Goal: Task Accomplishment & Management: Use online tool/utility

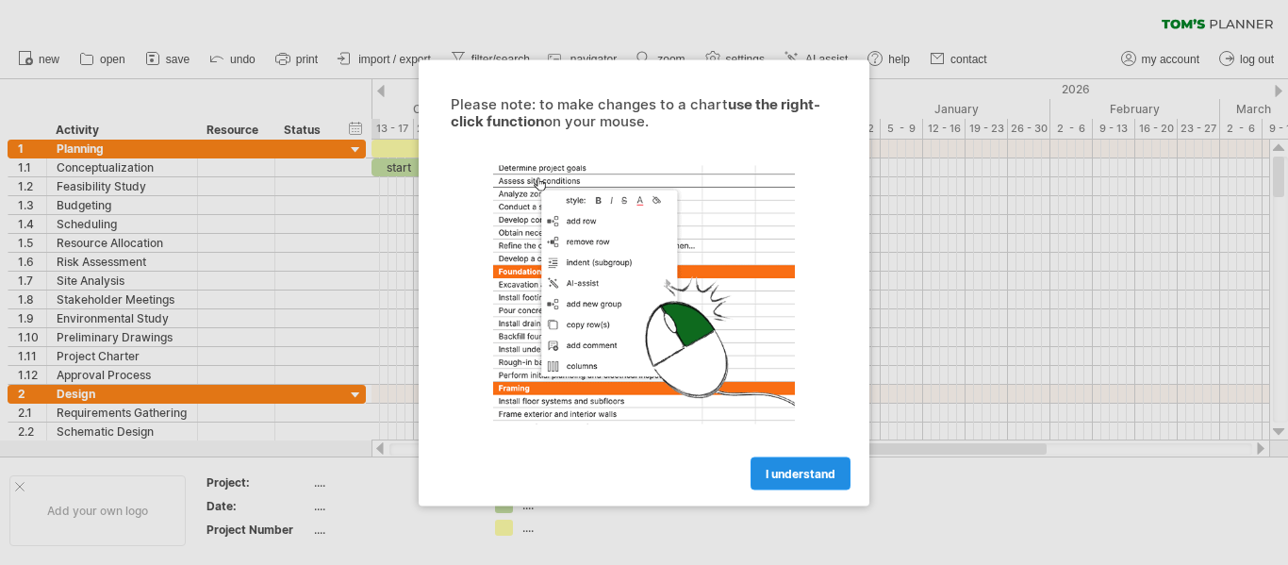
click at [796, 462] on link "I understand" at bounding box center [801, 472] width 100 height 33
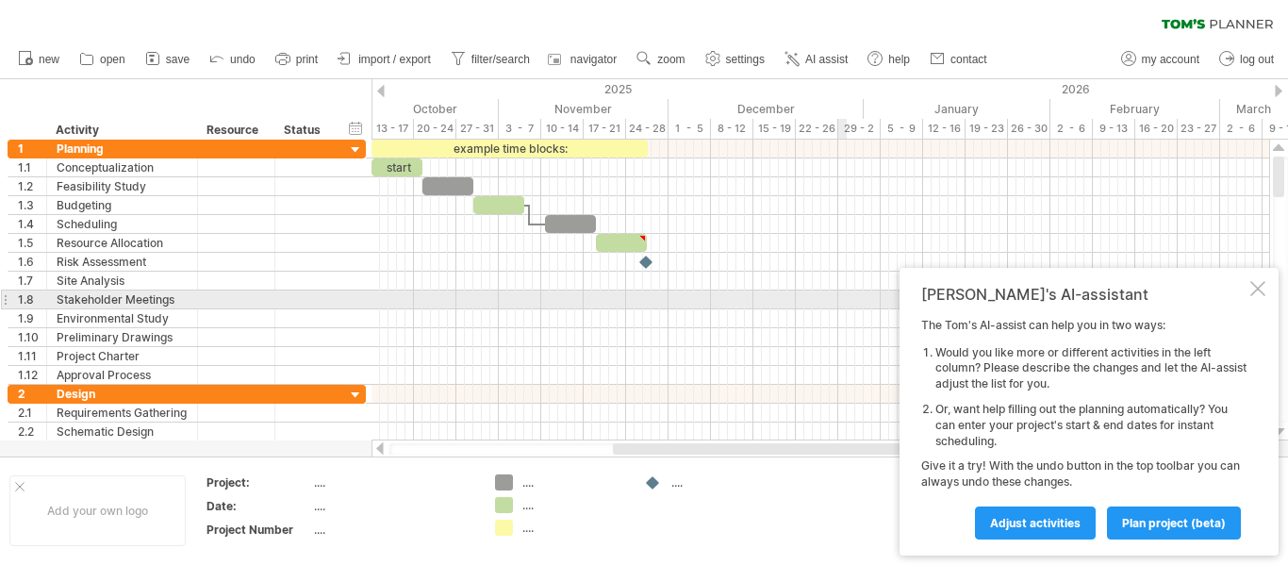
click at [1255, 290] on div at bounding box center [1257, 288] width 15 height 15
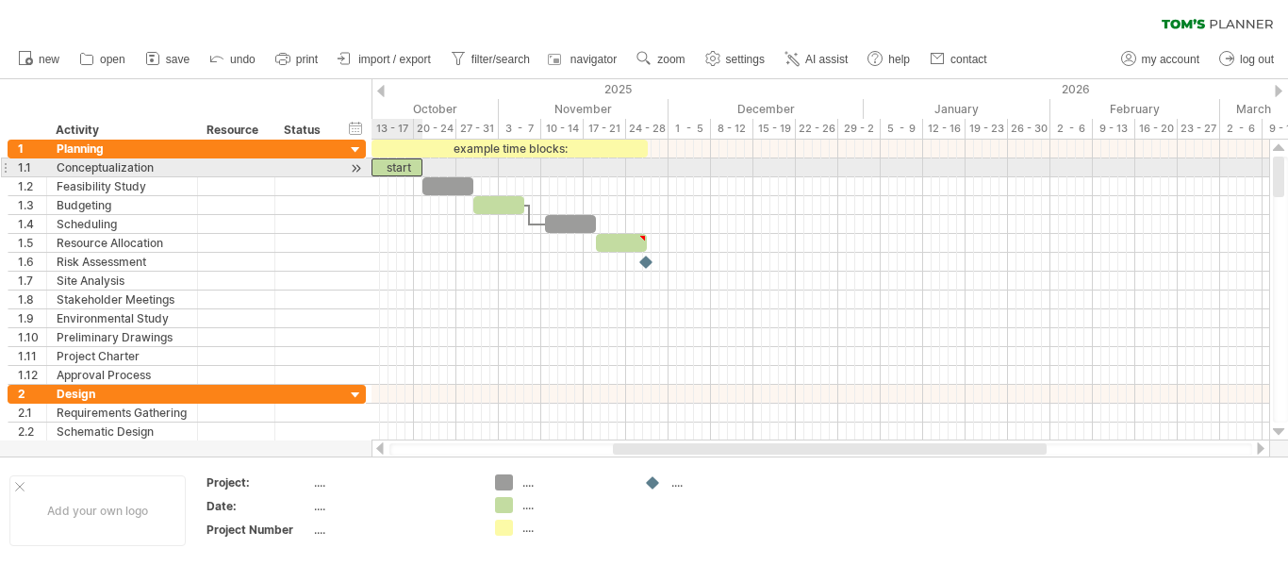
click at [398, 162] on div "start" at bounding box center [397, 167] width 51 height 18
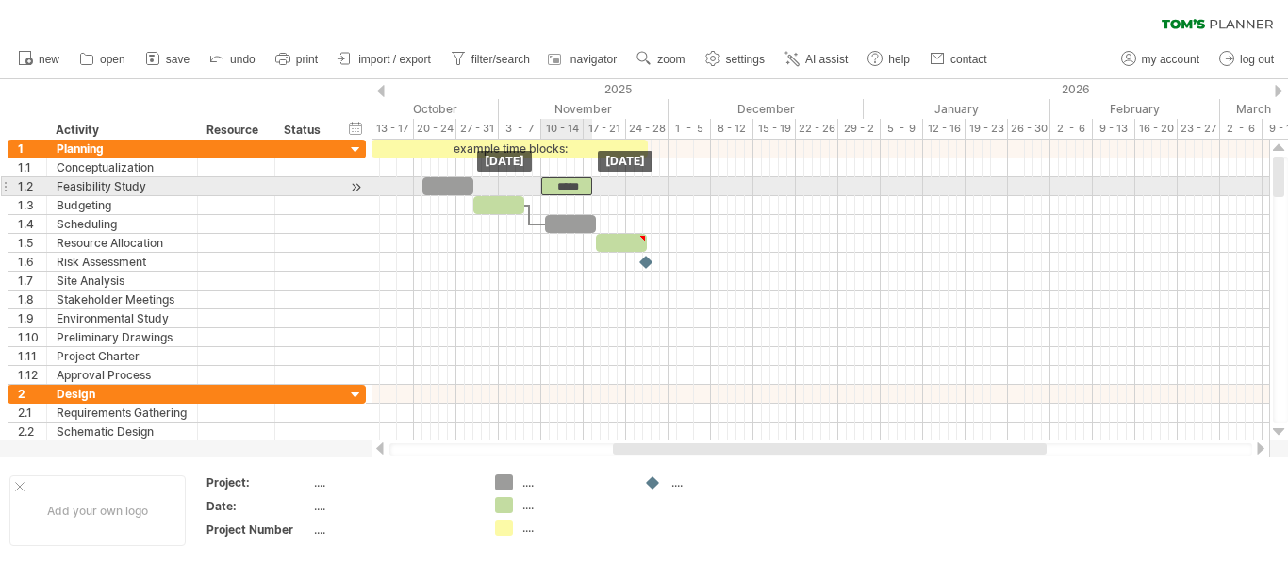
drag, startPoint x: 418, startPoint y: 165, endPoint x: 586, endPoint y: 183, distance: 169.7
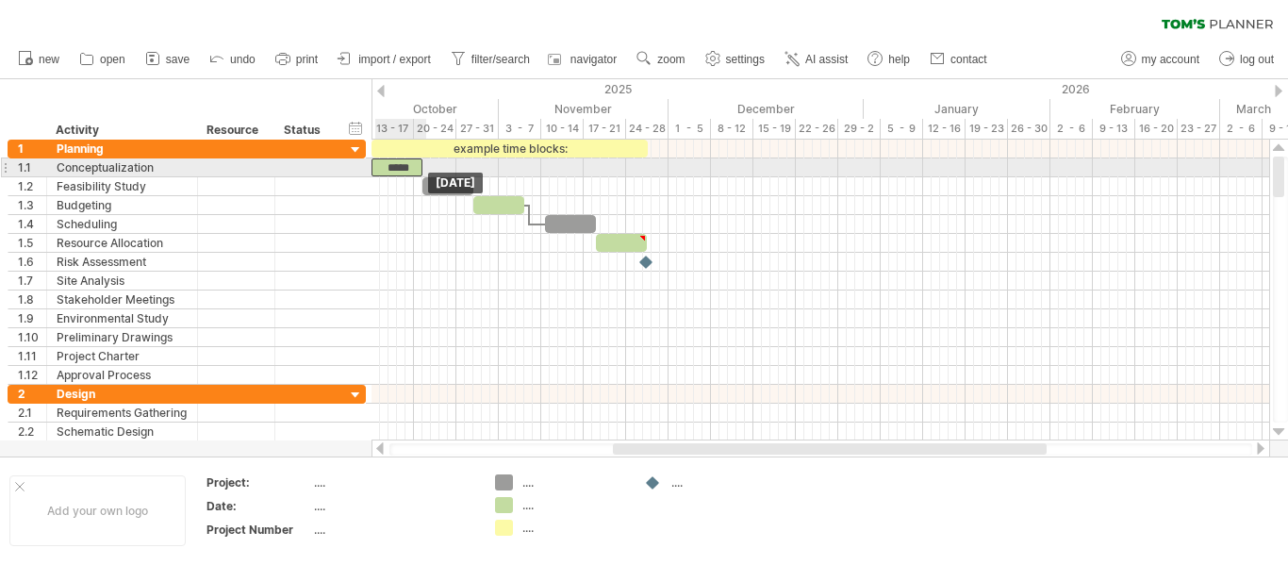
drag, startPoint x: 585, startPoint y: 185, endPoint x: 413, endPoint y: 167, distance: 172.5
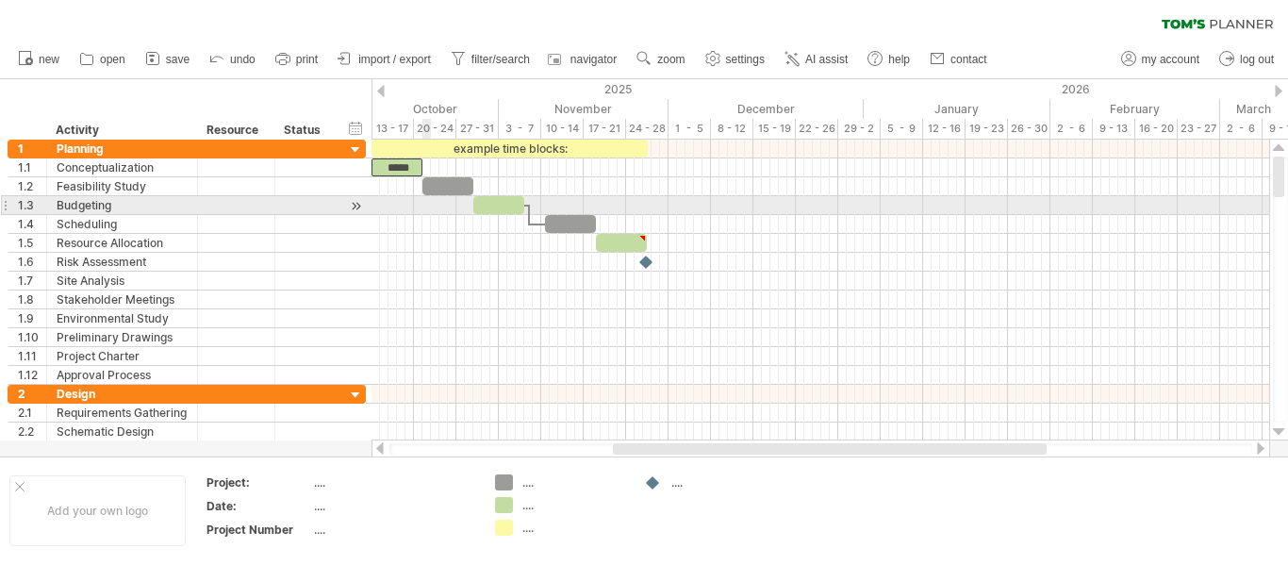
click at [425, 211] on div at bounding box center [821, 205] width 898 height 19
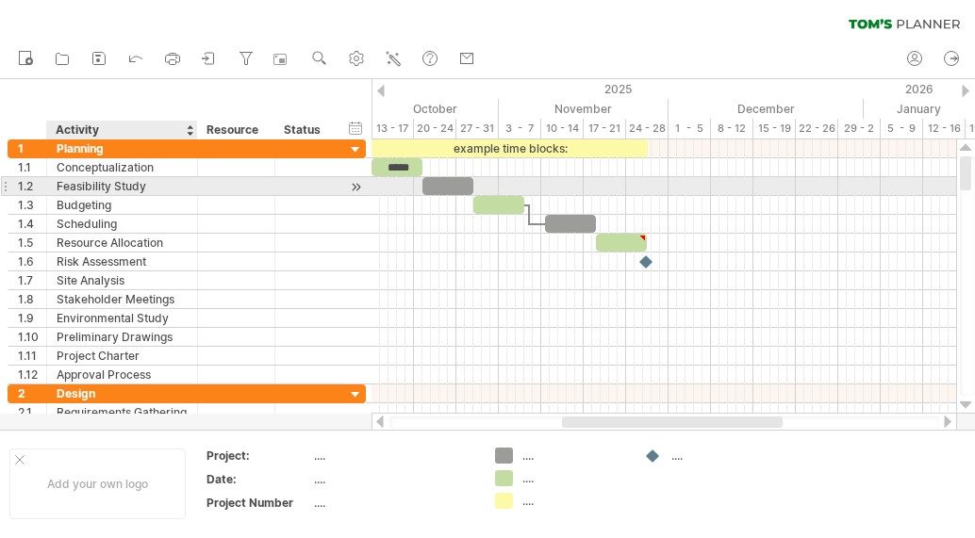
click at [145, 177] on div "Feasibility Study" at bounding box center [122, 186] width 131 height 18
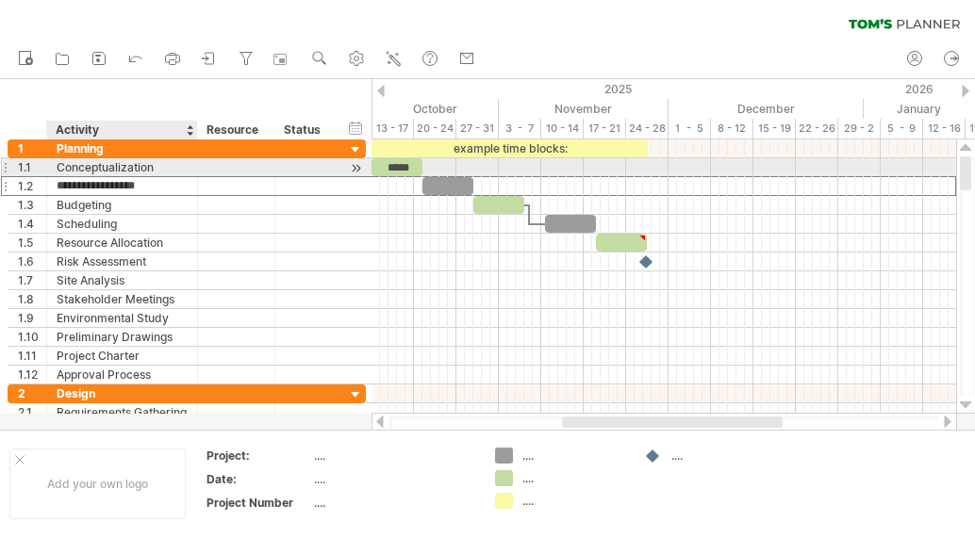
click at [145, 168] on div "Conceptualization" at bounding box center [122, 167] width 131 height 18
click at [145, 168] on input "**********" at bounding box center [122, 167] width 131 height 18
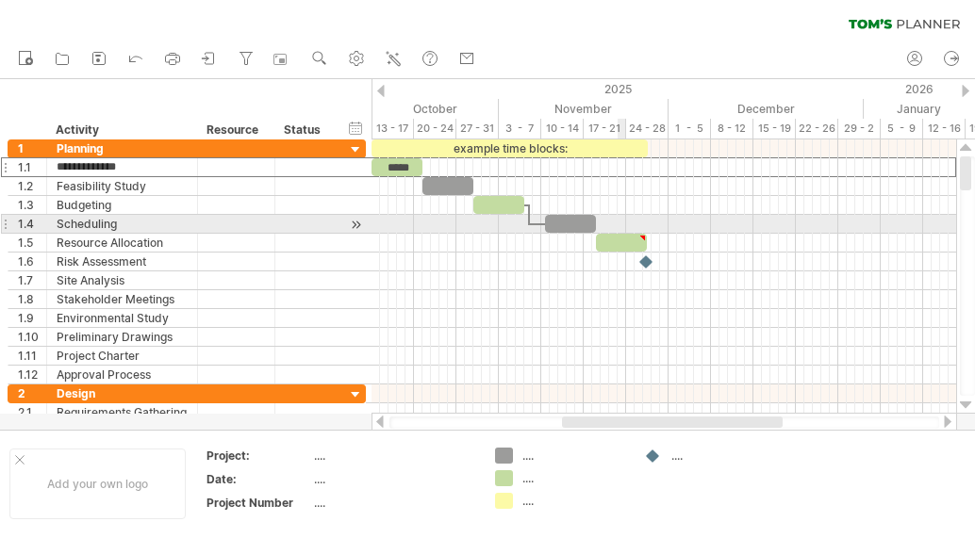
type input "**********"
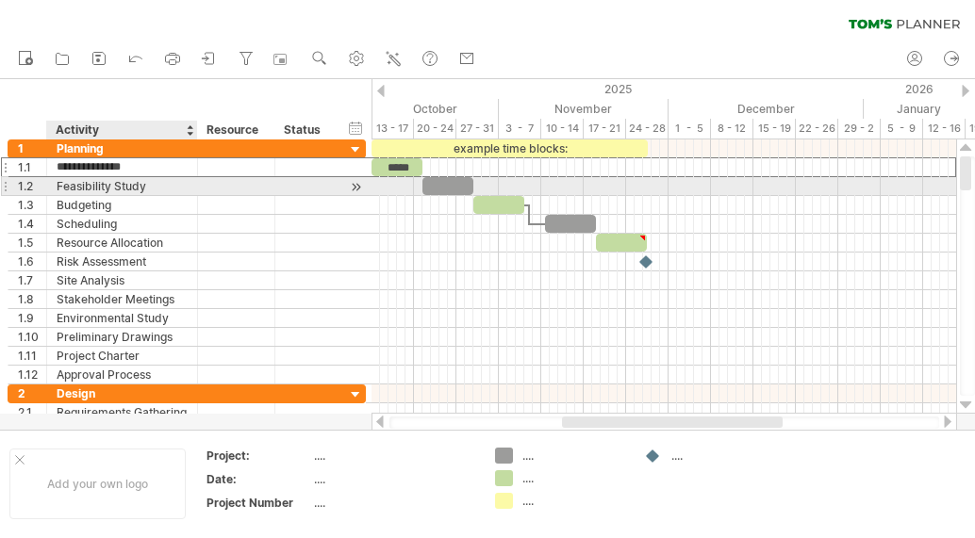
click at [103, 194] on div "Feasibility Study" at bounding box center [122, 186] width 131 height 18
click at [101, 193] on input "**********" at bounding box center [122, 186] width 131 height 18
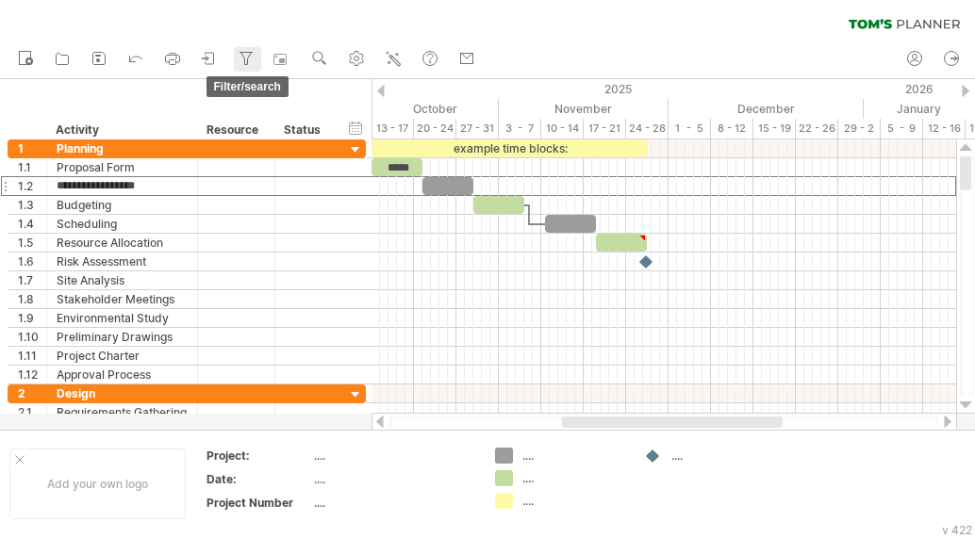
type input "**********"
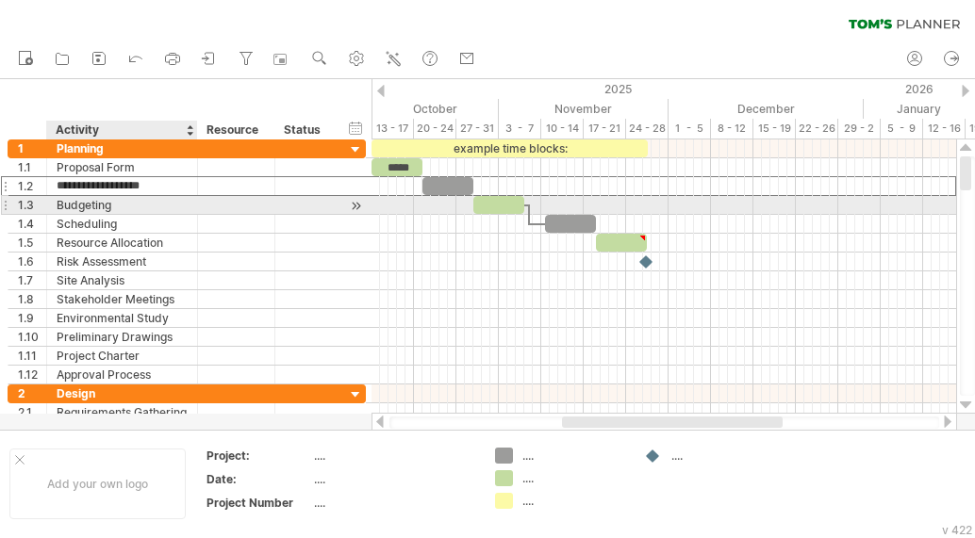
click at [144, 205] on div "Budgeting" at bounding box center [122, 205] width 131 height 18
click at [144, 205] on input "*********" at bounding box center [122, 205] width 131 height 18
type input "**********"
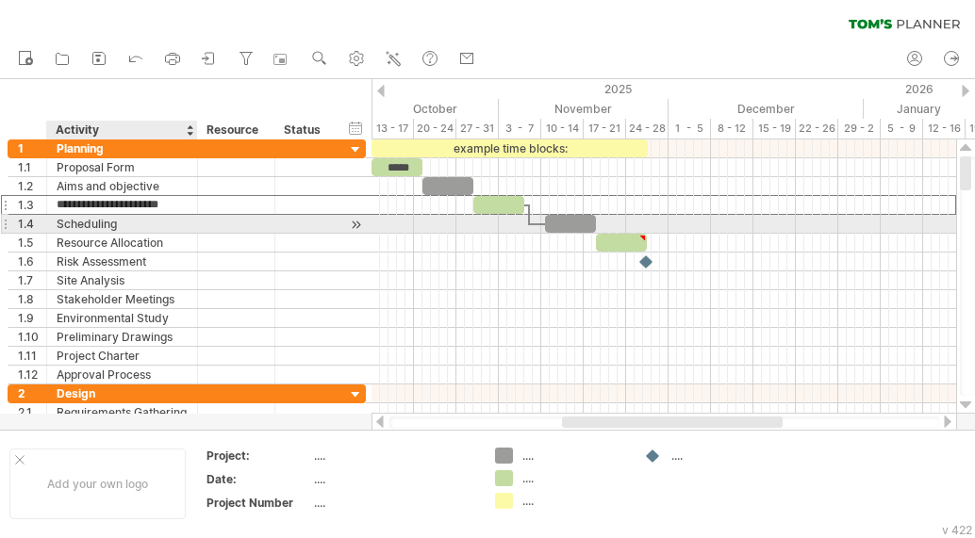
click at [119, 223] on div "Scheduling" at bounding box center [122, 224] width 131 height 18
click at [119, 223] on input "**********" at bounding box center [122, 224] width 131 height 18
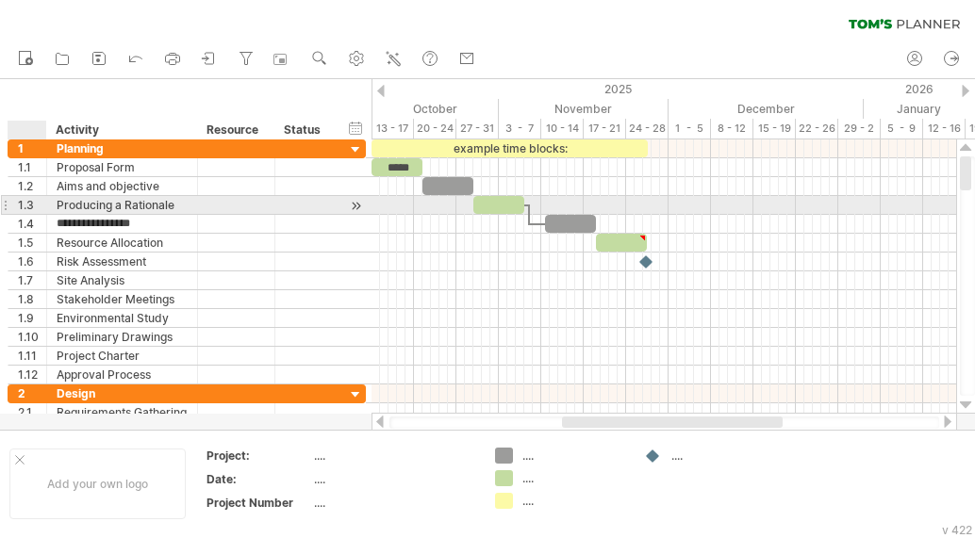
type input "**********"
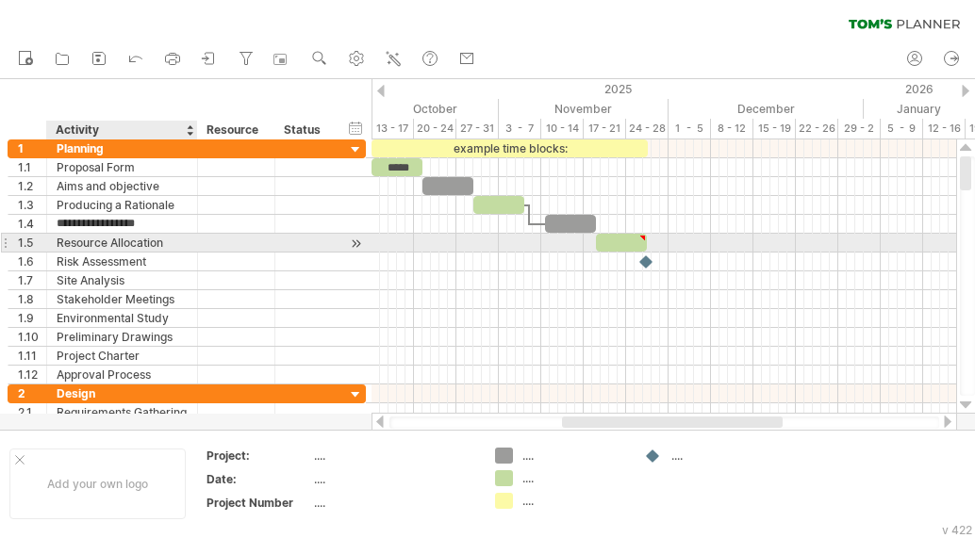
click at [187, 239] on div "**********" at bounding box center [122, 243] width 151 height 18
click at [186, 239] on input "**********" at bounding box center [122, 243] width 131 height 18
type input "*"
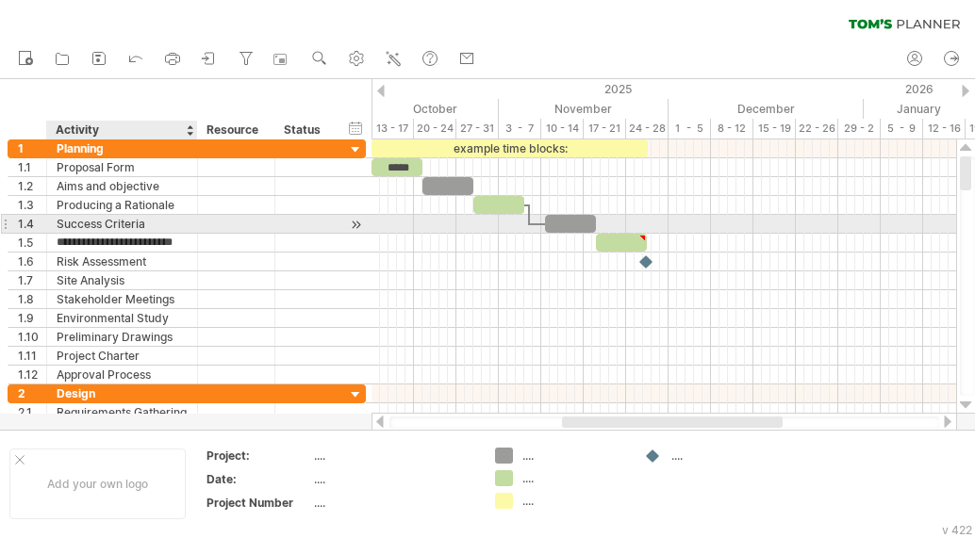
scroll to position [0, 2]
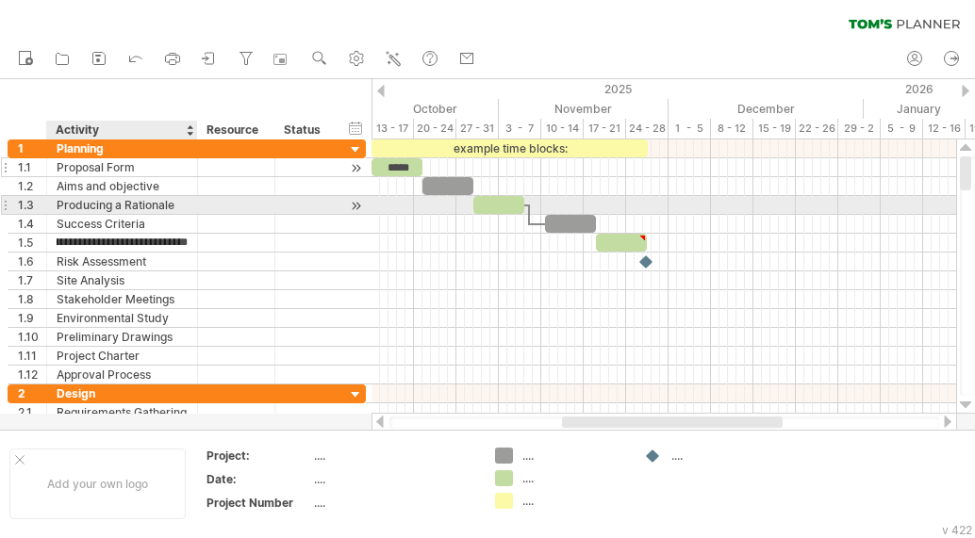
type input "**********"
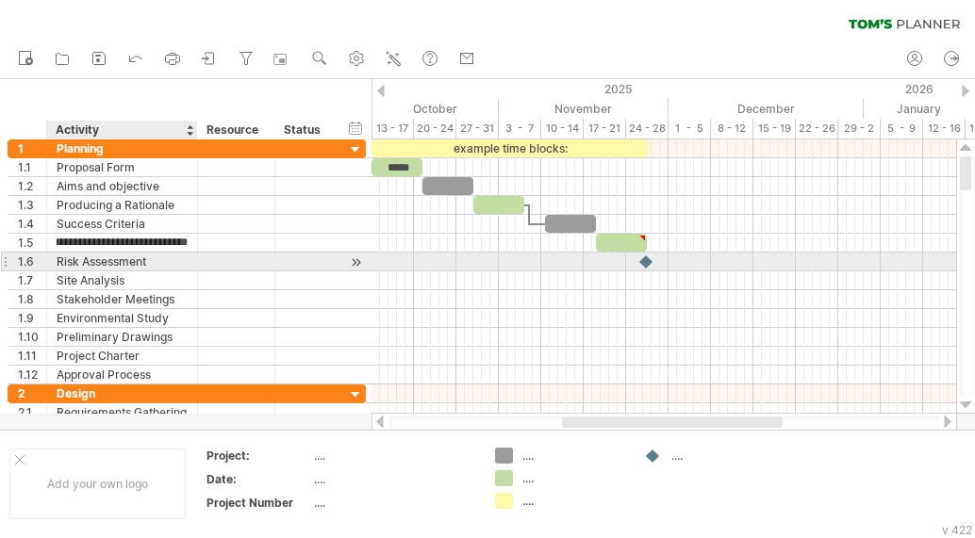
click at [165, 254] on div "Risk Assessment" at bounding box center [122, 262] width 131 height 18
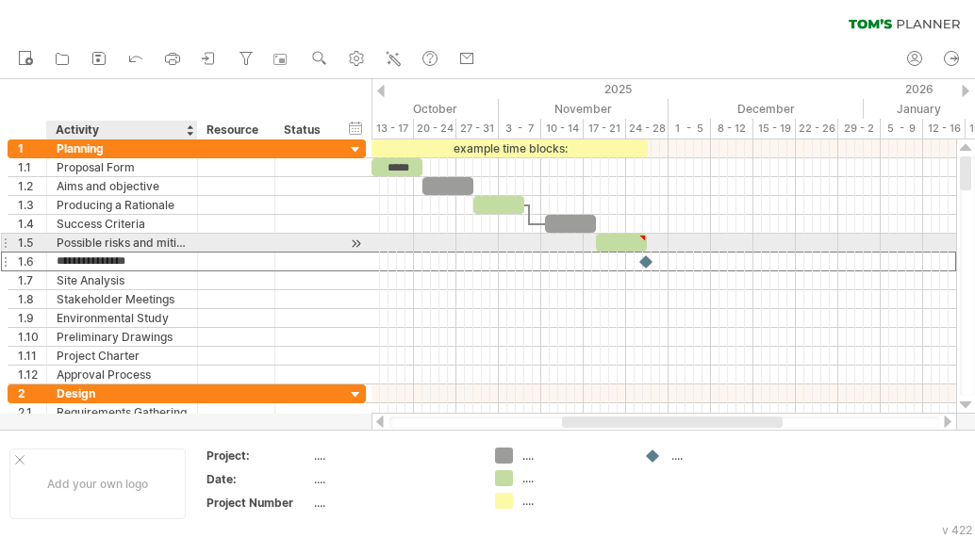
click at [181, 246] on div "Possible risks and mitigations" at bounding box center [122, 243] width 131 height 18
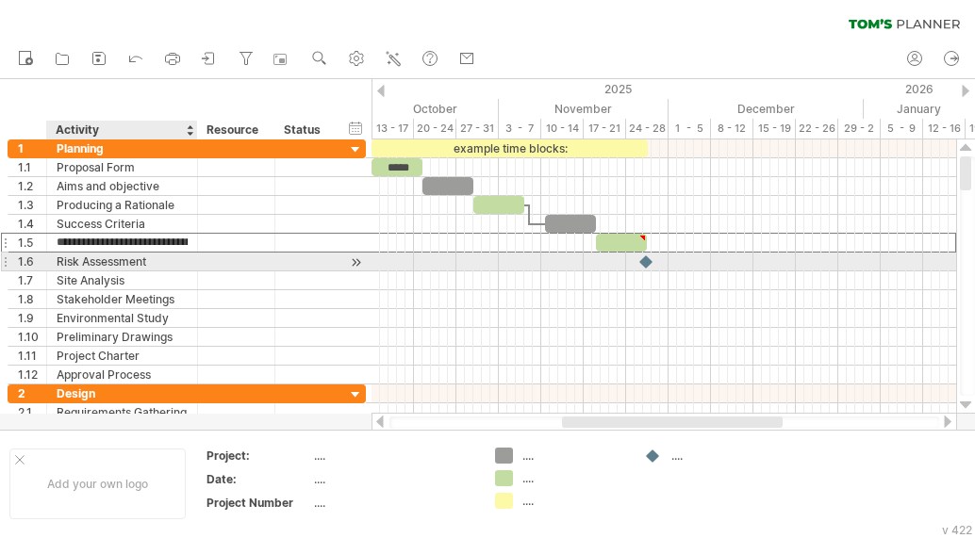
click at [186, 259] on div "Risk Assessment" at bounding box center [122, 262] width 131 height 18
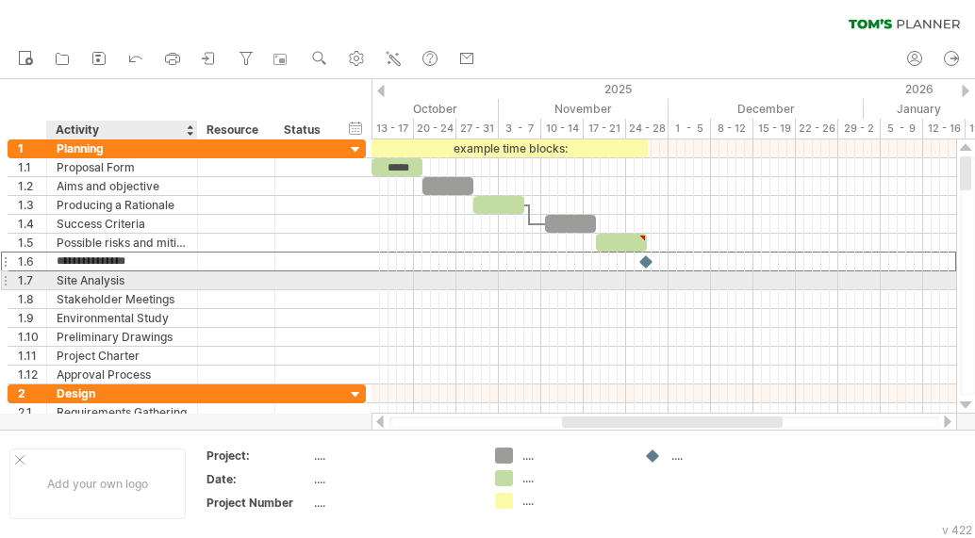
click at [142, 286] on div "Site Analysis" at bounding box center [122, 281] width 131 height 18
type input "*"
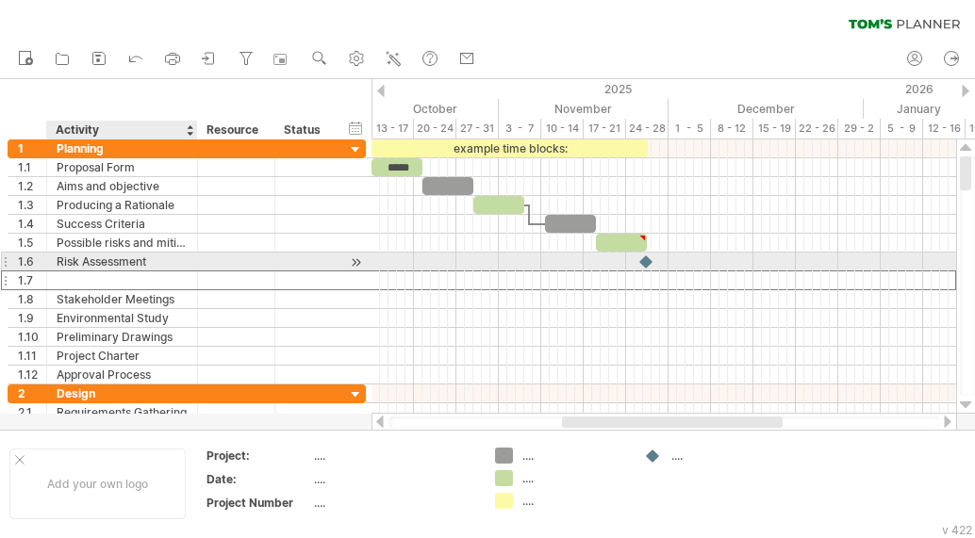
click at [182, 258] on div "Risk Assessment" at bounding box center [122, 262] width 131 height 18
click at [181, 258] on input "**********" at bounding box center [122, 262] width 131 height 18
type input "*"
type input "**********"
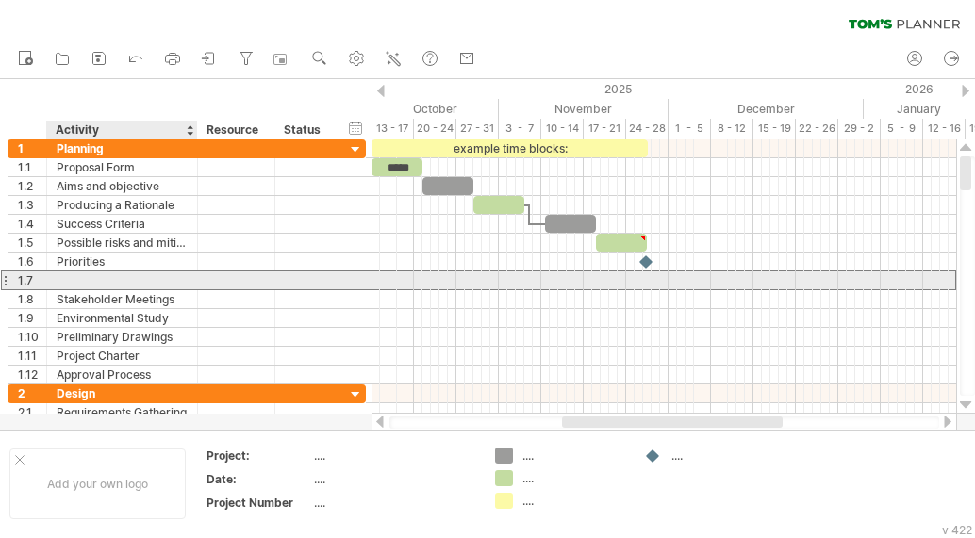
click at [157, 278] on div at bounding box center [122, 281] width 131 height 18
click at [153, 281] on input "**********" at bounding box center [122, 281] width 131 height 18
type input "**********"
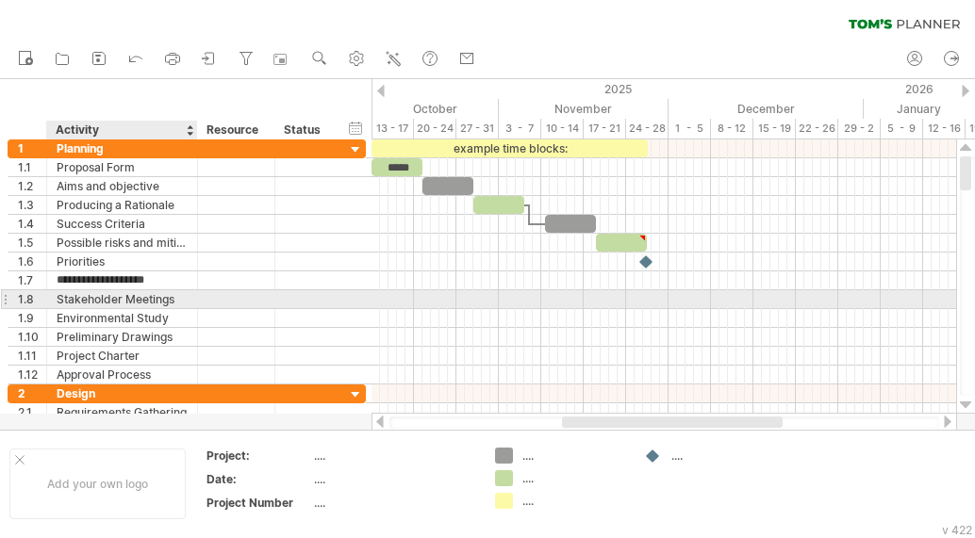
click at [176, 293] on div "Stakeholder Meetings" at bounding box center [122, 299] width 131 height 18
click at [177, 294] on input "**********" at bounding box center [122, 299] width 131 height 18
click at [177, 295] on input "**********" at bounding box center [122, 299] width 131 height 18
type input "**********"
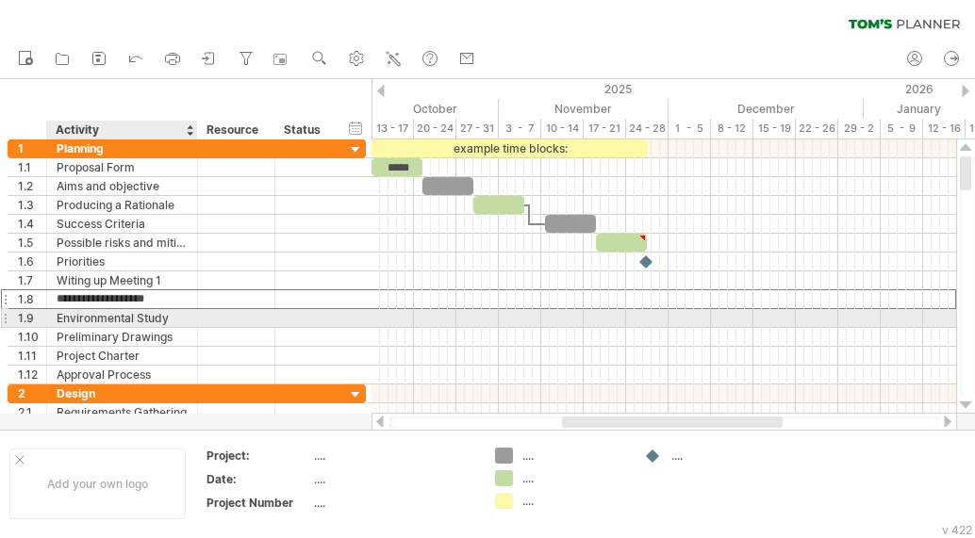
click at [163, 321] on div "Environmental Study" at bounding box center [122, 318] width 131 height 18
click at [163, 321] on input "**********" at bounding box center [122, 318] width 131 height 18
type input "*"
type input "**********"
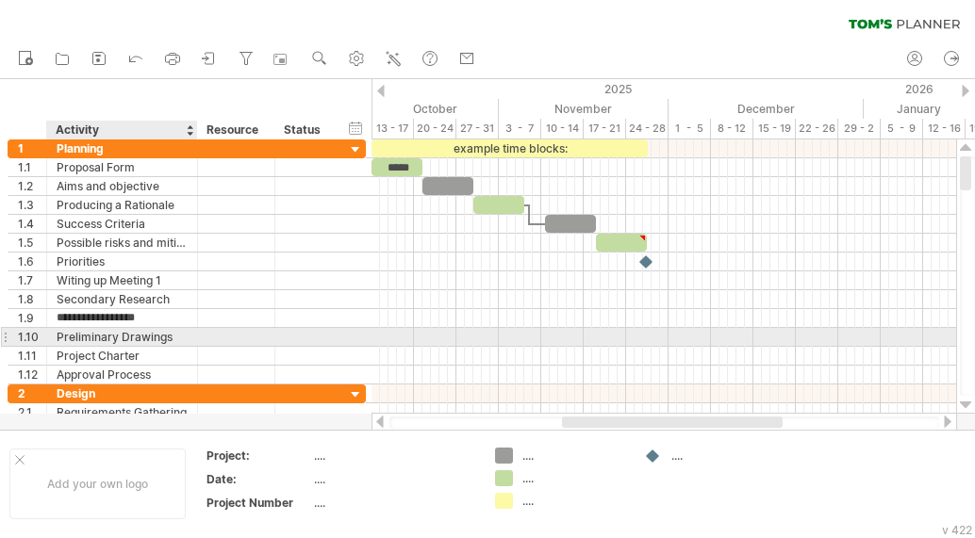
click at [151, 330] on div "Preliminary Drawings" at bounding box center [122, 337] width 131 height 18
click at [150, 329] on input "**********" at bounding box center [122, 337] width 131 height 18
type input "**********"
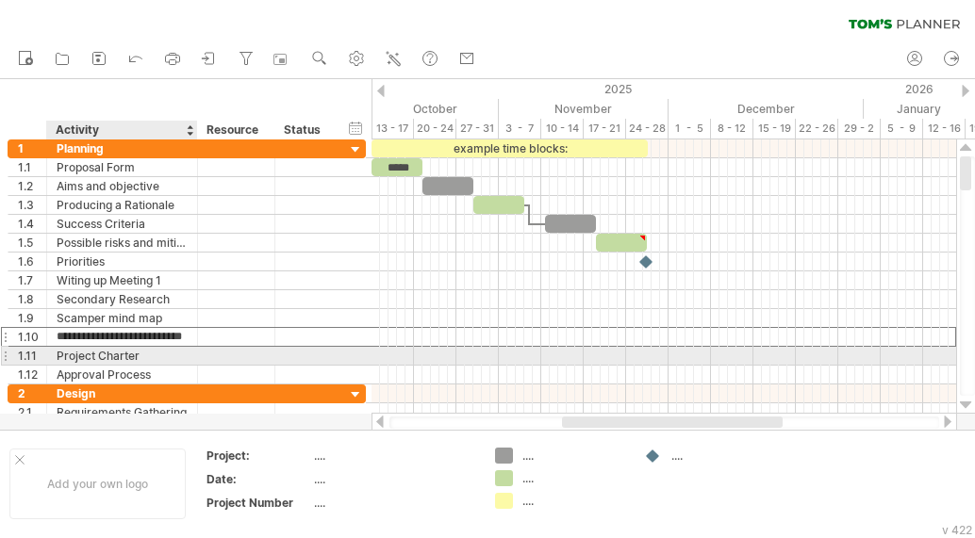
click at [150, 364] on div "Project Charter" at bounding box center [122, 356] width 131 height 18
click at [150, 364] on input "**********" at bounding box center [122, 356] width 131 height 18
type input "**********"
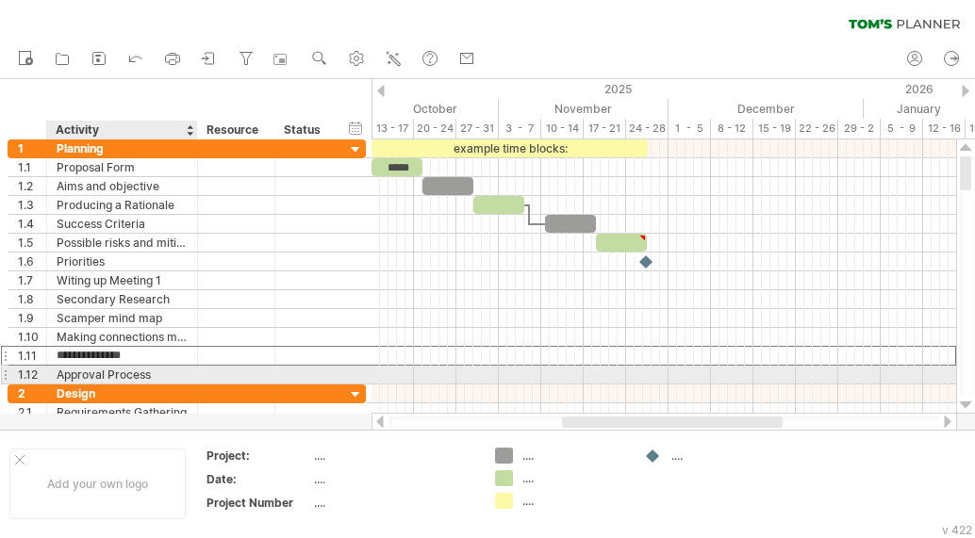
click at [149, 371] on div "Approval Process" at bounding box center [122, 375] width 131 height 18
click at [149, 371] on input "**********" at bounding box center [122, 375] width 131 height 18
click at [149, 370] on input "**********" at bounding box center [122, 375] width 131 height 18
type input "**********"
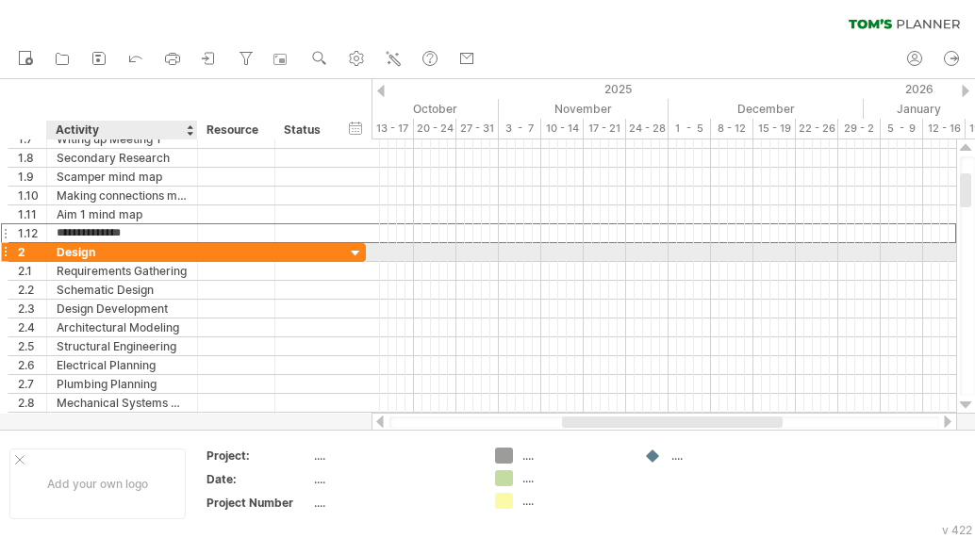
click at [208, 259] on div at bounding box center [236, 252] width 58 height 18
click at [353, 255] on div at bounding box center [356, 254] width 18 height 18
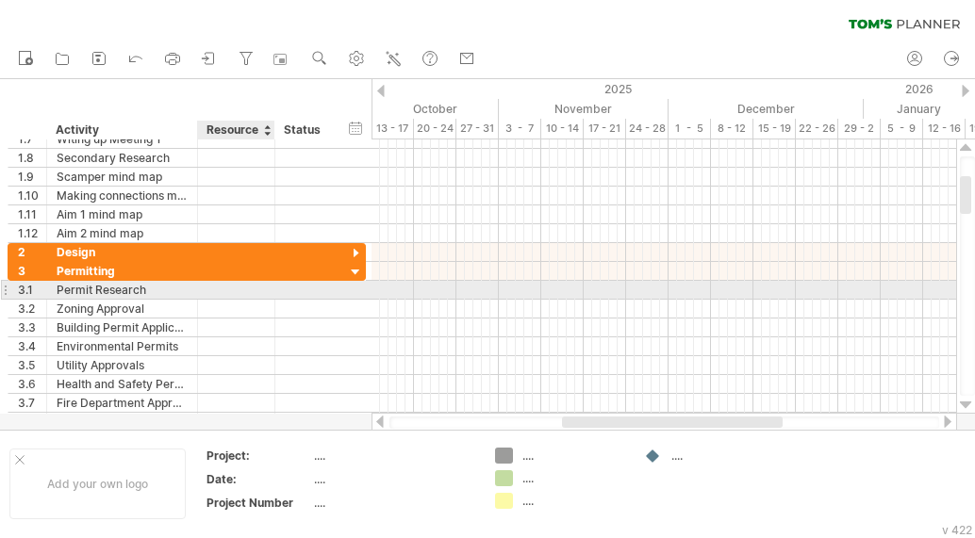
click at [245, 282] on div at bounding box center [236, 290] width 58 height 18
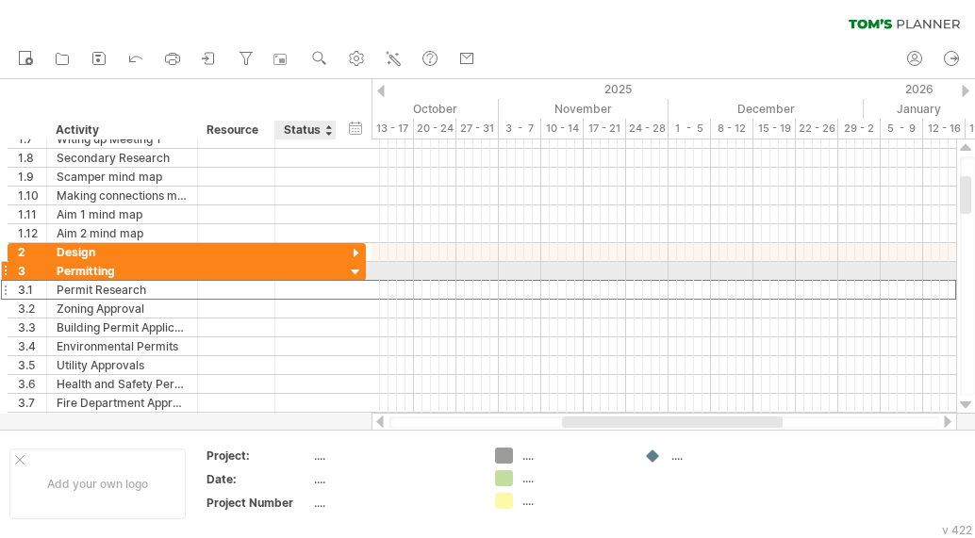
click at [364, 272] on div at bounding box center [356, 273] width 18 height 18
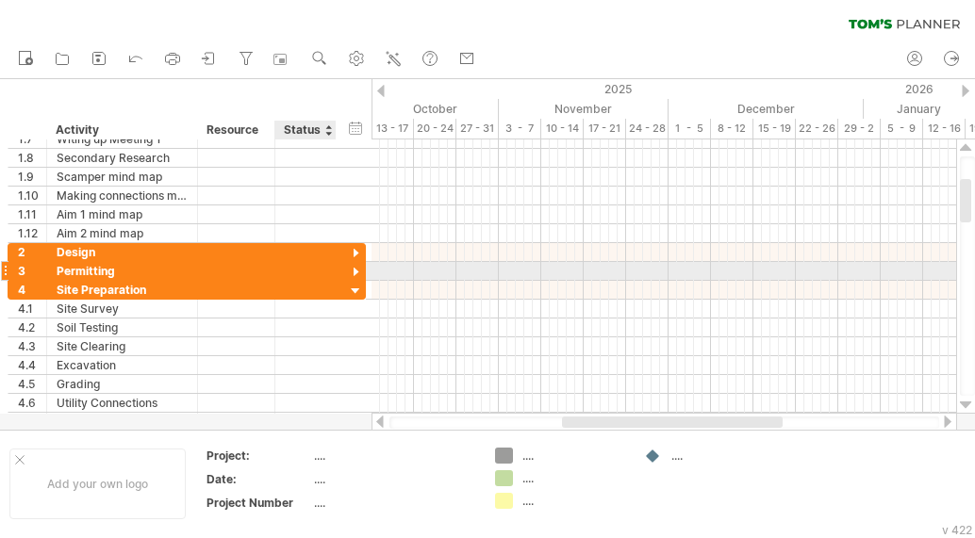
click at [360, 272] on div at bounding box center [356, 273] width 18 height 18
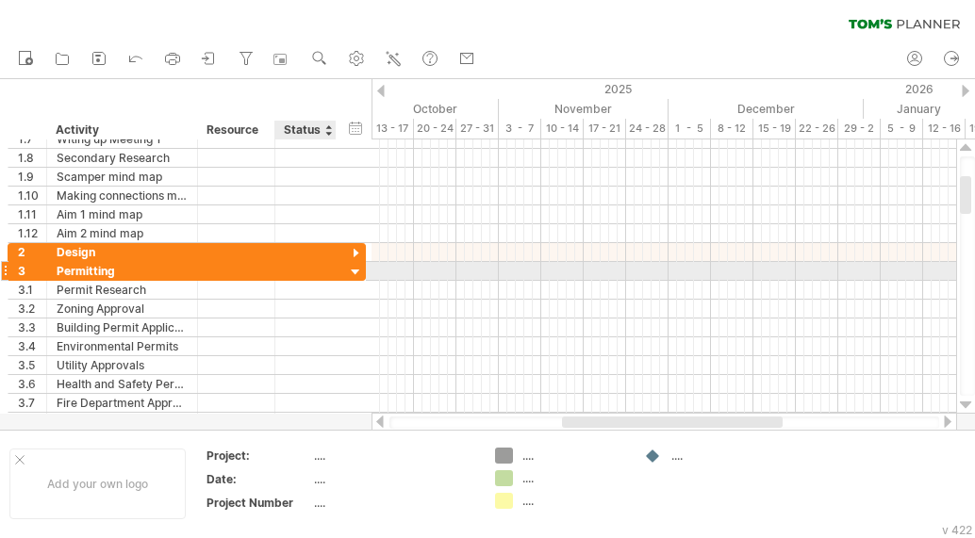
click at [360, 272] on div at bounding box center [356, 273] width 18 height 18
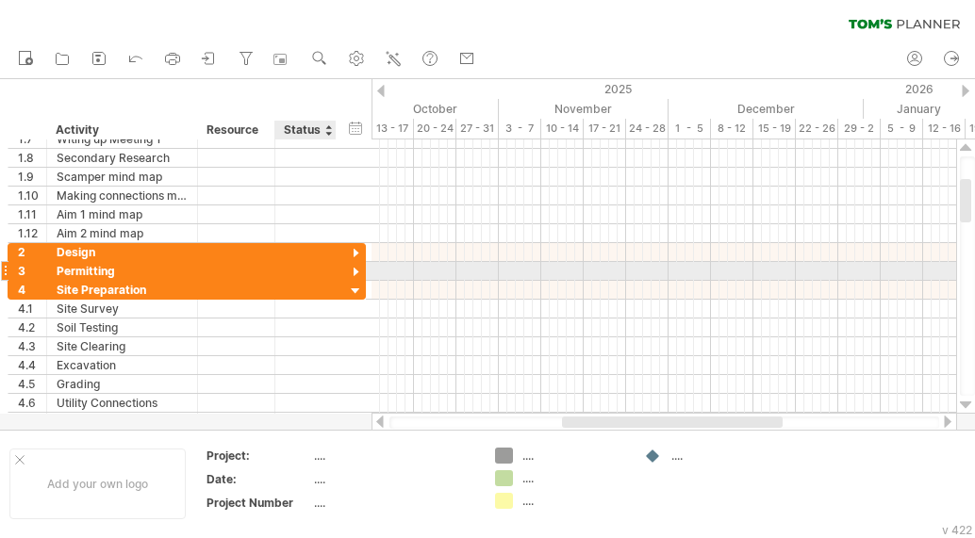
click at [360, 272] on div at bounding box center [356, 273] width 18 height 18
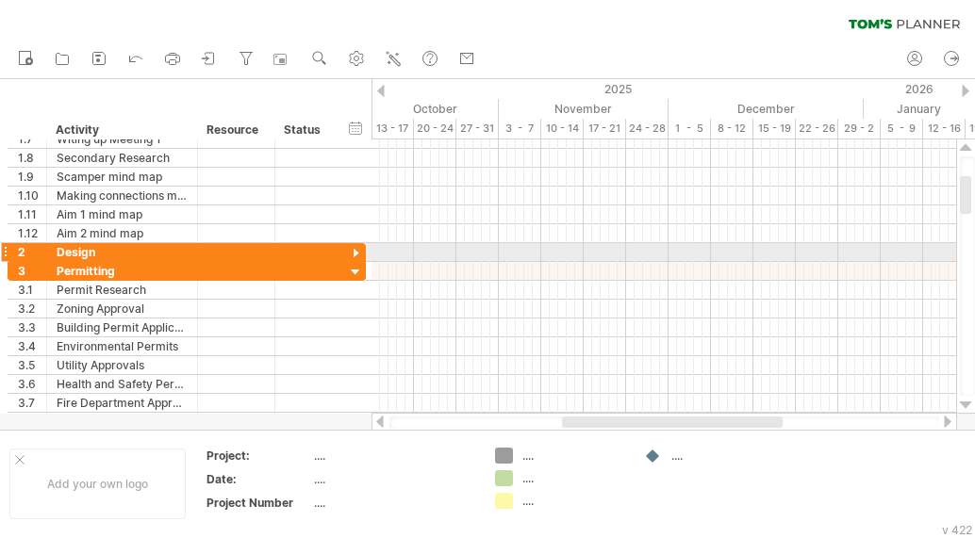
click at [8, 252] on div at bounding box center [5, 252] width 8 height 20
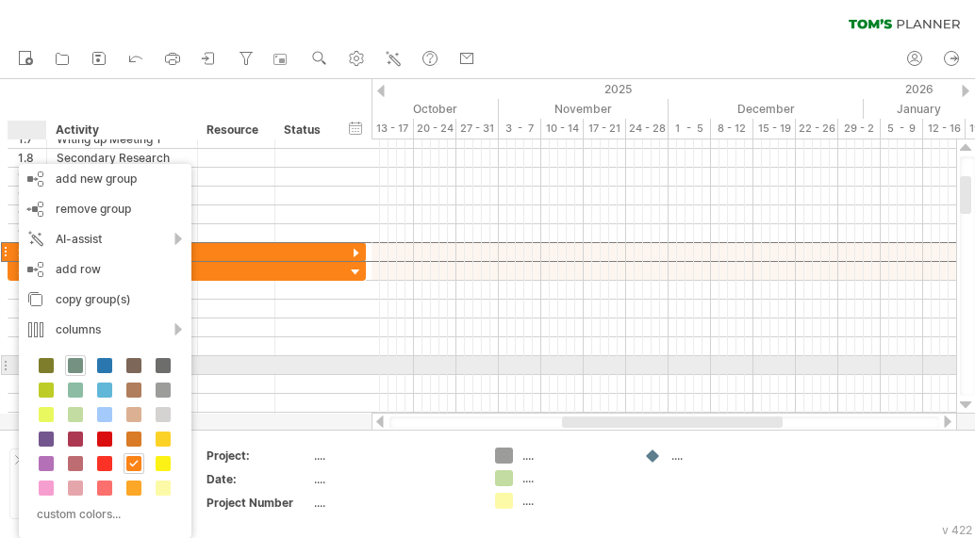
click at [81, 371] on span at bounding box center [75, 365] width 15 height 15
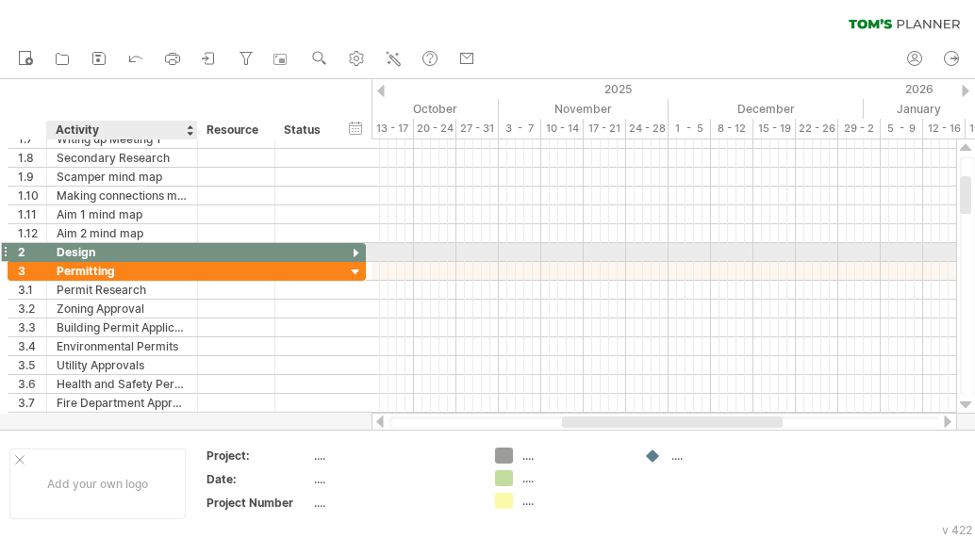
click at [203, 252] on div at bounding box center [236, 252] width 77 height 18
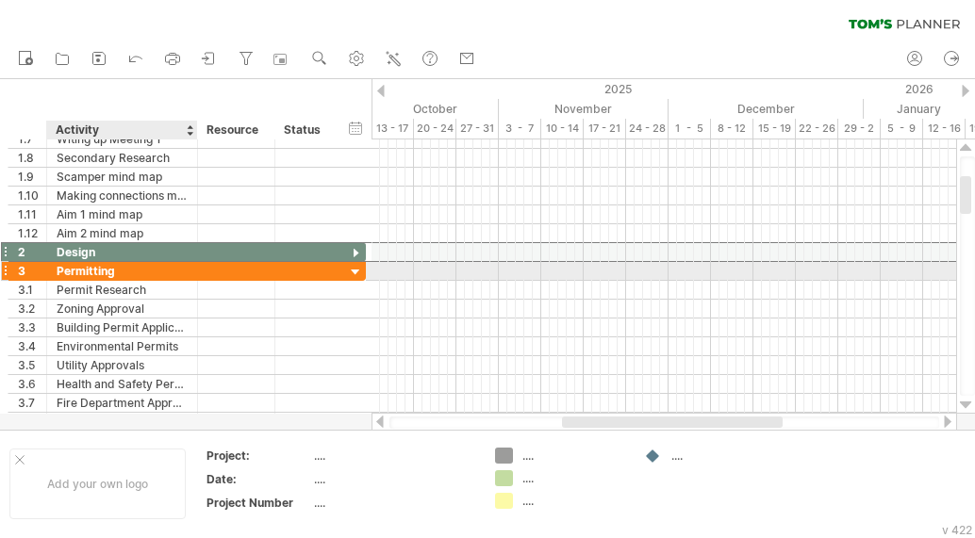
click at [196, 264] on div at bounding box center [194, 271] width 9 height 19
click at [194, 274] on div at bounding box center [194, 271] width 9 height 19
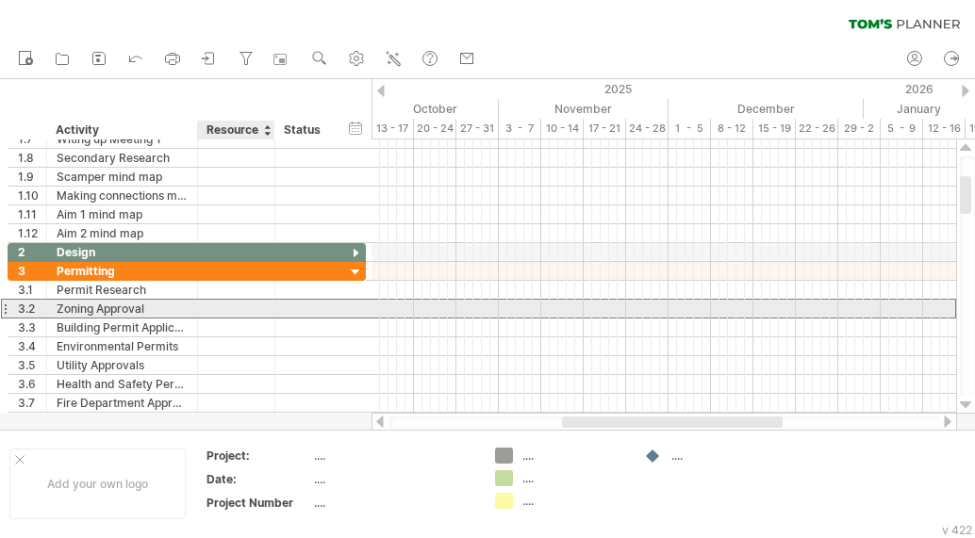
click at [244, 315] on div at bounding box center [236, 309] width 58 height 18
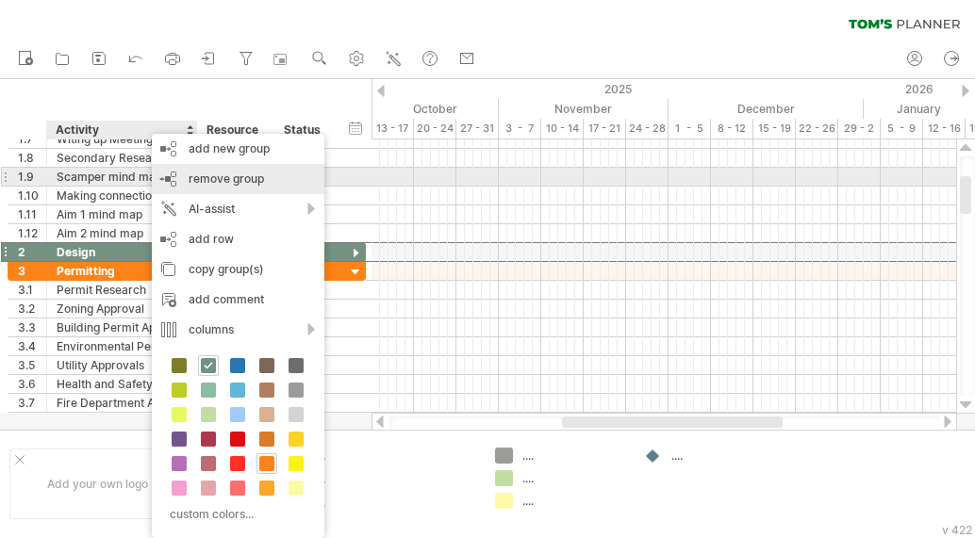
click at [220, 180] on span "remove group" at bounding box center [226, 179] width 75 height 14
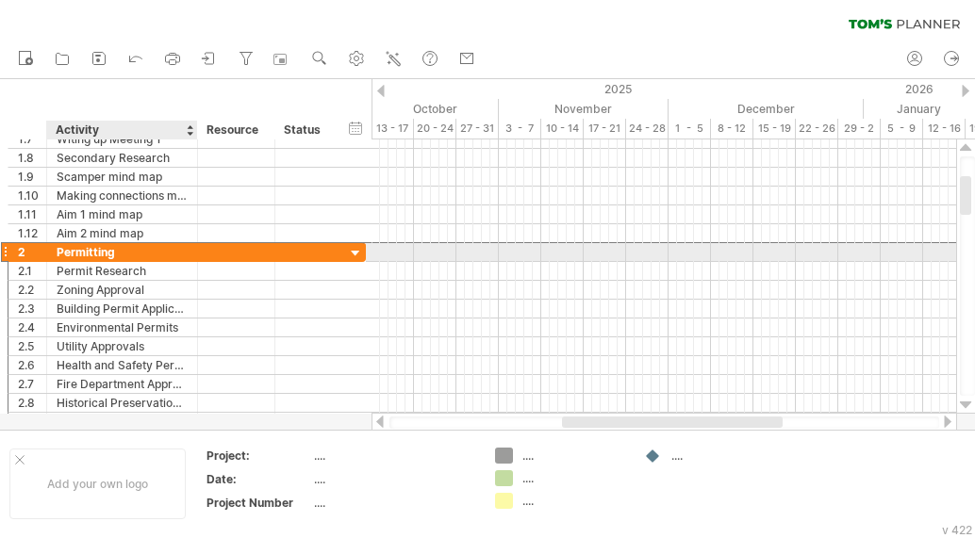
click at [188, 248] on div "**********" at bounding box center [122, 252] width 151 height 18
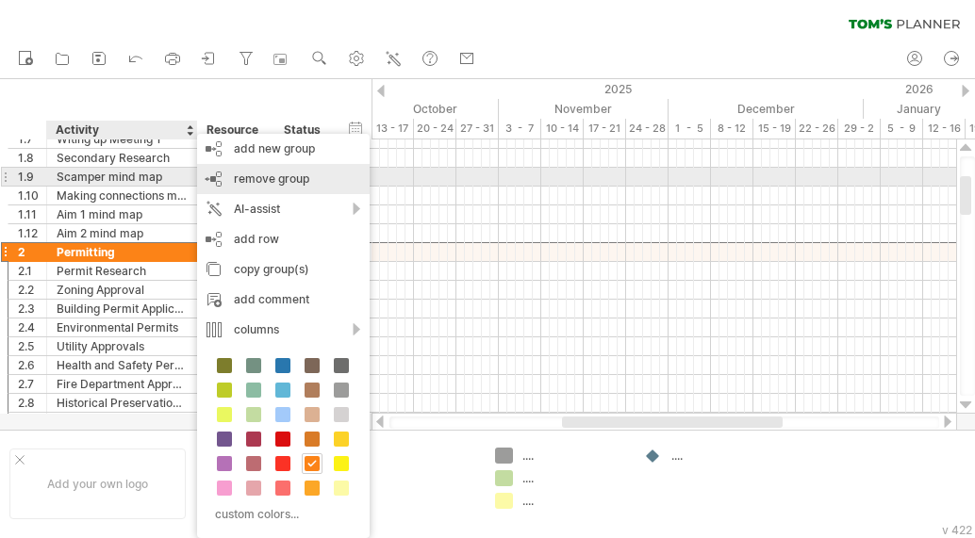
click at [242, 174] on span "remove group" at bounding box center [271, 179] width 75 height 14
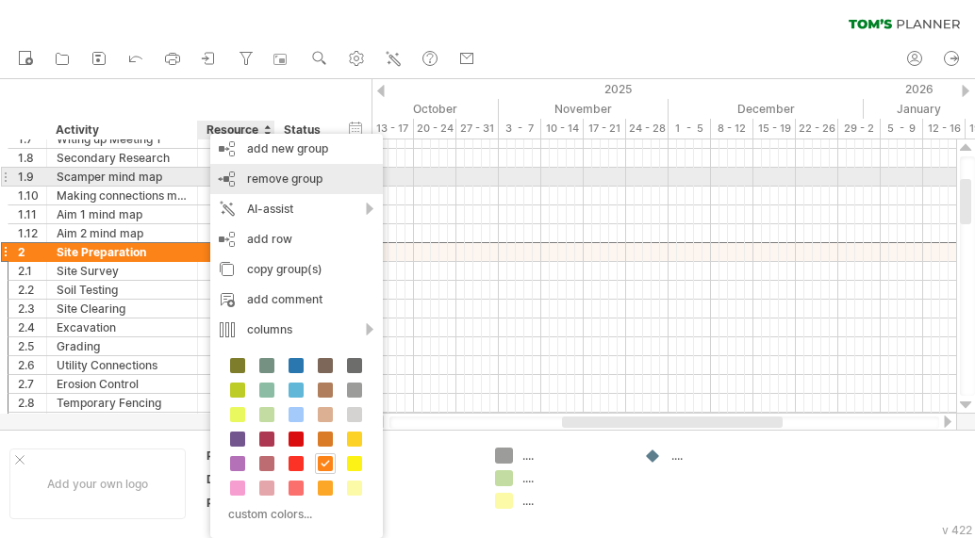
click at [239, 174] on div "remove group remove selected groups" at bounding box center [296, 179] width 173 height 30
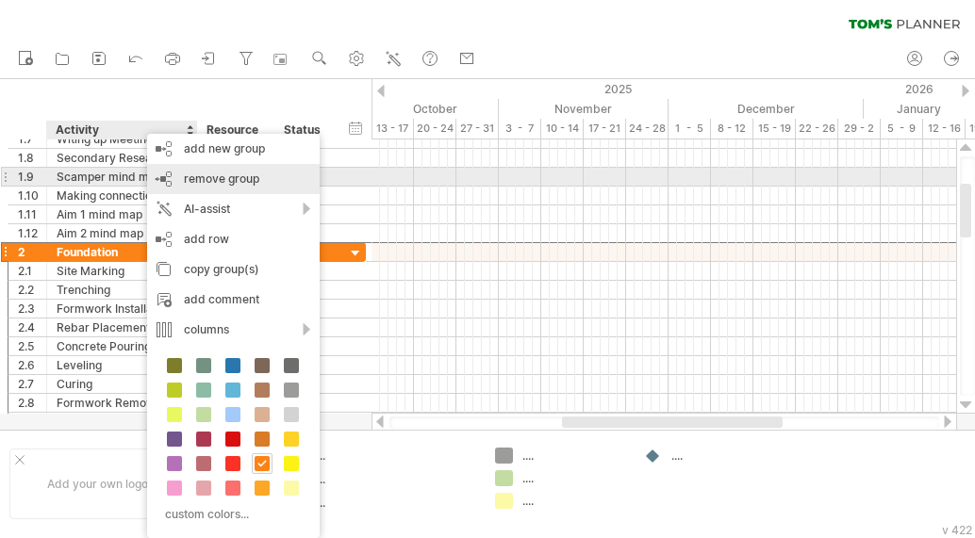
click at [193, 175] on span "remove group" at bounding box center [221, 179] width 75 height 14
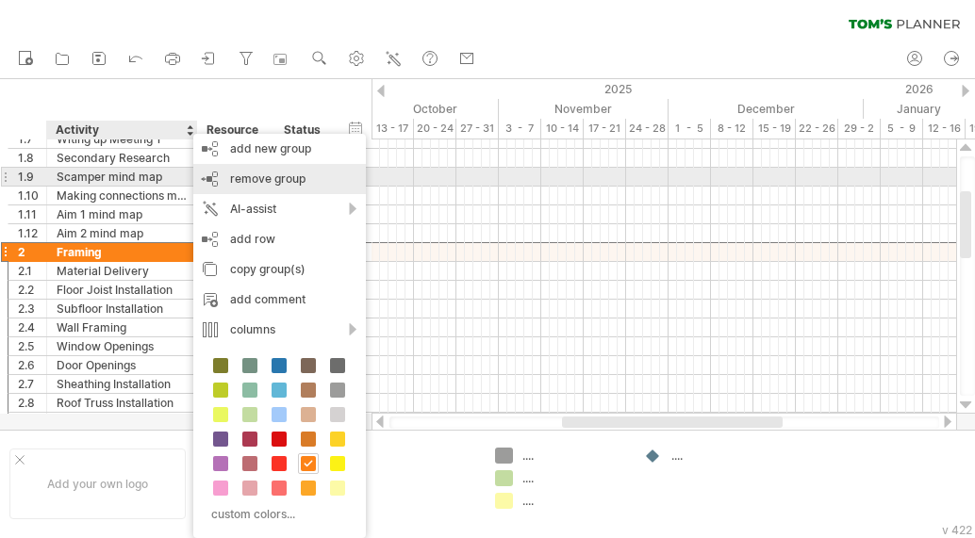
click at [222, 178] on div "remove group remove selected groups" at bounding box center [279, 179] width 173 height 30
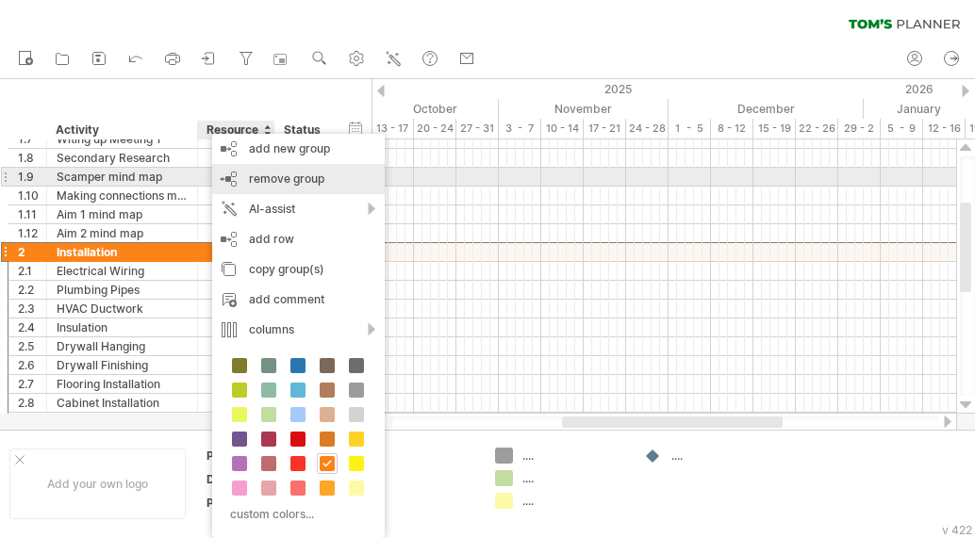
click at [247, 179] on div "remove group remove selected groups" at bounding box center [298, 179] width 173 height 30
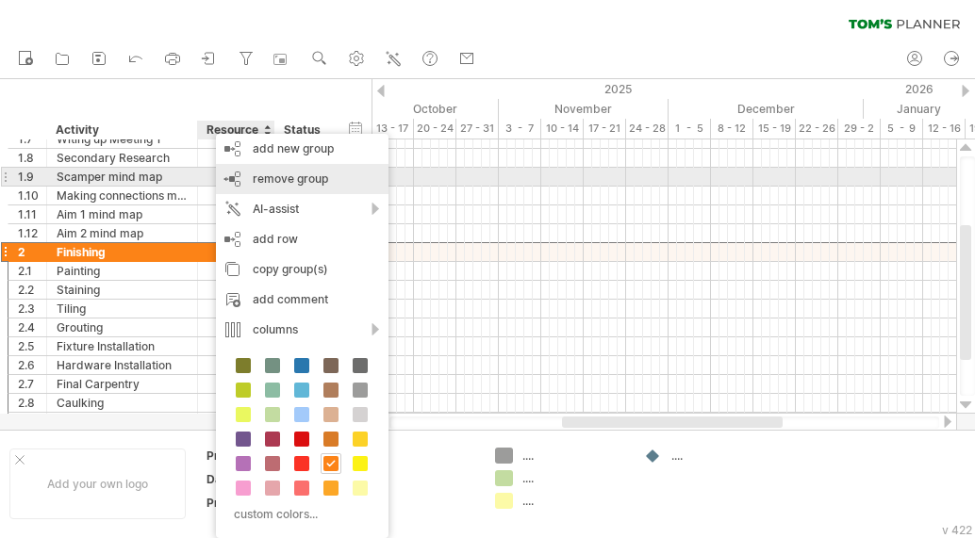
click at [242, 174] on div "remove group remove selected groups" at bounding box center [302, 179] width 173 height 30
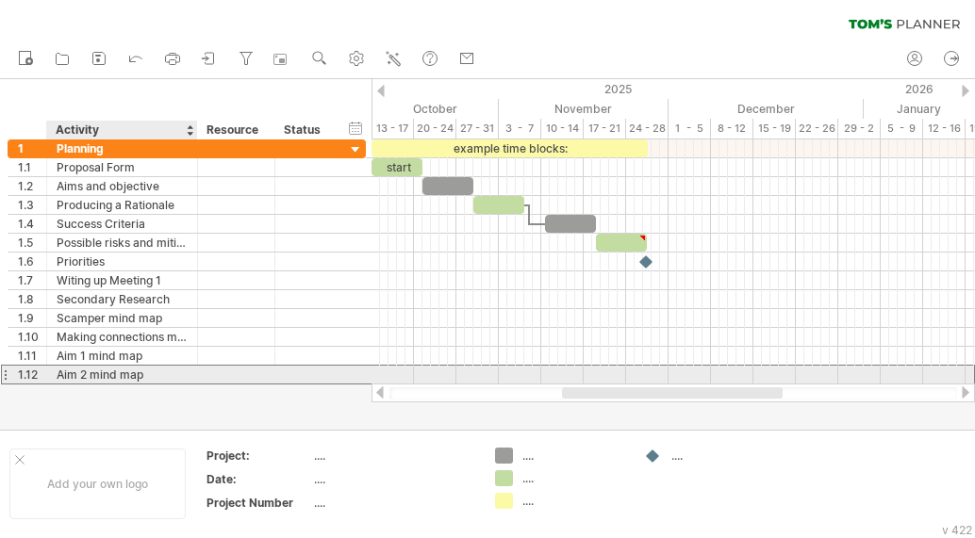
click at [186, 369] on div "Aim 2 mind map" at bounding box center [122, 375] width 131 height 18
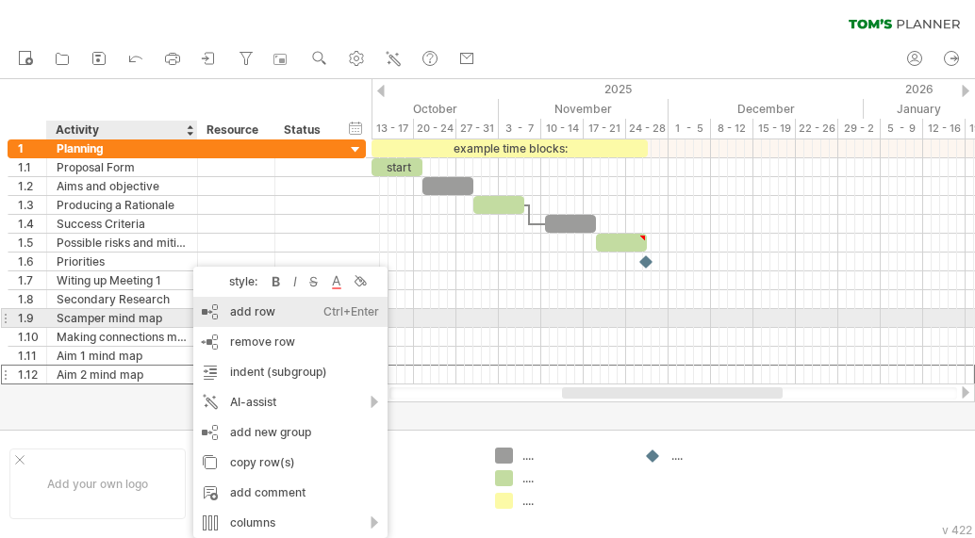
click at [263, 313] on div "add row Ctrl+Enter Cmd+Enter" at bounding box center [290, 312] width 194 height 30
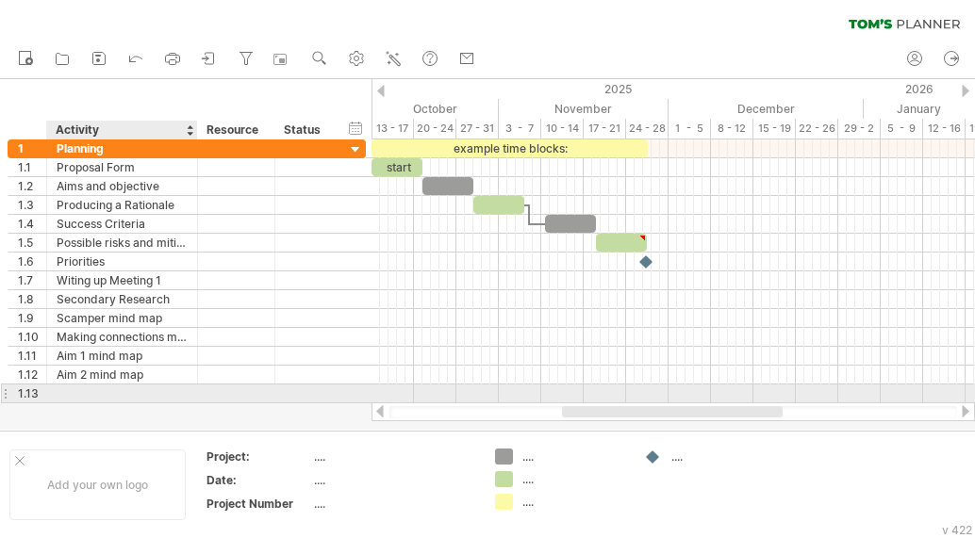
click at [136, 395] on div at bounding box center [122, 394] width 131 height 18
type input "**********"
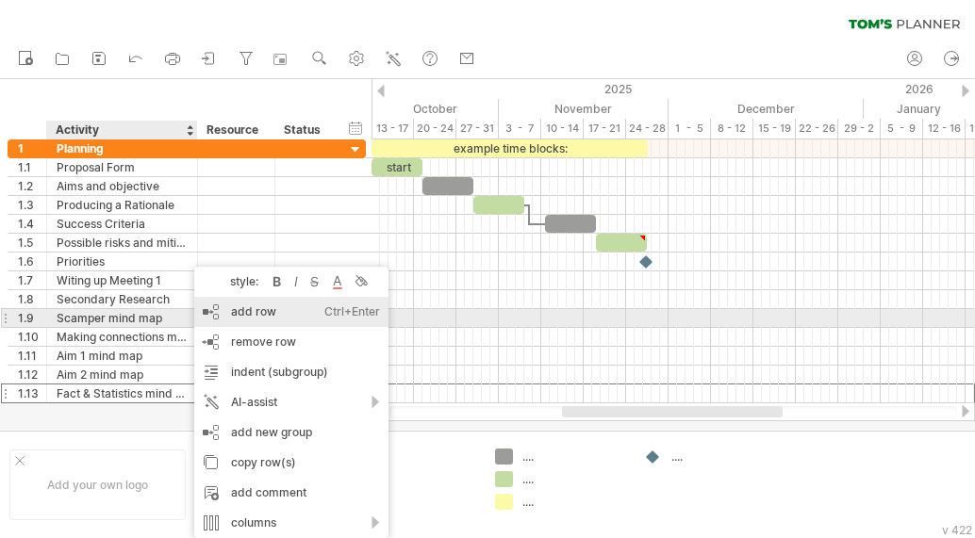
click at [242, 312] on div "add row Ctrl+Enter Cmd+Enter" at bounding box center [291, 312] width 194 height 30
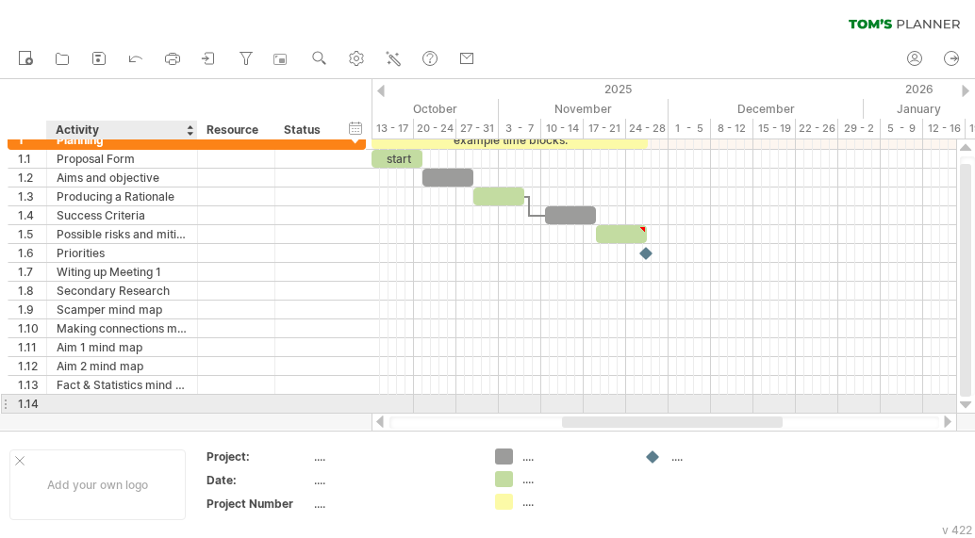
click at [110, 403] on div at bounding box center [122, 404] width 131 height 18
type input "**********"
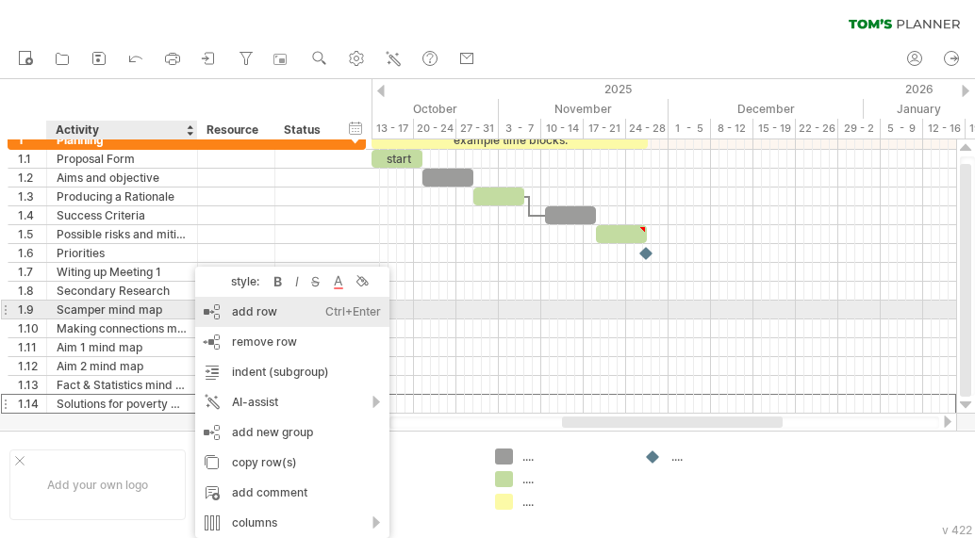
click at [232, 316] on div "add row Ctrl+Enter Cmd+Enter" at bounding box center [292, 312] width 194 height 30
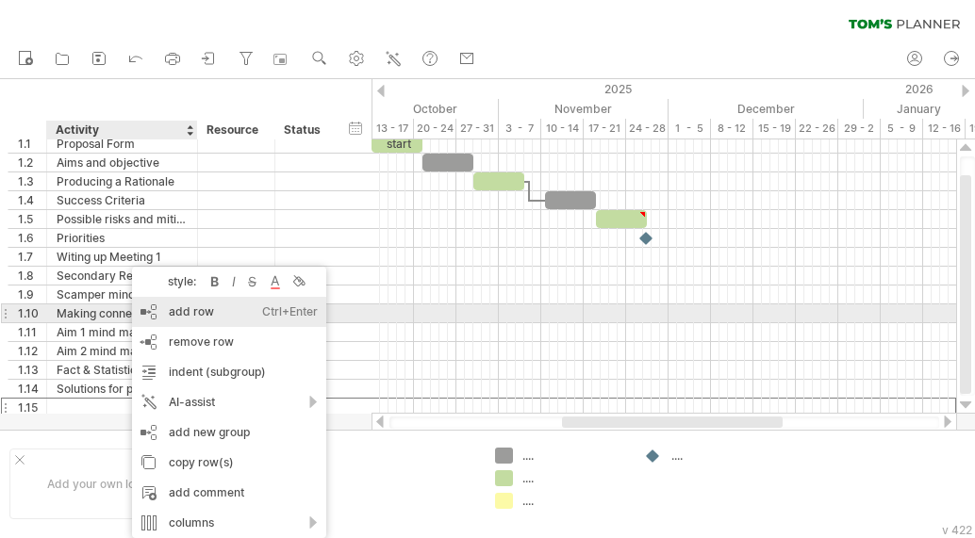
click at [173, 313] on div "add row Ctrl+Enter Cmd+Enter" at bounding box center [229, 312] width 194 height 30
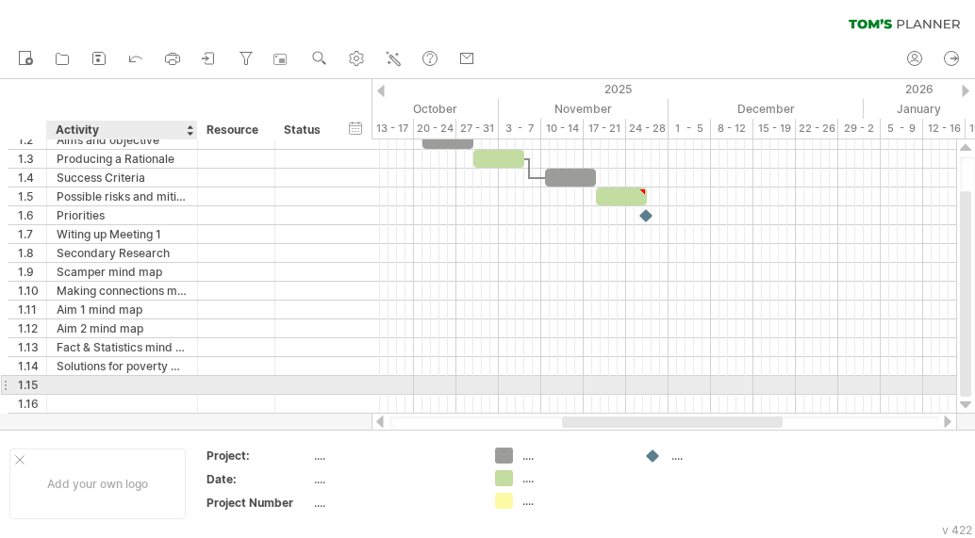
click at [87, 384] on div at bounding box center [122, 385] width 131 height 18
click at [128, 388] on input "text" at bounding box center [122, 385] width 131 height 18
type input "**********"
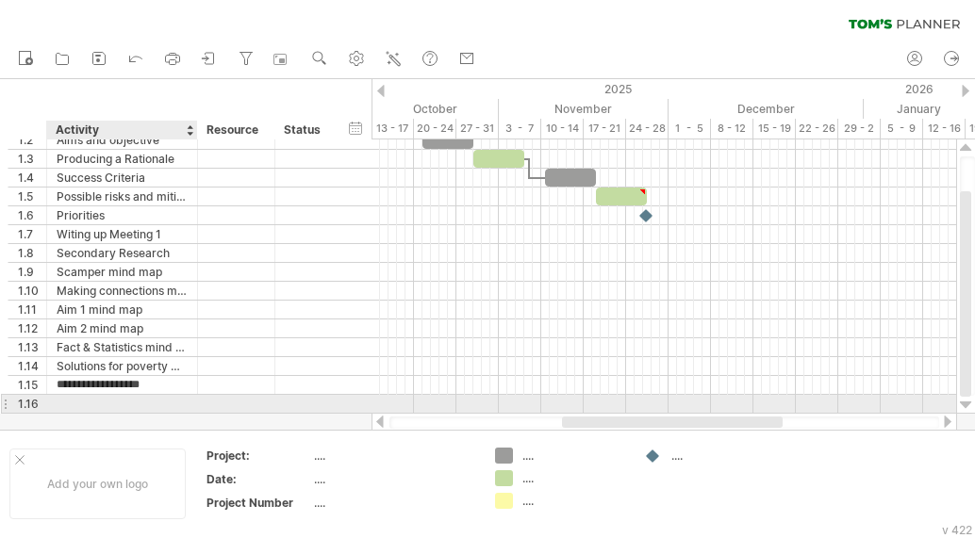
click at [155, 401] on div at bounding box center [122, 404] width 131 height 18
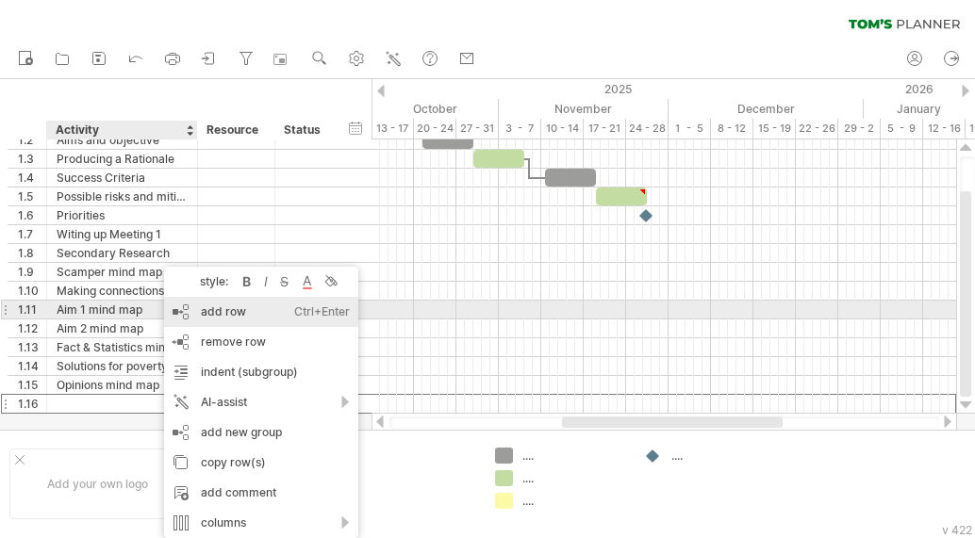
click at [216, 316] on div "add row Ctrl+Enter Cmd+Enter" at bounding box center [261, 312] width 194 height 30
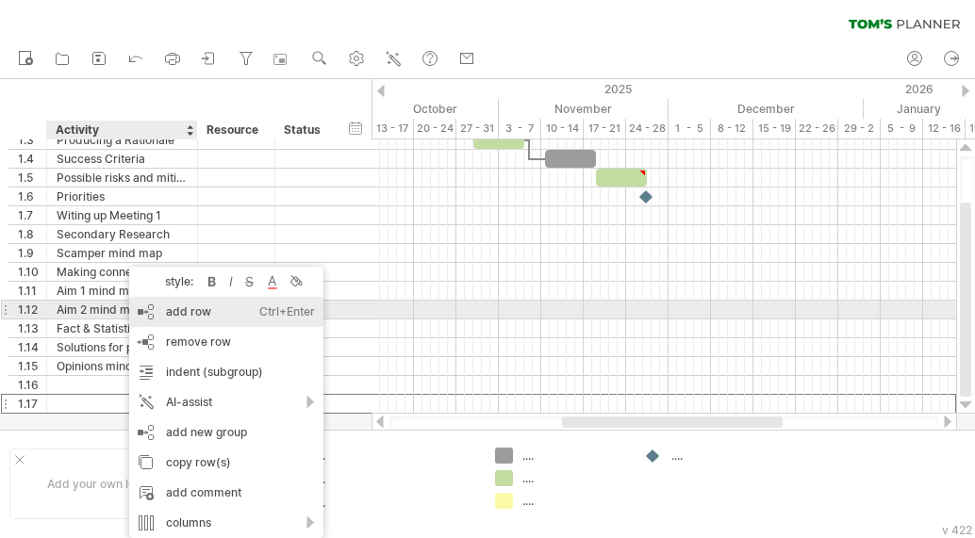
click at [168, 319] on div "add row Ctrl+Enter Cmd+Enter" at bounding box center [226, 312] width 194 height 30
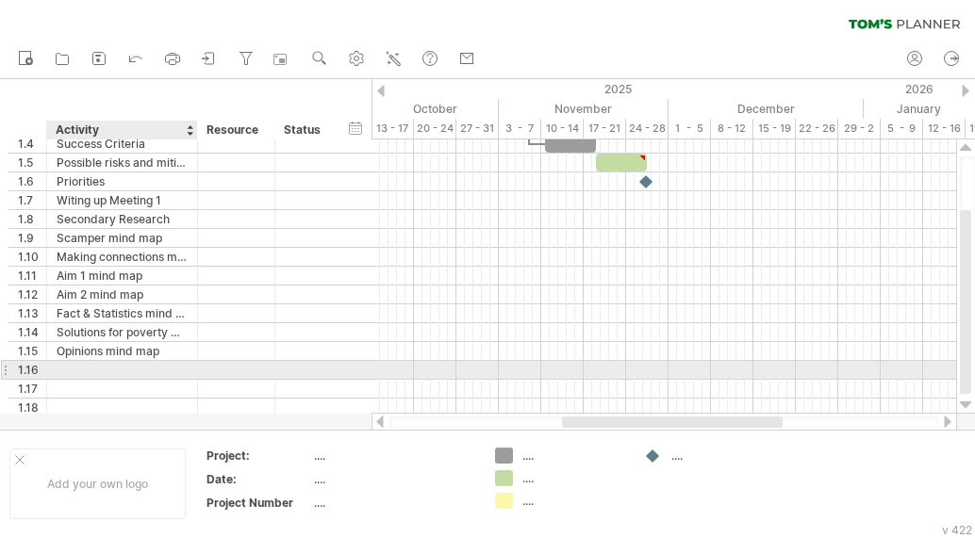
click at [117, 369] on div at bounding box center [122, 370] width 131 height 18
type input "**********"
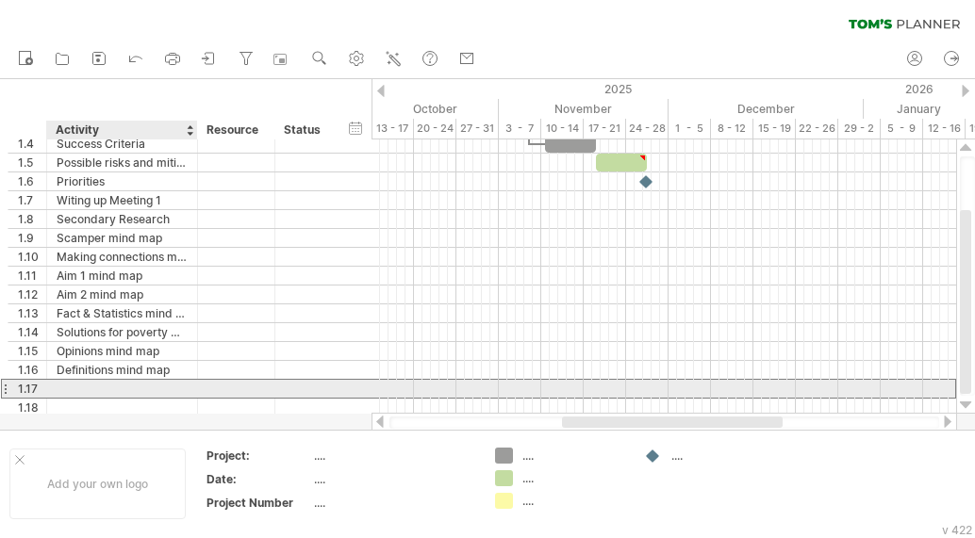
click at [117, 389] on div at bounding box center [122, 389] width 131 height 18
type input "**********"
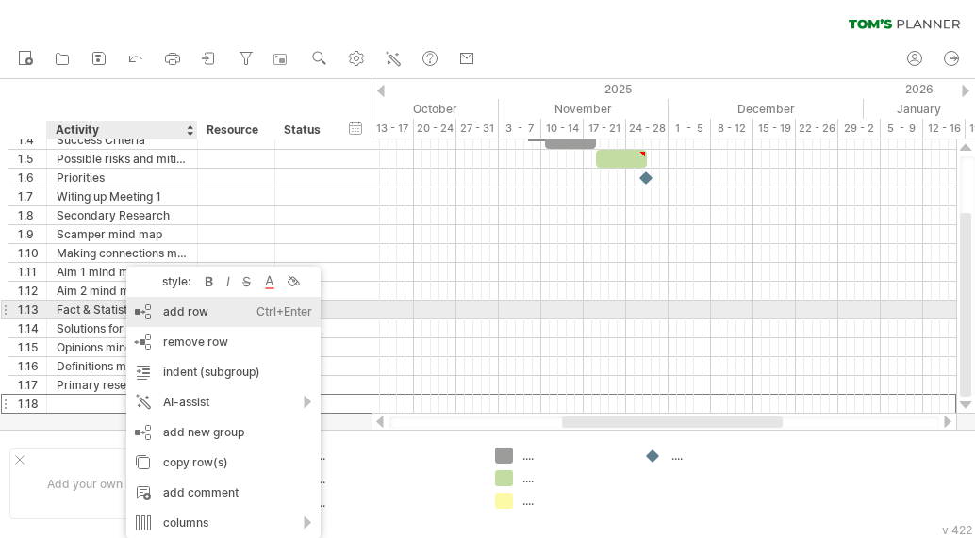
click at [169, 306] on div "add row Ctrl+Enter Cmd+Enter" at bounding box center [223, 312] width 194 height 30
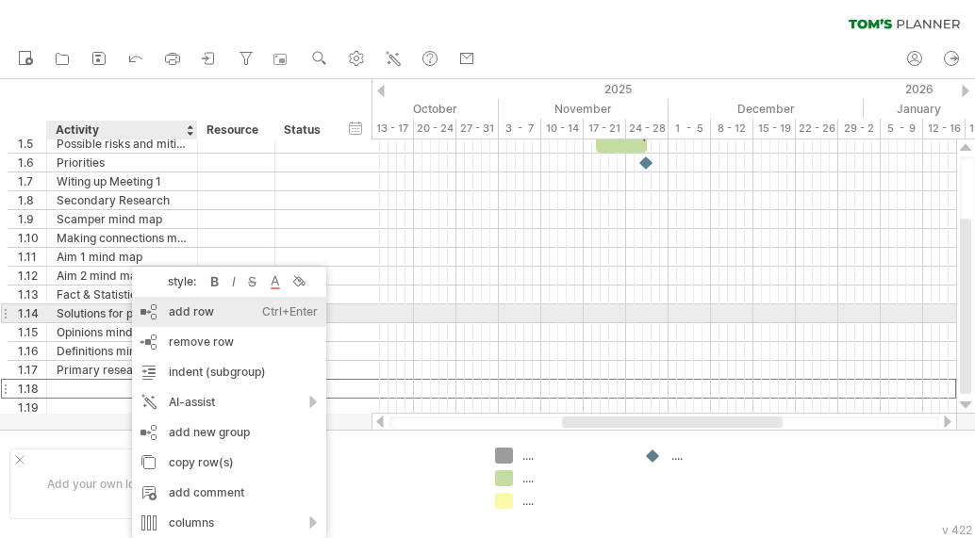
click at [163, 312] on div "add row Ctrl+Enter Cmd+Enter" at bounding box center [229, 312] width 194 height 30
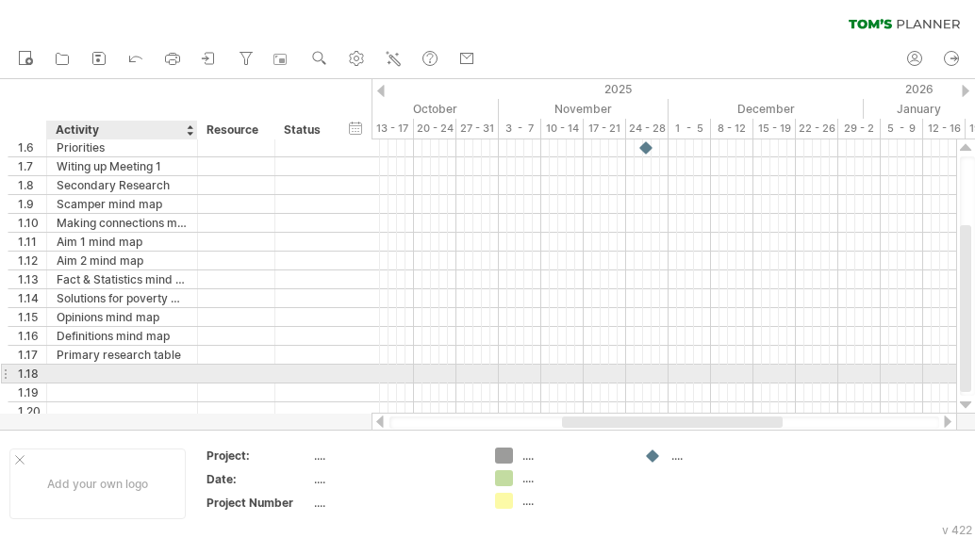
click at [130, 365] on div at bounding box center [122, 374] width 131 height 18
click at [141, 371] on div "Google form questuins" at bounding box center [122, 374] width 131 height 18
click at [189, 372] on div "**********" at bounding box center [122, 374] width 151 height 18
click at [190, 380] on div "**********" at bounding box center [122, 374] width 151 height 18
click at [177, 372] on div "Google form questuins" at bounding box center [122, 374] width 131 height 18
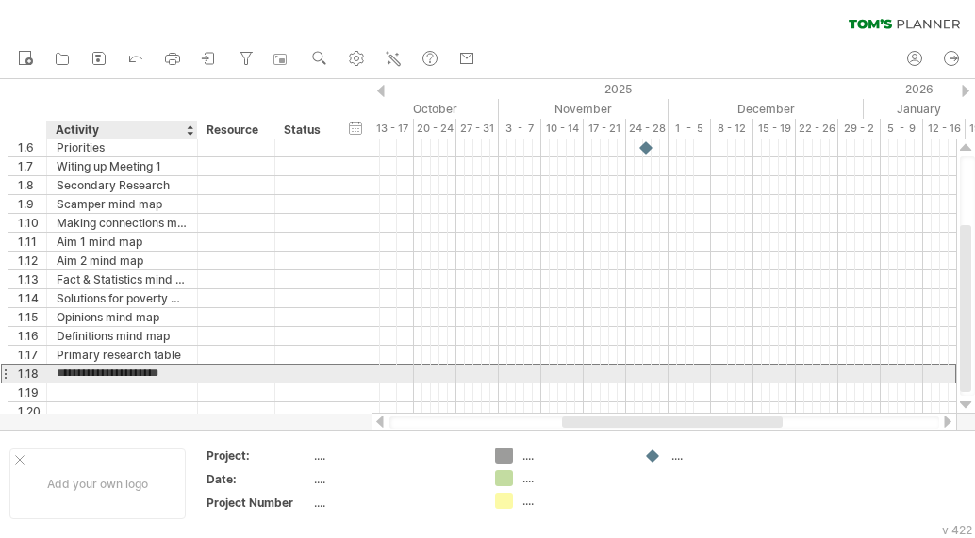
click at [177, 372] on input "**********" at bounding box center [122, 374] width 131 height 18
type input "**********"
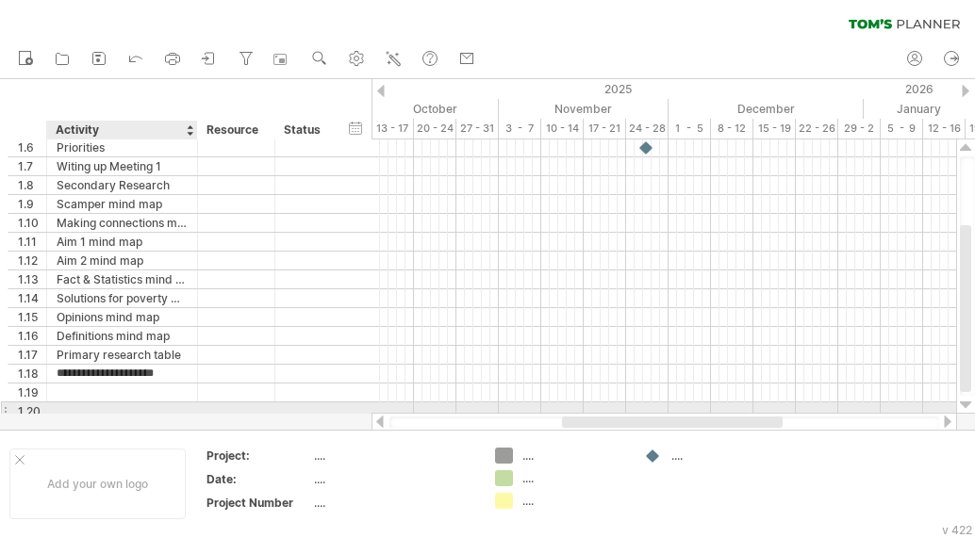
click at [148, 405] on div at bounding box center [122, 412] width 131 height 18
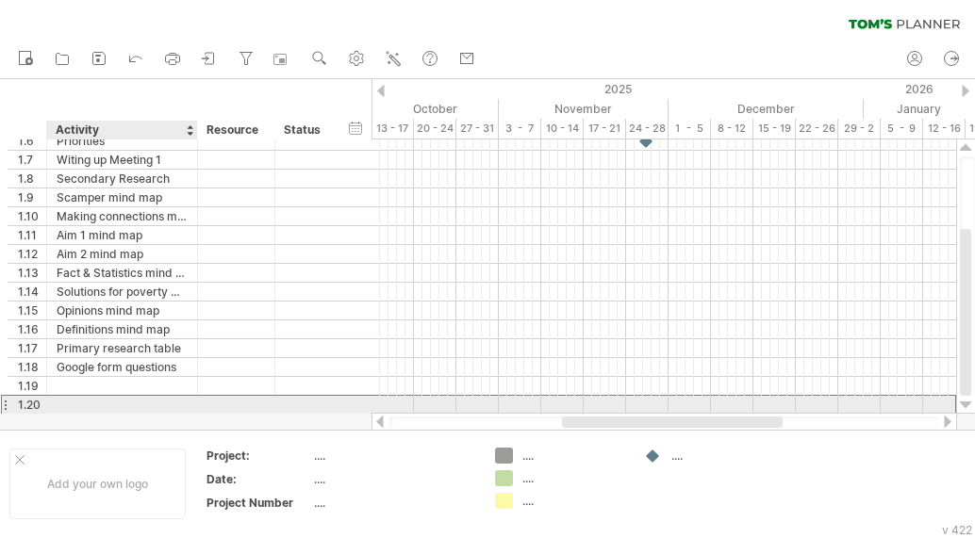
click at [148, 396] on input "text" at bounding box center [122, 405] width 131 height 18
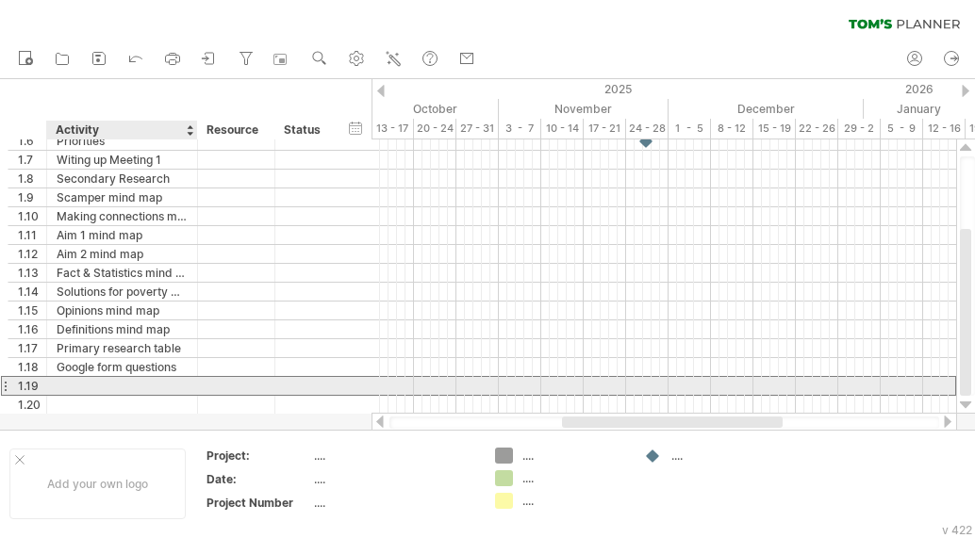
click at [149, 386] on div at bounding box center [122, 386] width 131 height 18
type input "**********"
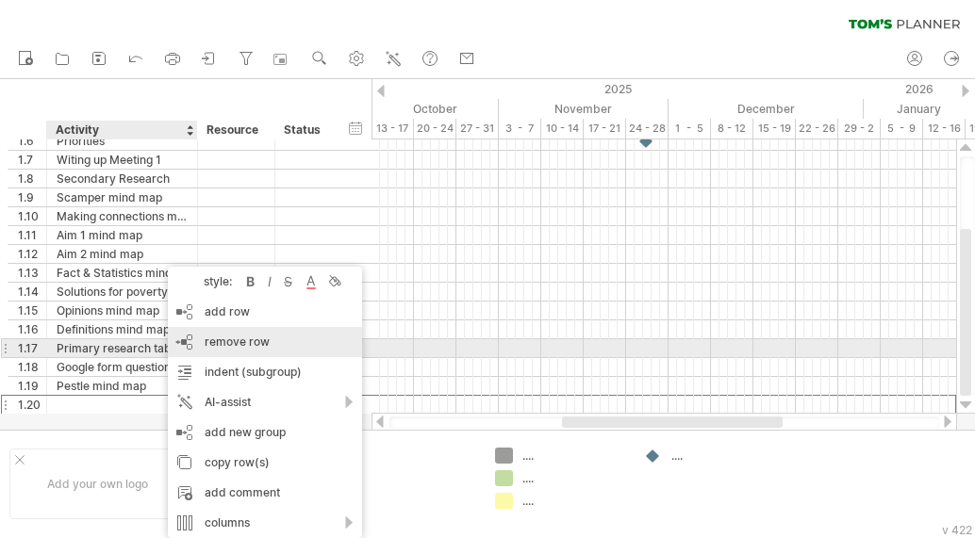
click at [229, 339] on span "remove row" at bounding box center [237, 342] width 65 height 14
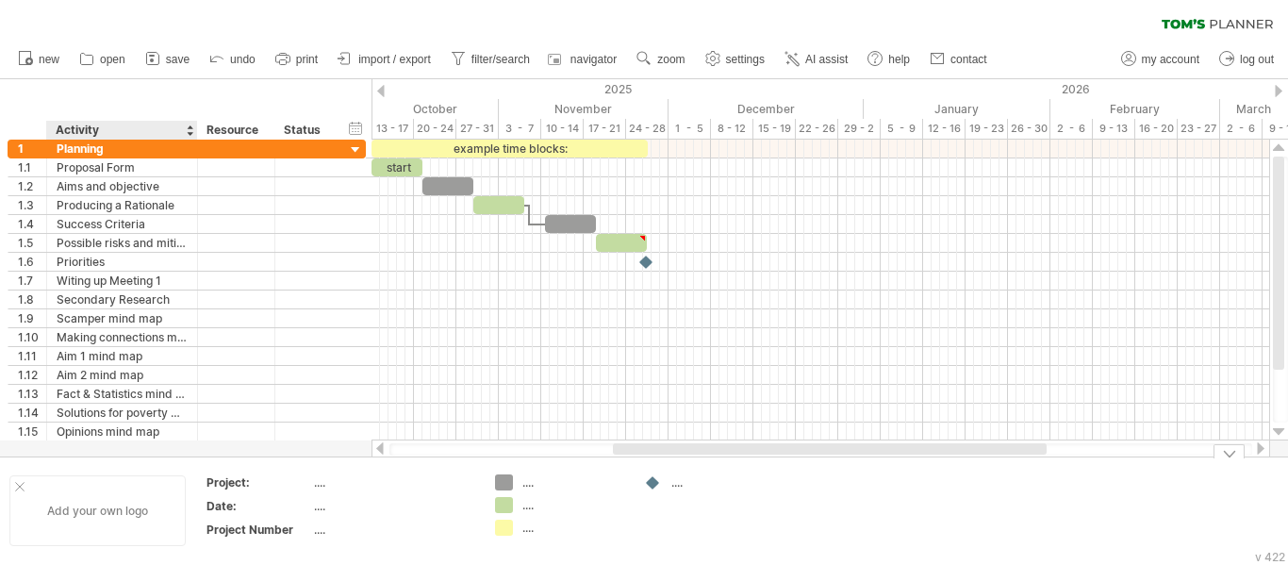
click at [91, 514] on div "Add your own logo" at bounding box center [97, 510] width 176 height 71
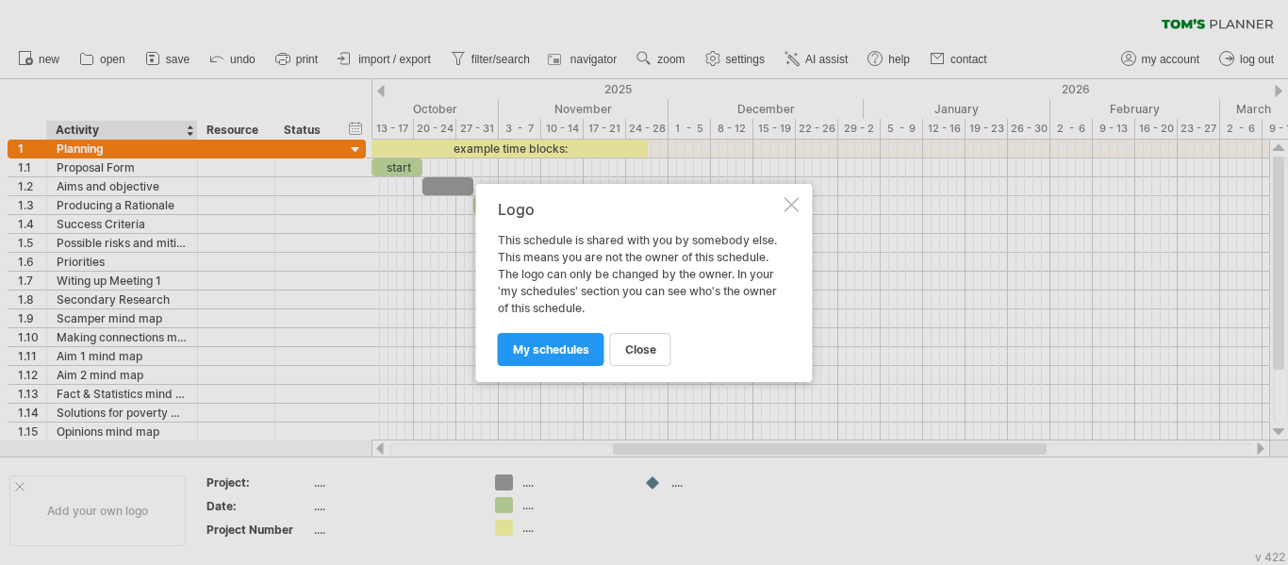
click at [787, 198] on div at bounding box center [791, 204] width 15 height 15
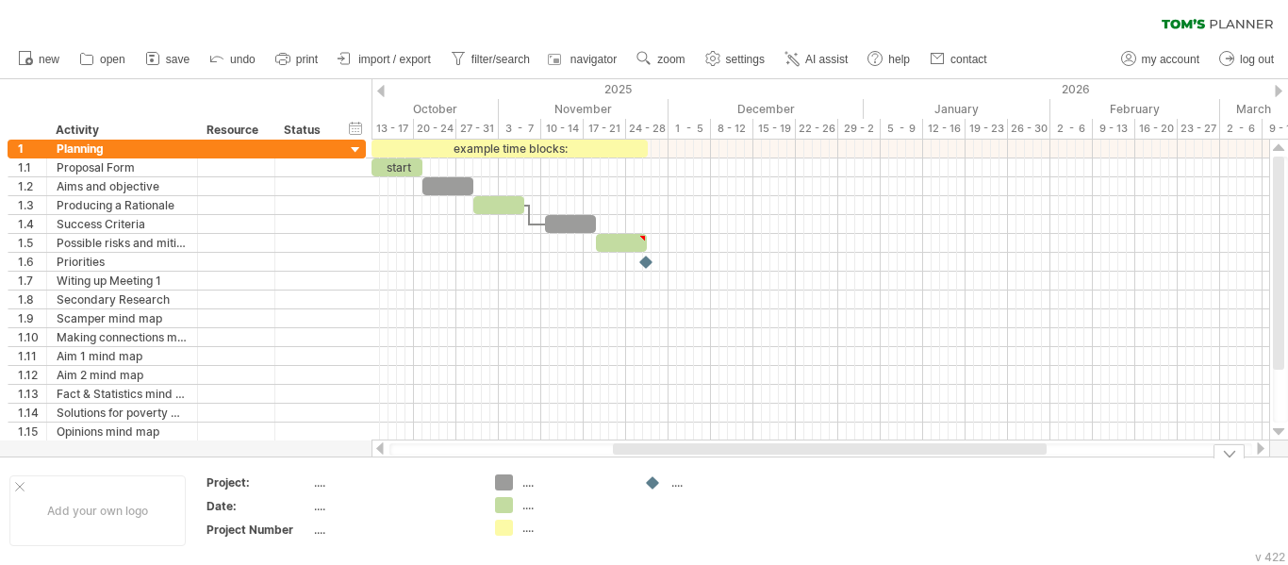
click at [504, 487] on div "Trying to reach [DOMAIN_NAME] Connected again... 0% clear filter new 1" at bounding box center [644, 282] width 1288 height 565
click at [526, 459] on div "add color" at bounding box center [578, 459] width 126 height 30
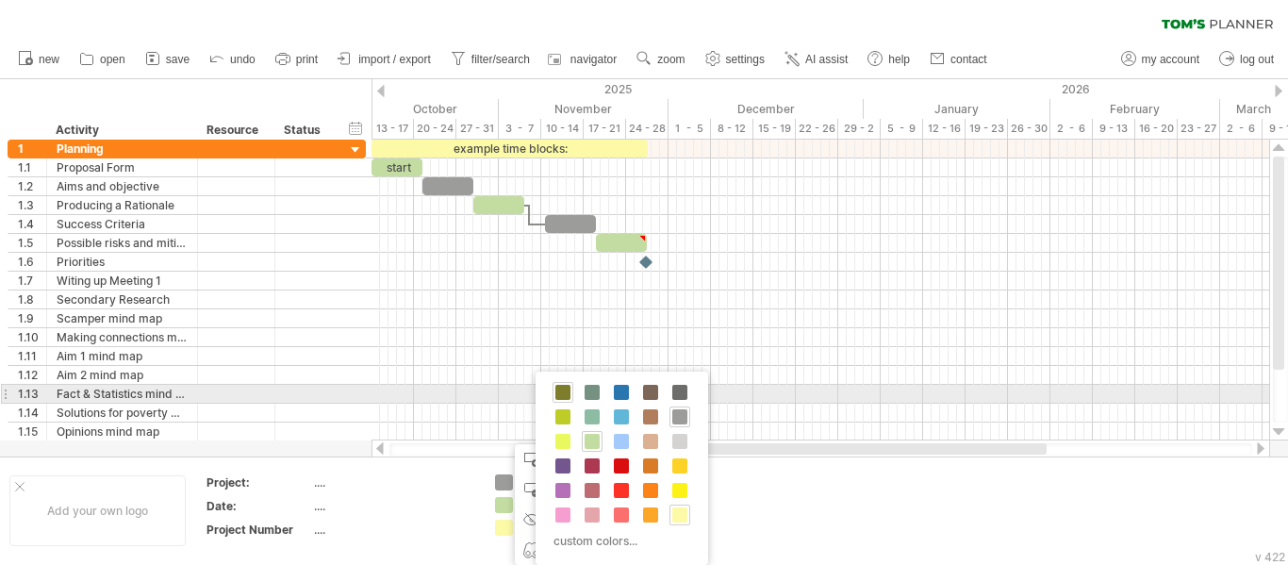
click at [569, 393] on span at bounding box center [562, 392] width 15 height 15
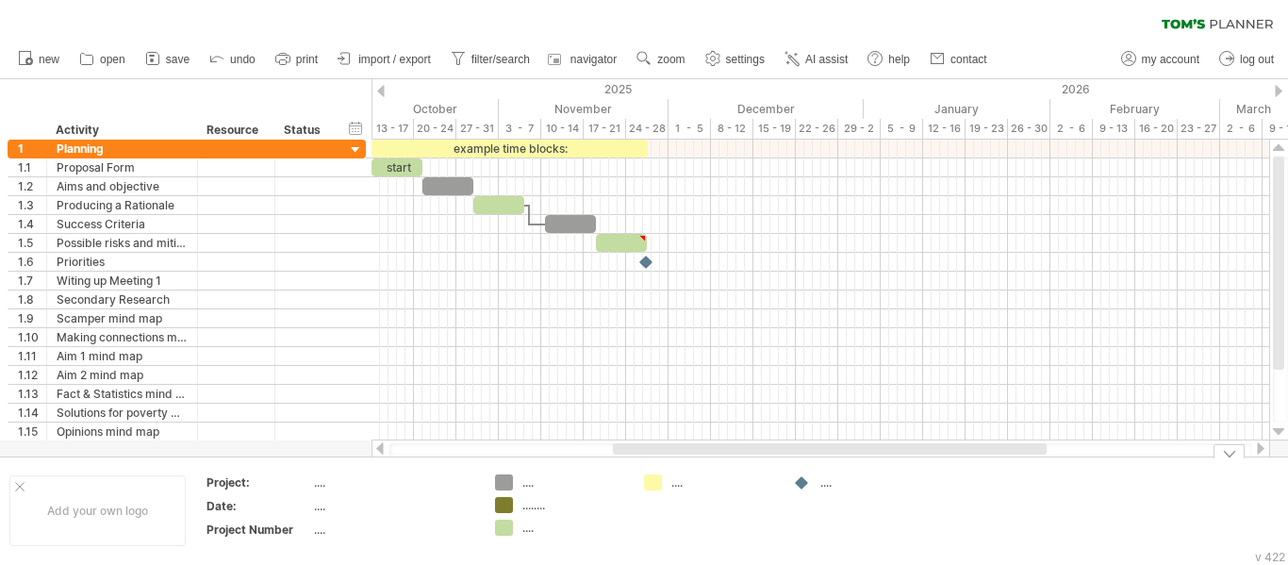
click at [467, 493] on td "...." at bounding box center [394, 485] width 160 height 22
click at [509, 484] on div "Trying to reach [DOMAIN_NAME] Connected again... 0% clear filter new 1" at bounding box center [644, 282] width 1288 height 565
click at [352, 533] on div "...." at bounding box center [393, 529] width 158 height 16
click at [339, 493] on td "...." at bounding box center [394, 485] width 160 height 22
click at [238, 486] on div "Project:" at bounding box center [258, 482] width 104 height 16
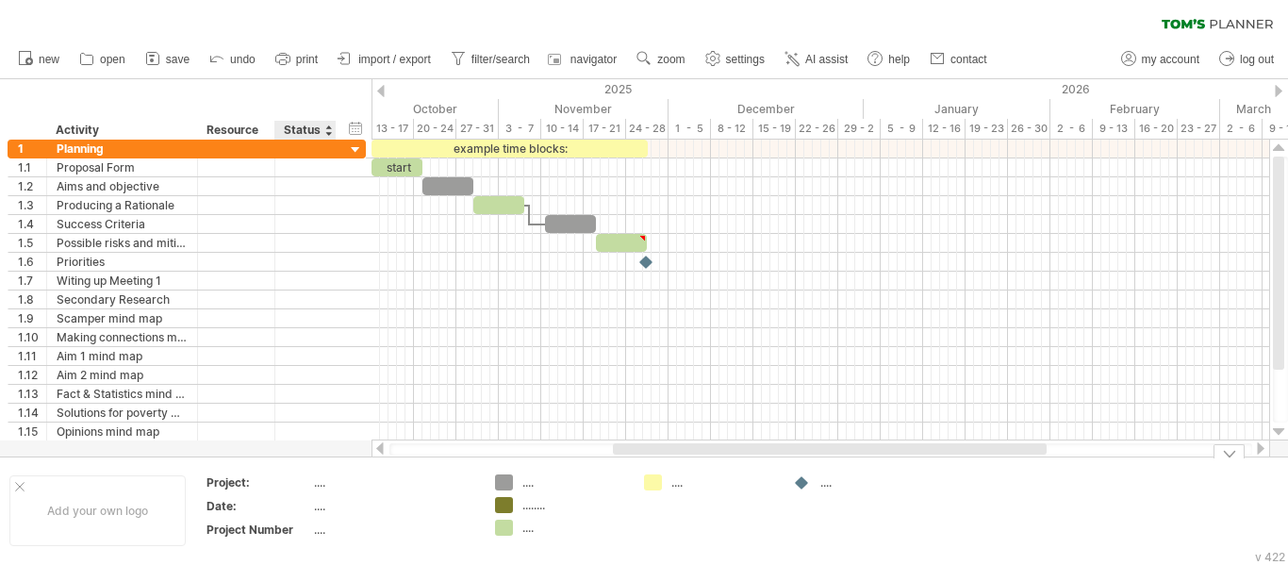
click at [323, 483] on div "...." at bounding box center [393, 482] width 158 height 16
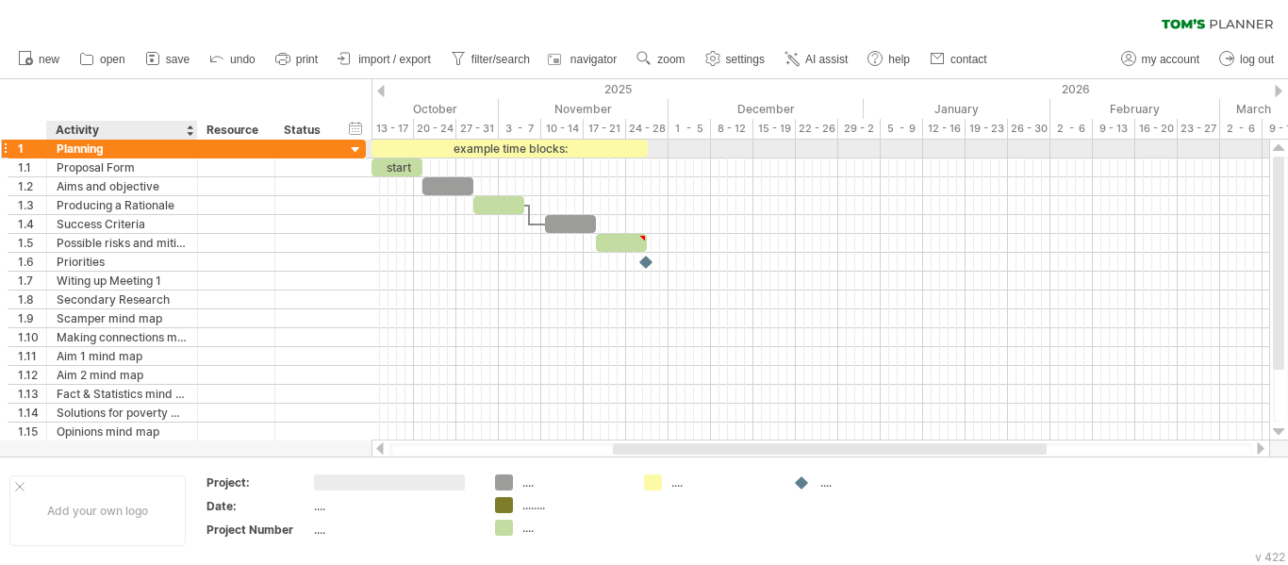
click at [196, 152] on div at bounding box center [194, 149] width 9 height 19
click at [196, 146] on div at bounding box center [194, 149] width 9 height 19
click at [70, 152] on div "Planning" at bounding box center [122, 149] width 131 height 18
click at [0, 0] on input "********" at bounding box center [0, 0] width 0 height 0
click at [87, 149] on input "********" at bounding box center [122, 149] width 131 height 18
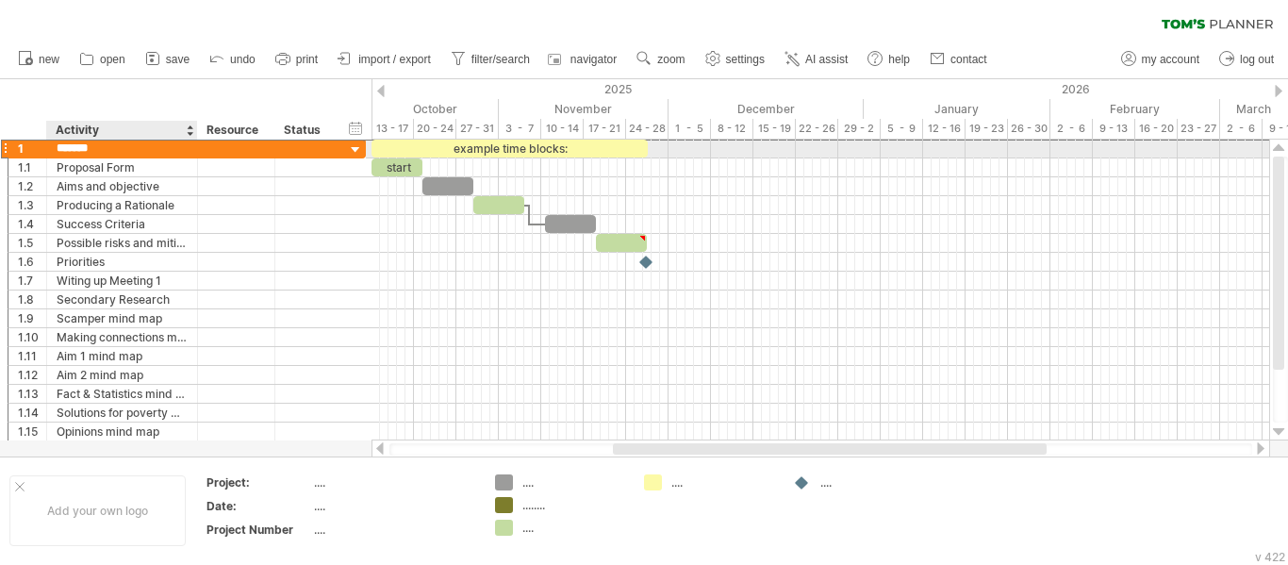
click at [105, 147] on input "*******" at bounding box center [122, 149] width 131 height 18
type input "*"
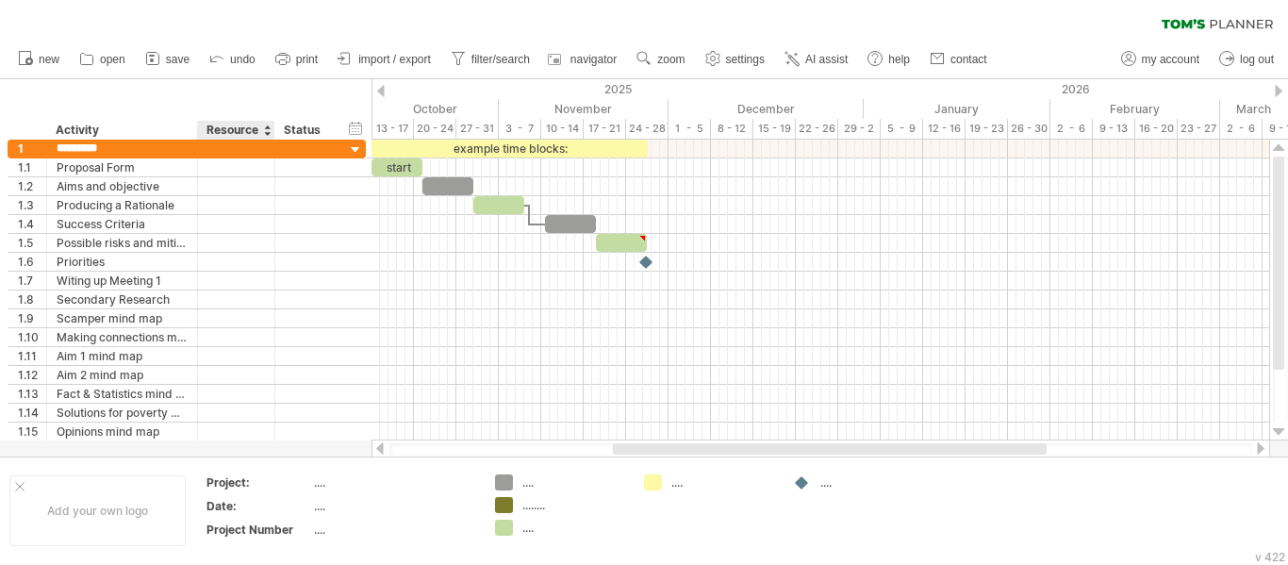
type input "**********"
click at [350, 130] on div "hide start/end/duration show start/end/duration" at bounding box center [356, 128] width 18 height 20
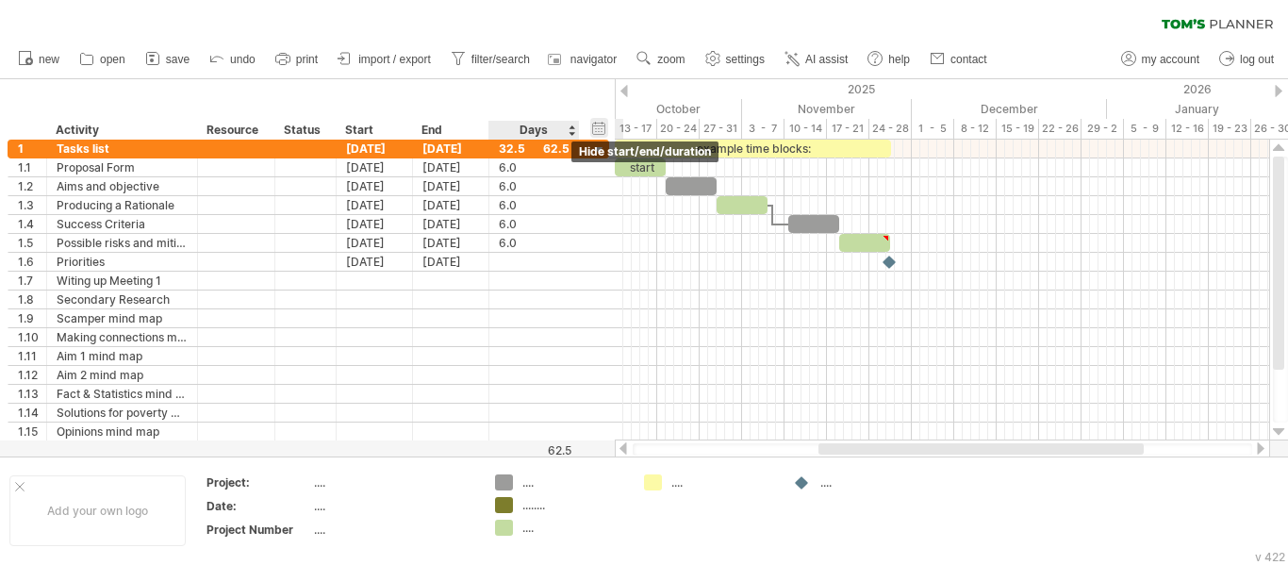
click at [596, 129] on div "hide start/end/duration show start/end/duration" at bounding box center [599, 128] width 18 height 20
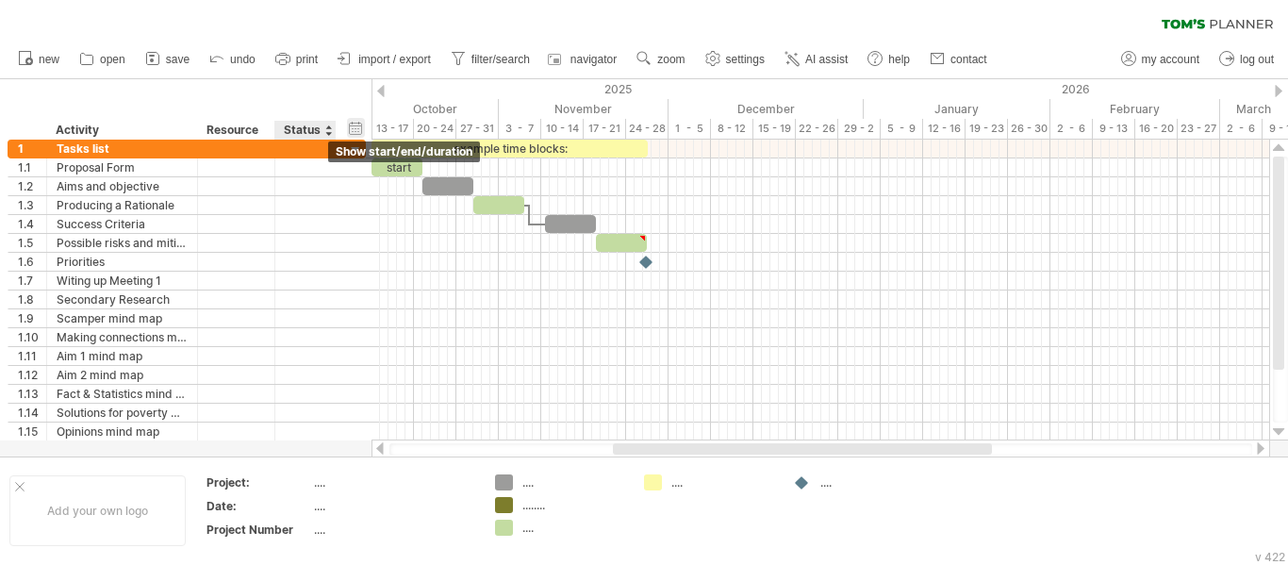
click at [355, 130] on div "hide start/end/duration show start/end/duration" at bounding box center [356, 128] width 18 height 20
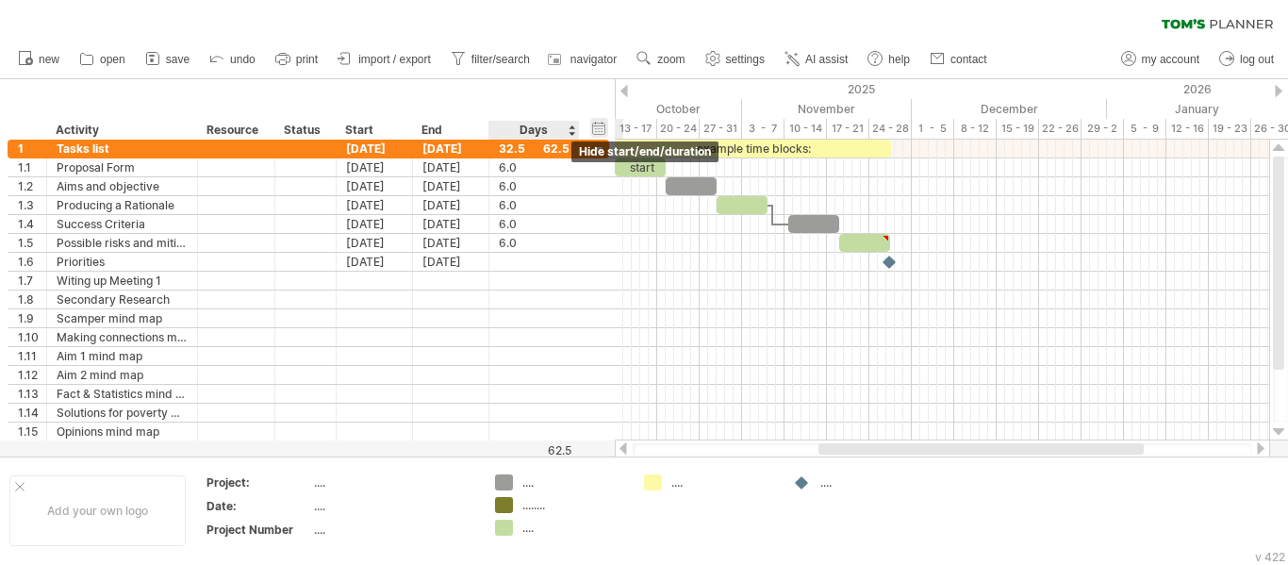
click at [594, 129] on div "hide start/end/duration show start/end/duration" at bounding box center [599, 128] width 18 height 20
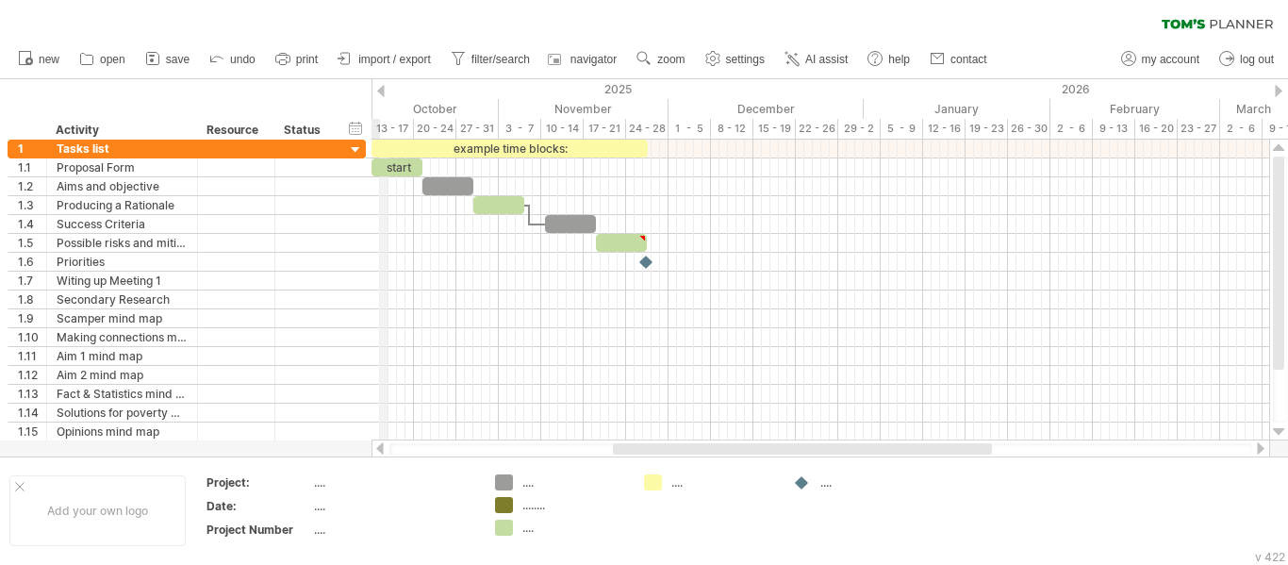
click at [387, 128] on div "13 - 17" at bounding box center [393, 129] width 42 height 20
click at [402, 129] on div "13 - 17" at bounding box center [393, 129] width 42 height 20
click at [403, 129] on div "13 - 17" at bounding box center [393, 129] width 42 height 20
click at [416, 106] on div "October" at bounding box center [401, 109] width 195 height 20
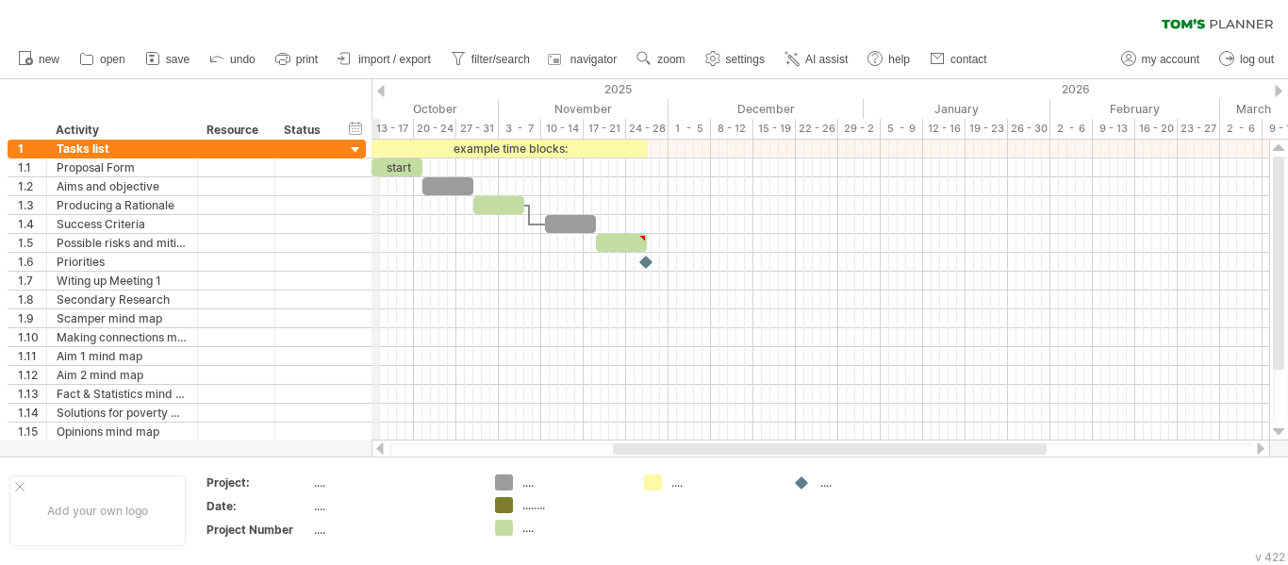
click at [380, 89] on div at bounding box center [381, 91] width 8 height 12
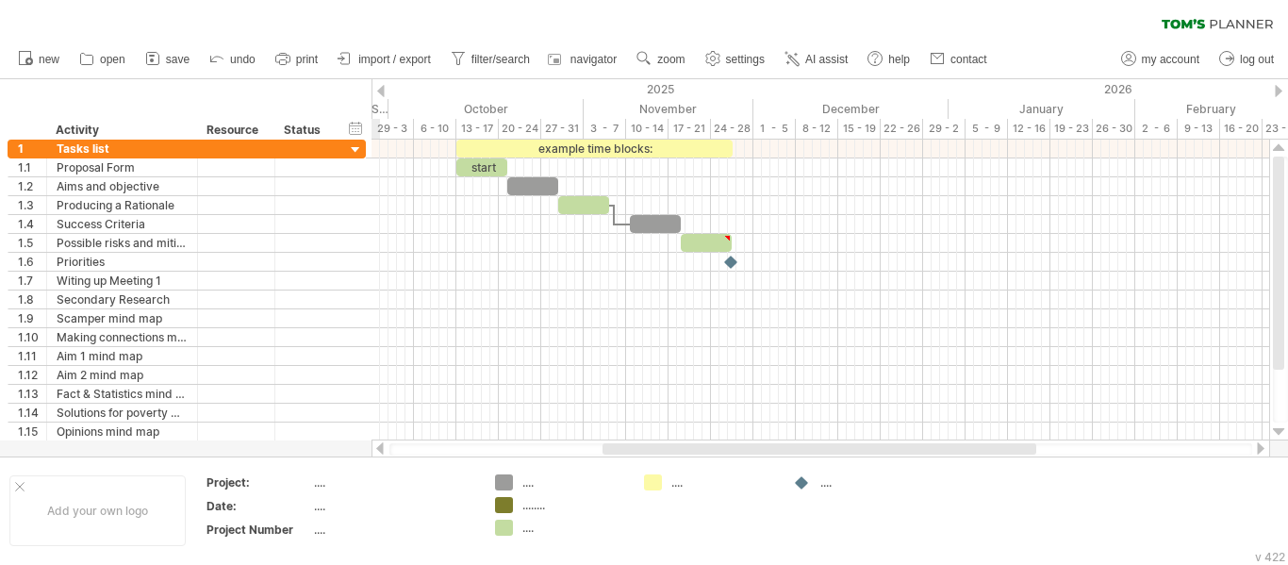
click at [380, 89] on div at bounding box center [381, 91] width 8 height 12
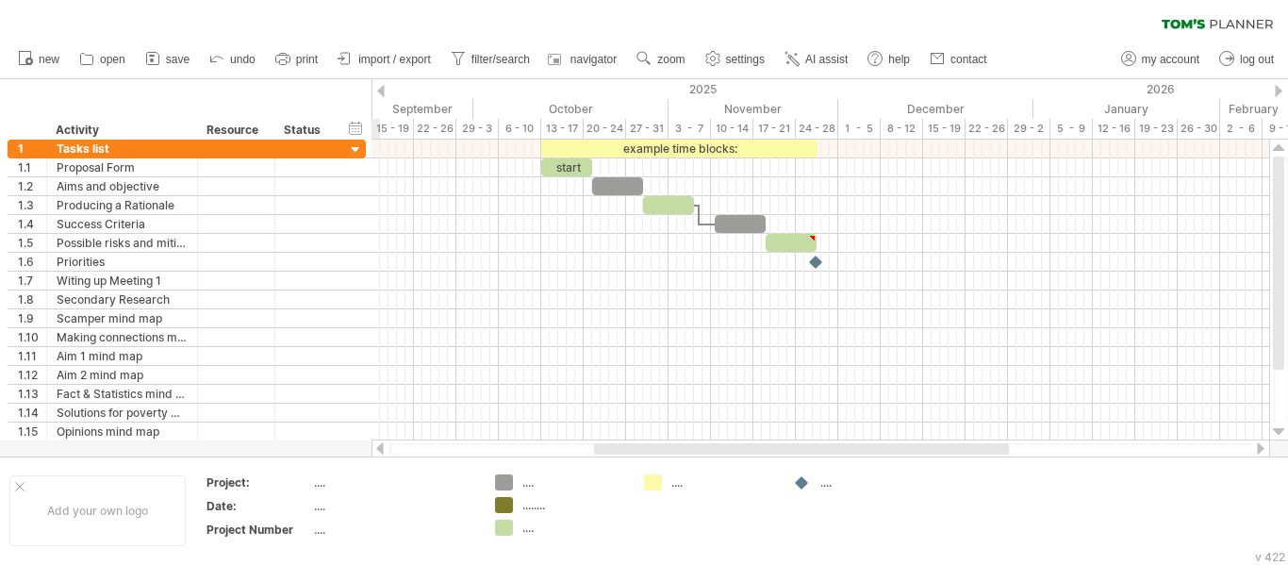
click at [380, 89] on div at bounding box center [381, 91] width 8 height 12
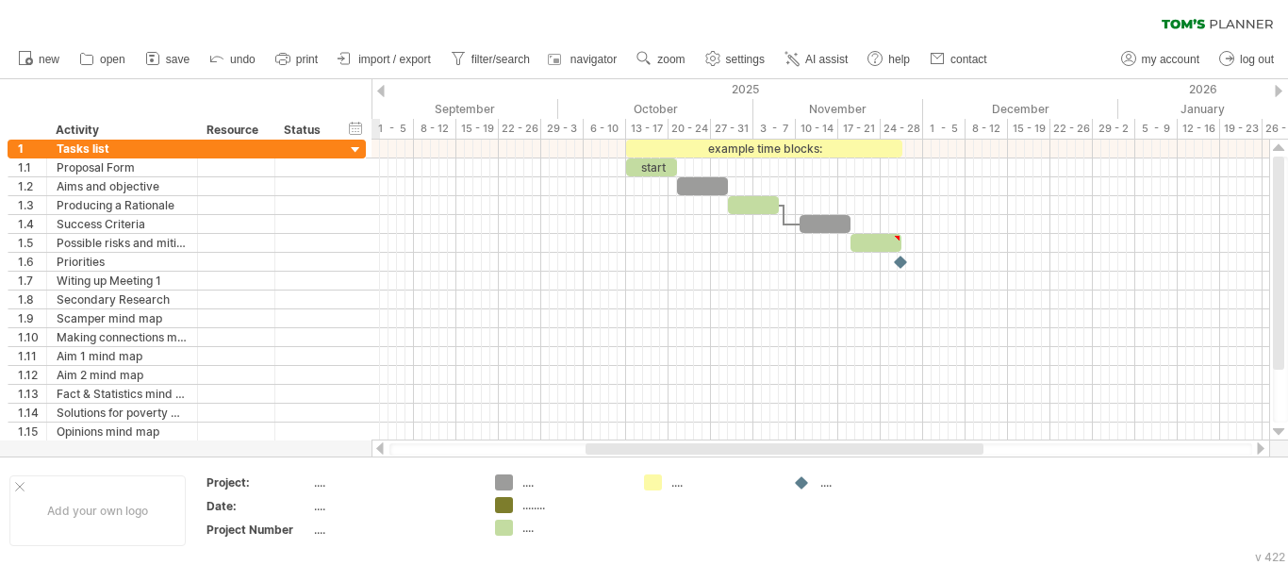
click at [380, 89] on div at bounding box center [381, 91] width 8 height 12
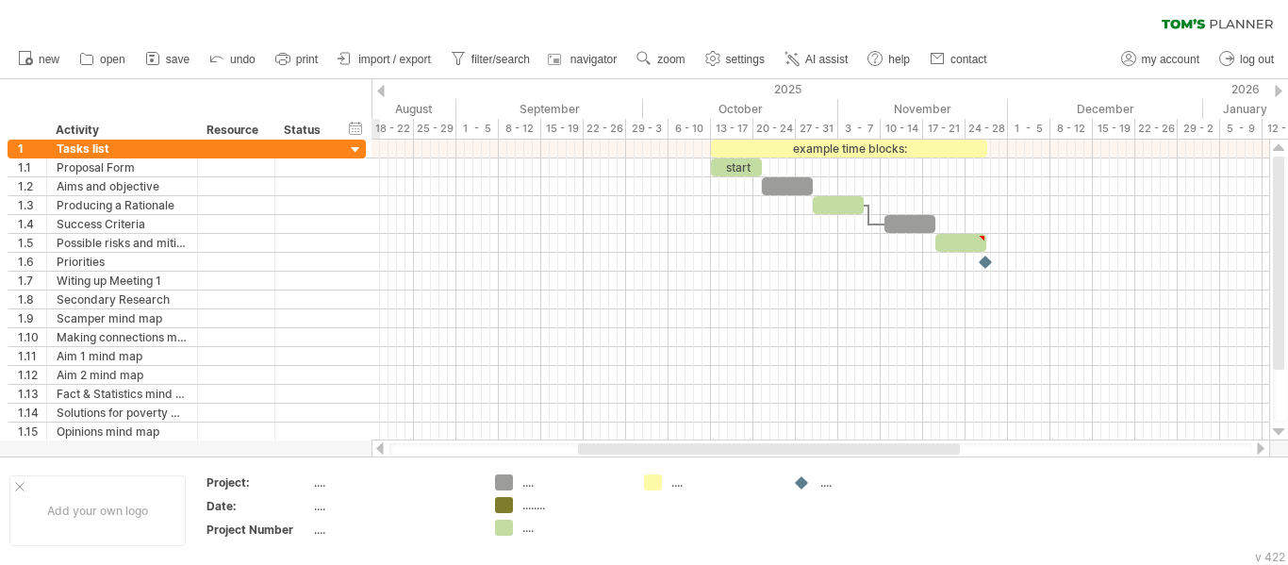
click at [380, 89] on div at bounding box center [381, 91] width 8 height 12
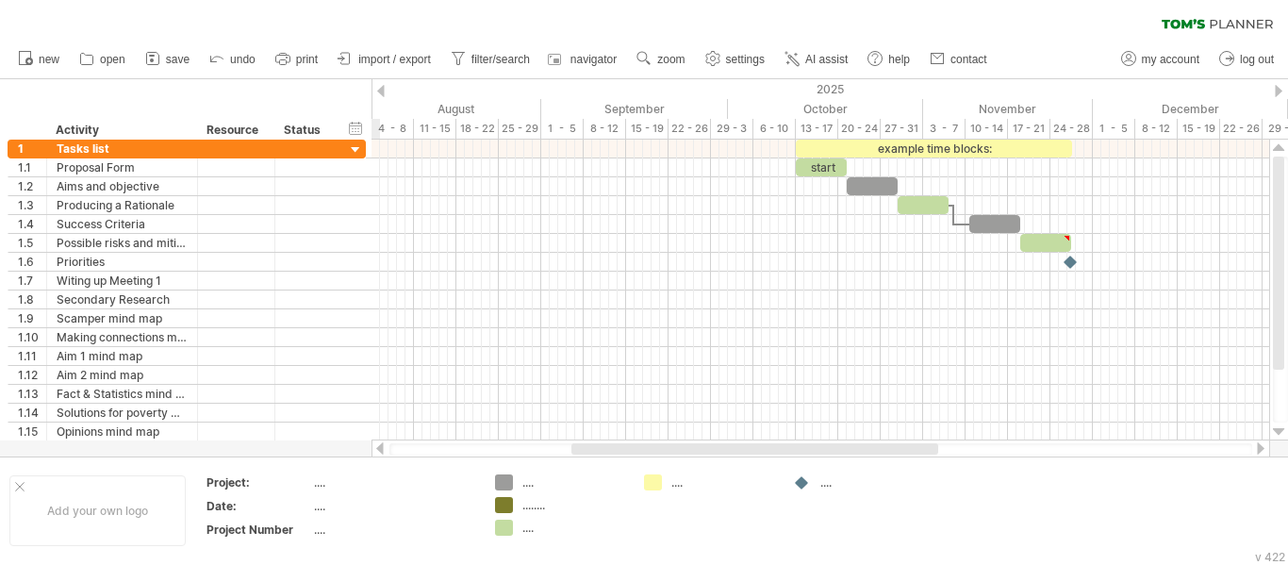
click at [380, 89] on div at bounding box center [381, 91] width 8 height 12
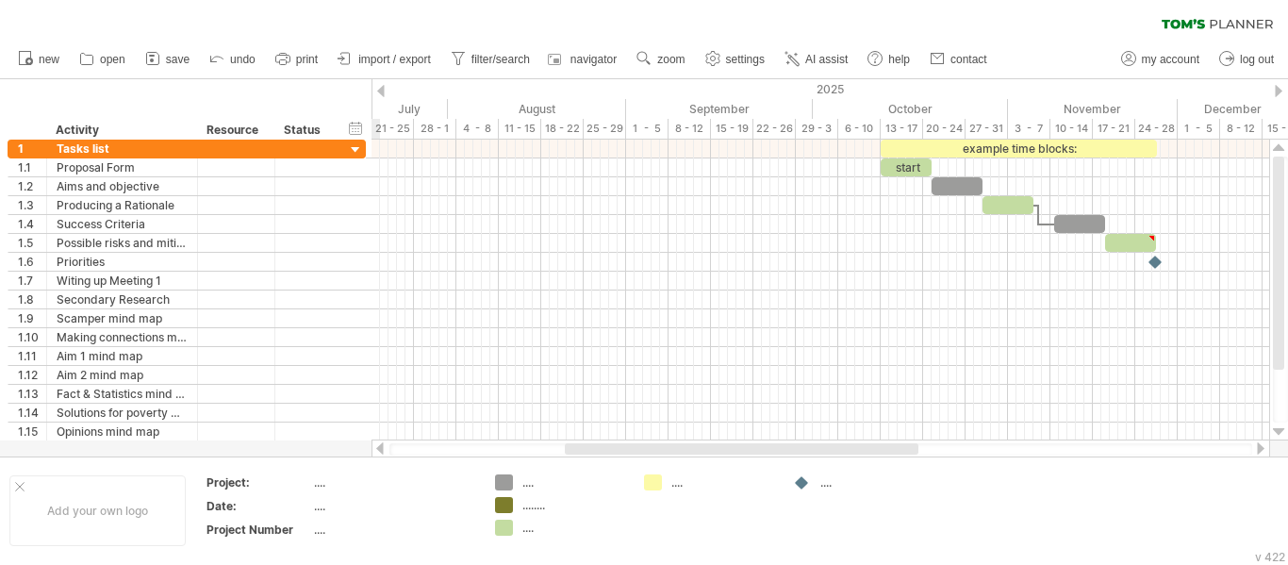
click at [380, 89] on div at bounding box center [381, 91] width 8 height 12
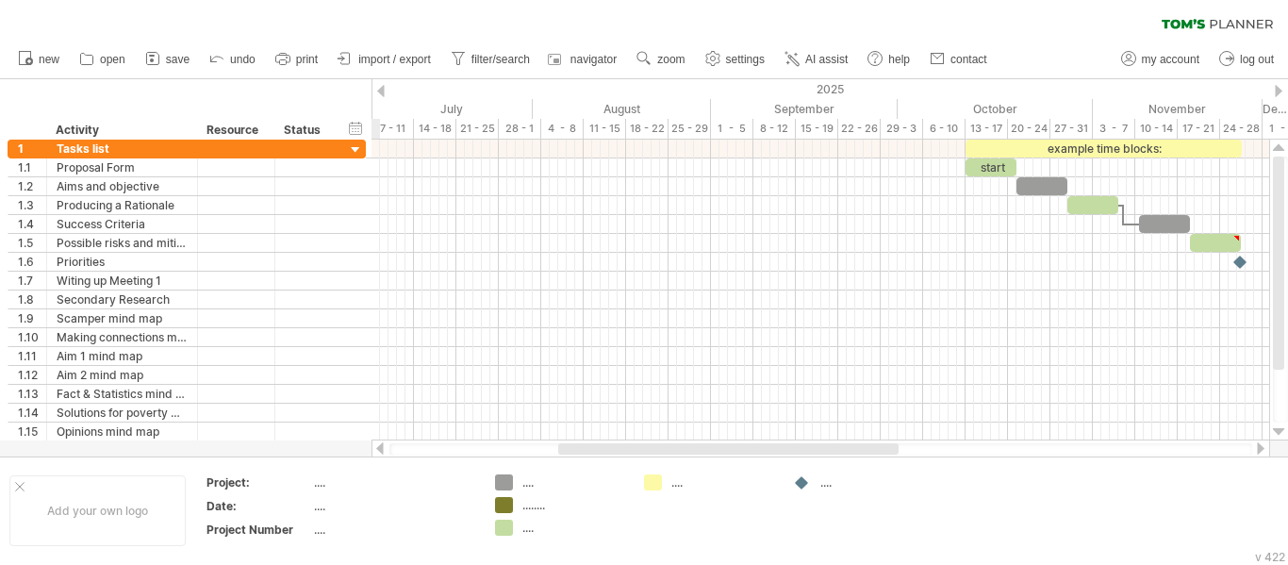
click at [380, 89] on div at bounding box center [381, 91] width 8 height 12
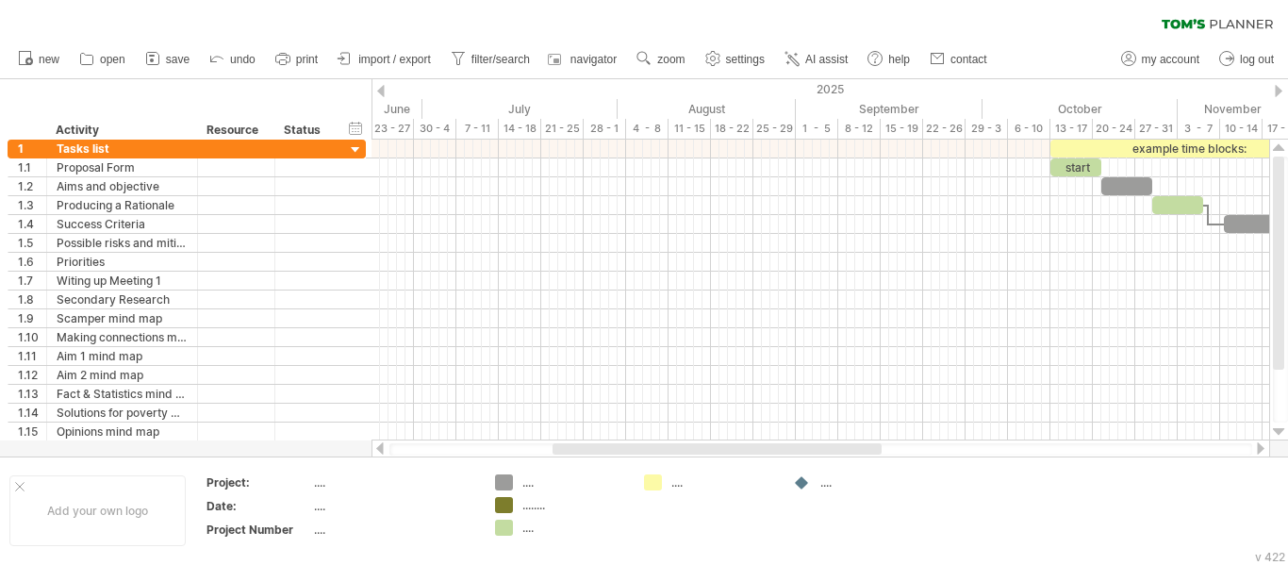
click at [379, 88] on div at bounding box center [381, 91] width 8 height 12
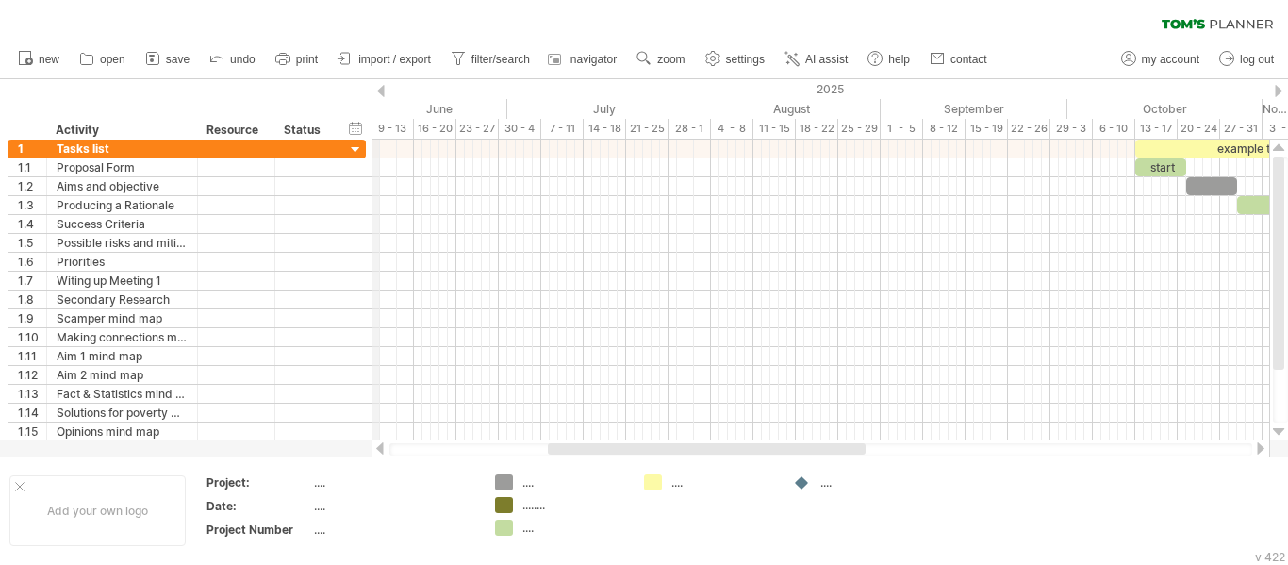
click at [377, 80] on div "2025" at bounding box center [524, 89] width 2206 height 20
click at [380, 91] on div at bounding box center [381, 91] width 8 height 12
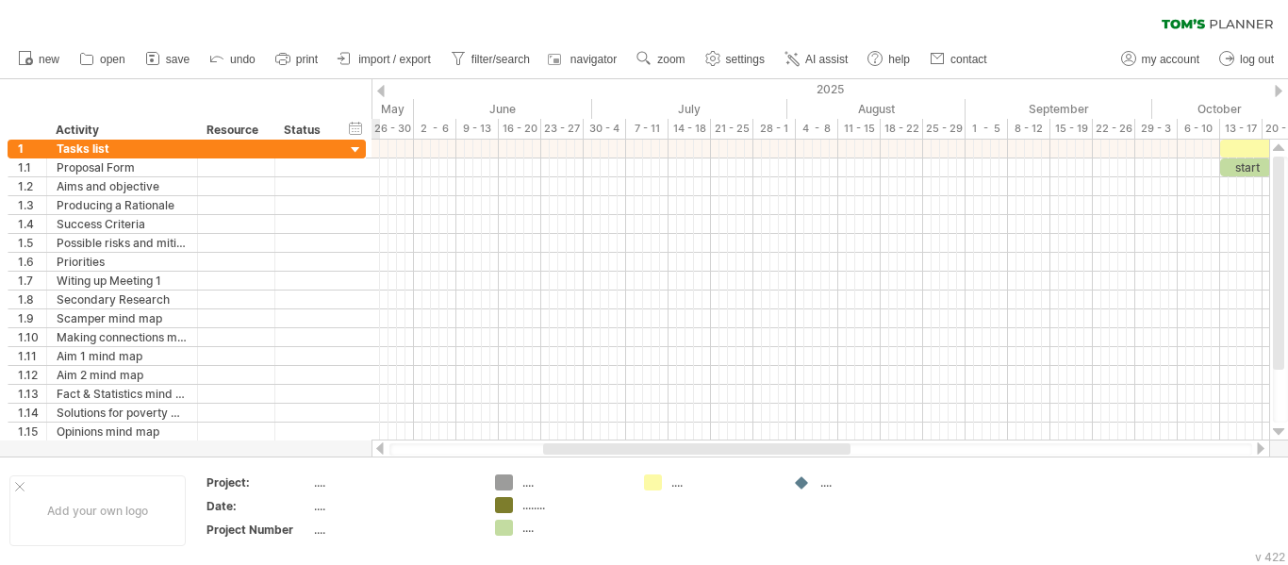
click at [1287, 95] on div "2025" at bounding box center [604, 89] width 2215 height 20
click at [1279, 89] on div at bounding box center [1279, 91] width 8 height 12
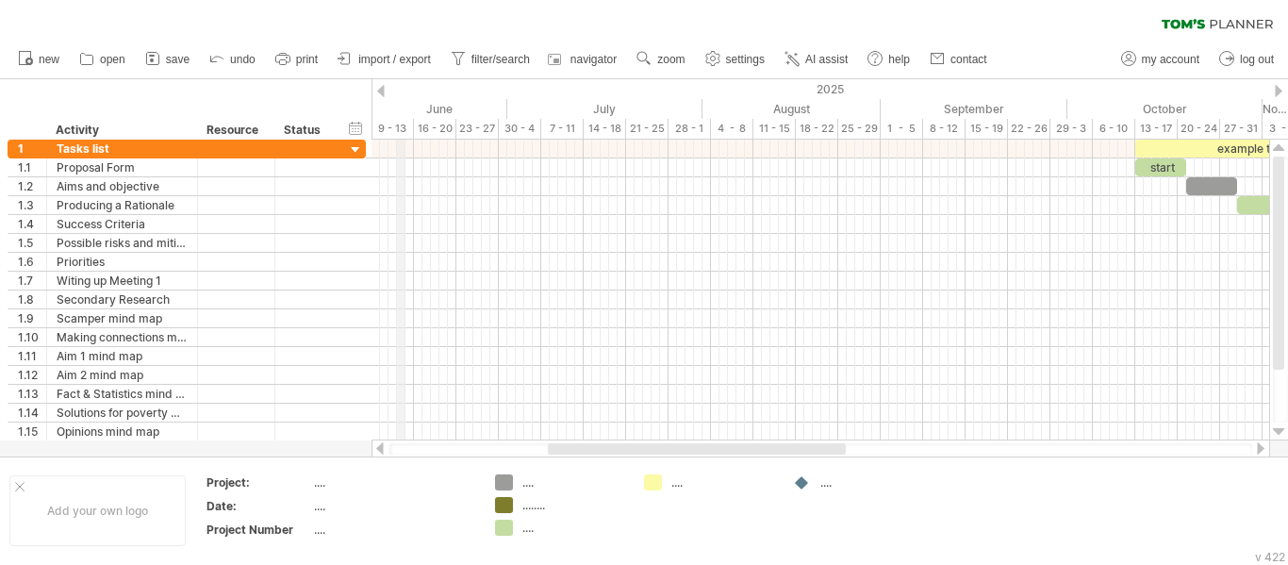
click at [405, 134] on div "9 - 13" at bounding box center [393, 129] width 42 height 20
click at [363, 126] on div "hide start/end/duration show start/end/duration" at bounding box center [356, 128] width 18 height 20
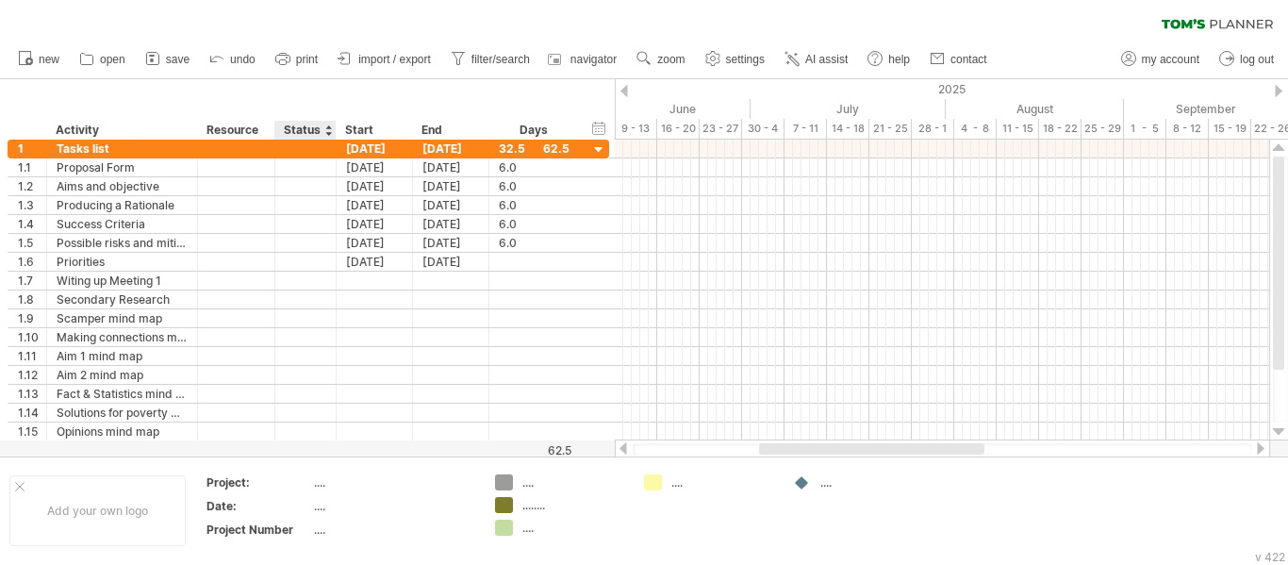
click at [318, 126] on div "Status" at bounding box center [304, 130] width 41 height 19
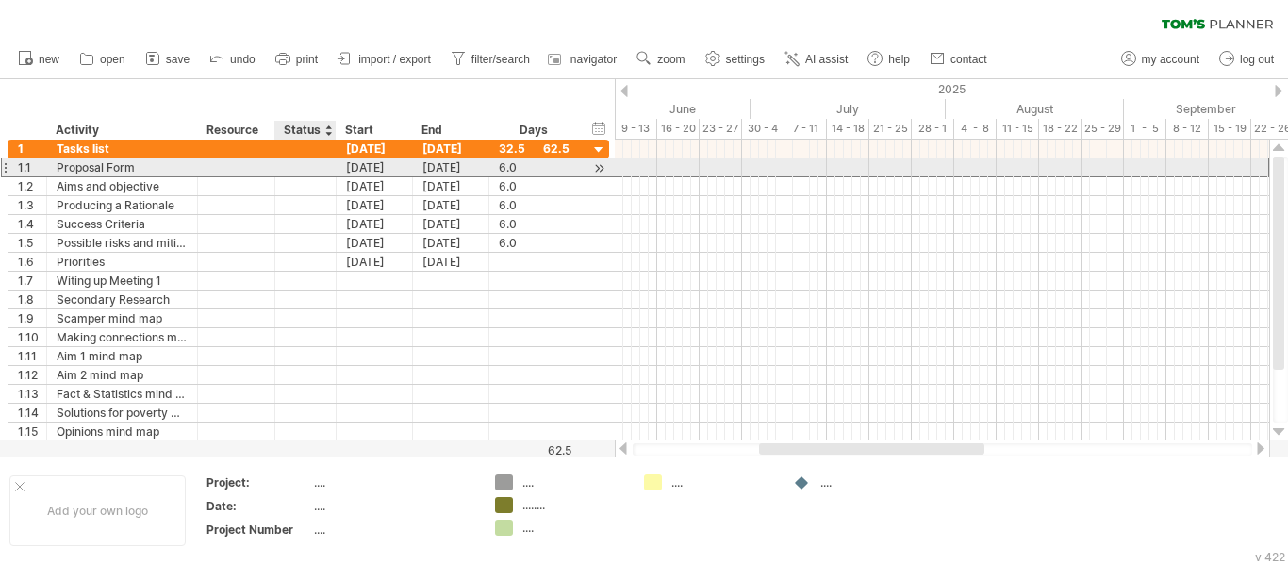
click at [315, 171] on div at bounding box center [305, 167] width 41 height 18
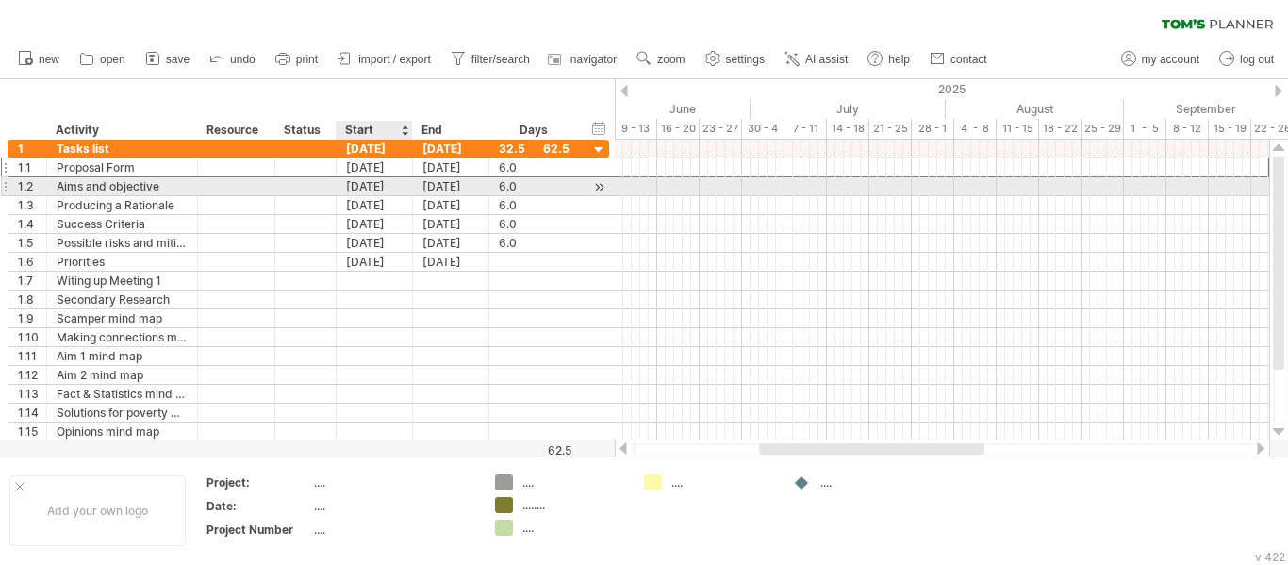
click at [356, 185] on div "[DATE]" at bounding box center [375, 186] width 76 height 18
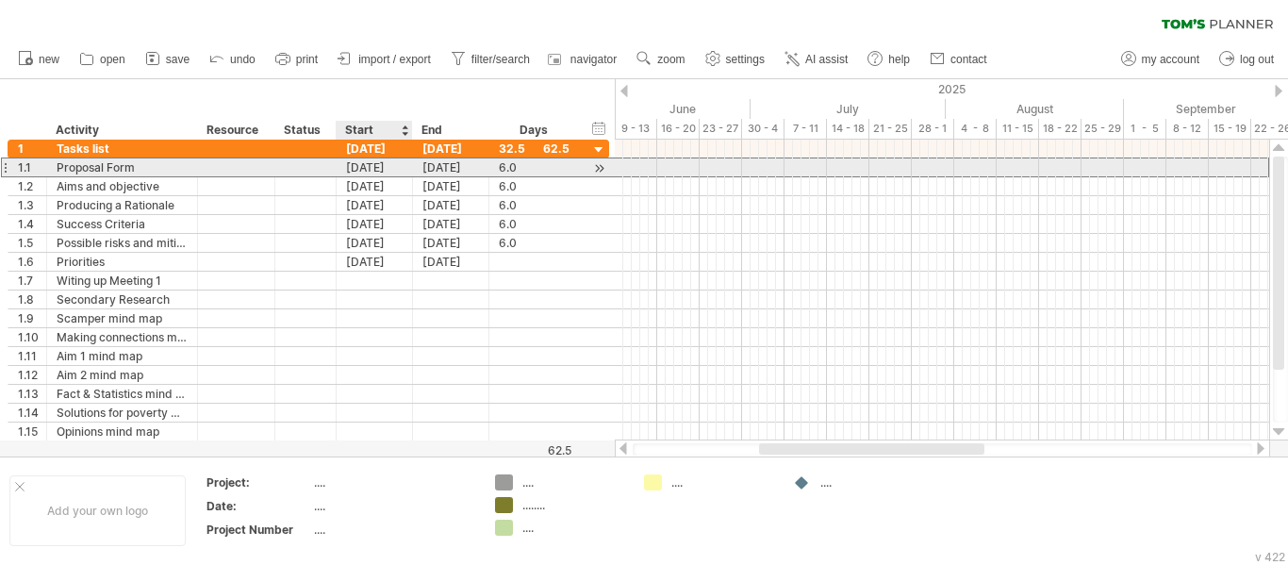
click at [358, 173] on div "[DATE]" at bounding box center [375, 167] width 76 height 18
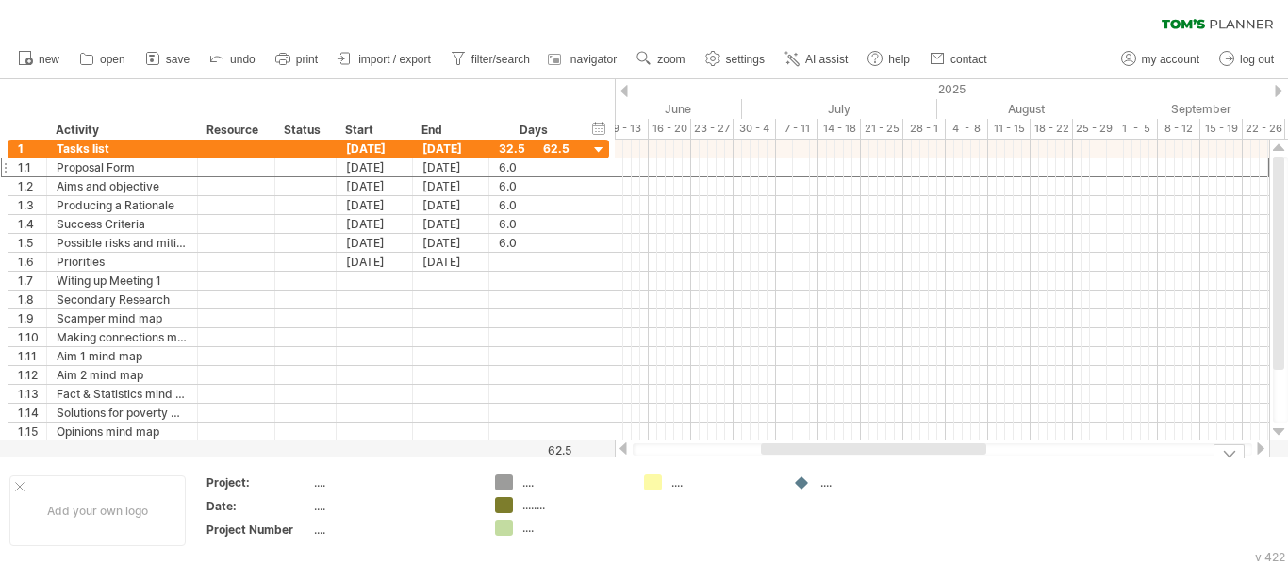
drag, startPoint x: 800, startPoint y: 452, endPoint x: 801, endPoint y: 465, distance: 13.3
click at [801, 465] on div "Trying to reach [DOMAIN_NAME] Connected again... 0% clear filter new 1" at bounding box center [644, 282] width 1288 height 565
click at [619, 87] on div "2025" at bounding box center [754, 89] width 2215 height 20
click at [623, 92] on div at bounding box center [624, 91] width 8 height 12
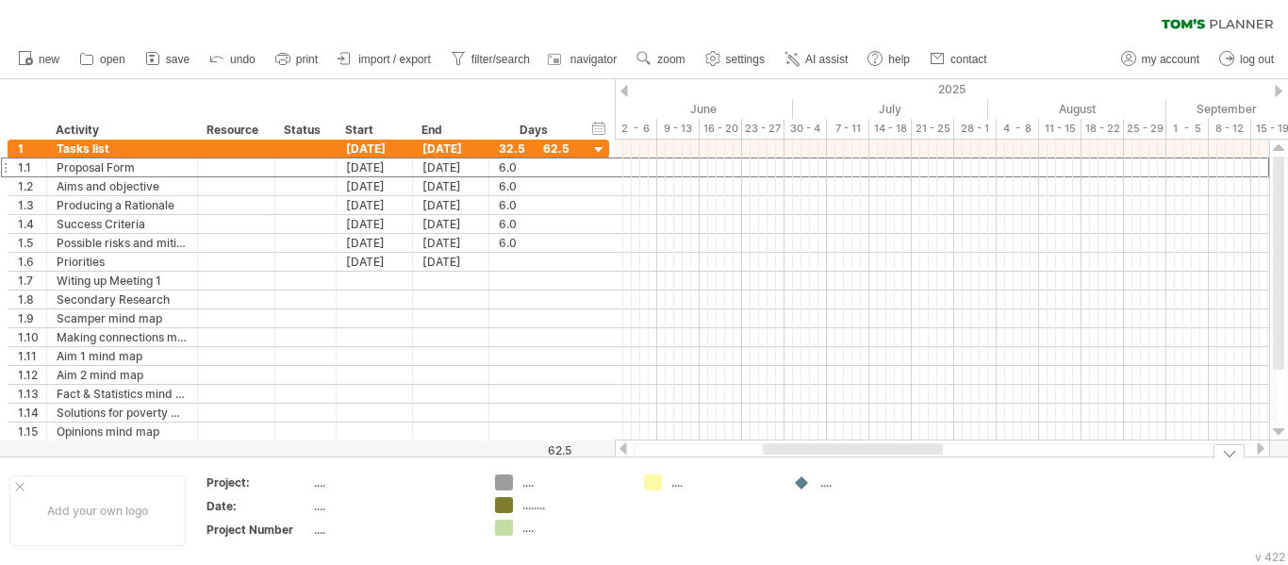
drag, startPoint x: 774, startPoint y: 446, endPoint x: 783, endPoint y: 456, distance: 13.4
click at [783, 456] on div "Trying to reach [DOMAIN_NAME] Connected again... 0% clear filter new 1" at bounding box center [644, 282] width 1288 height 565
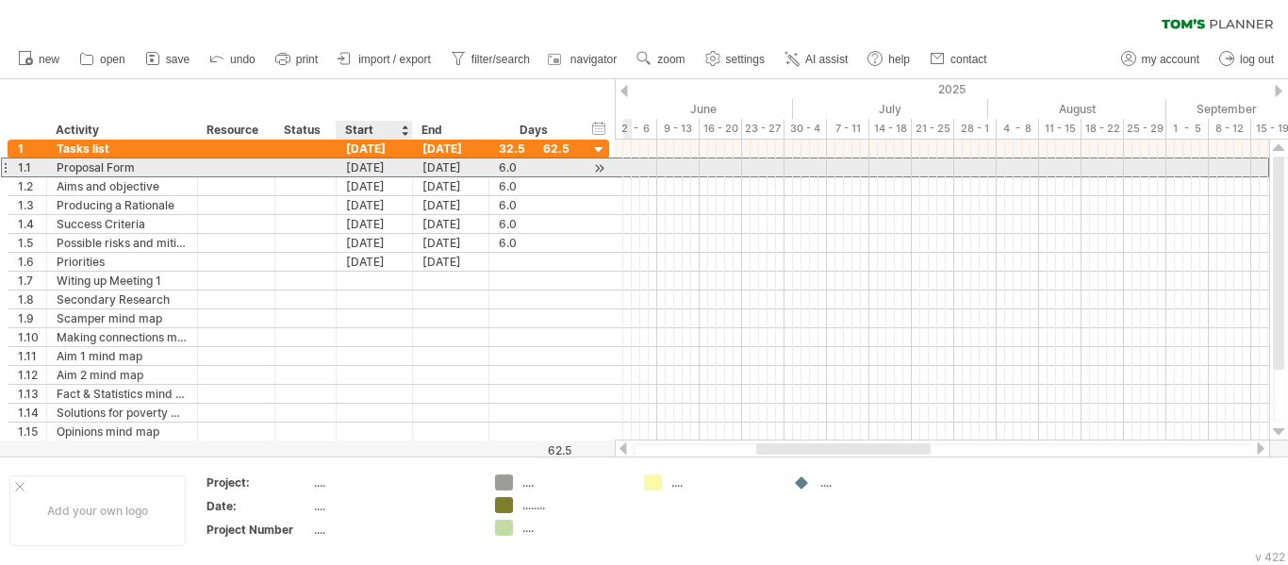
click at [378, 170] on div "[DATE]" at bounding box center [375, 167] width 76 height 18
click at [373, 169] on div "[DATE]" at bounding box center [375, 167] width 76 height 18
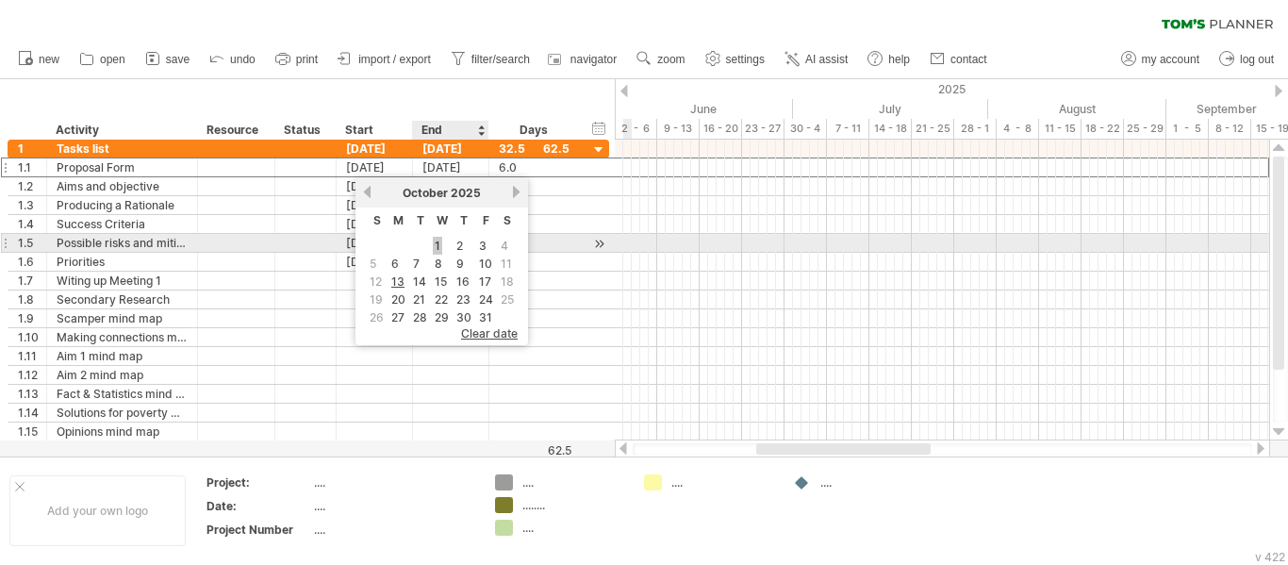
click at [438, 246] on link "1" at bounding box center [437, 246] width 9 height 18
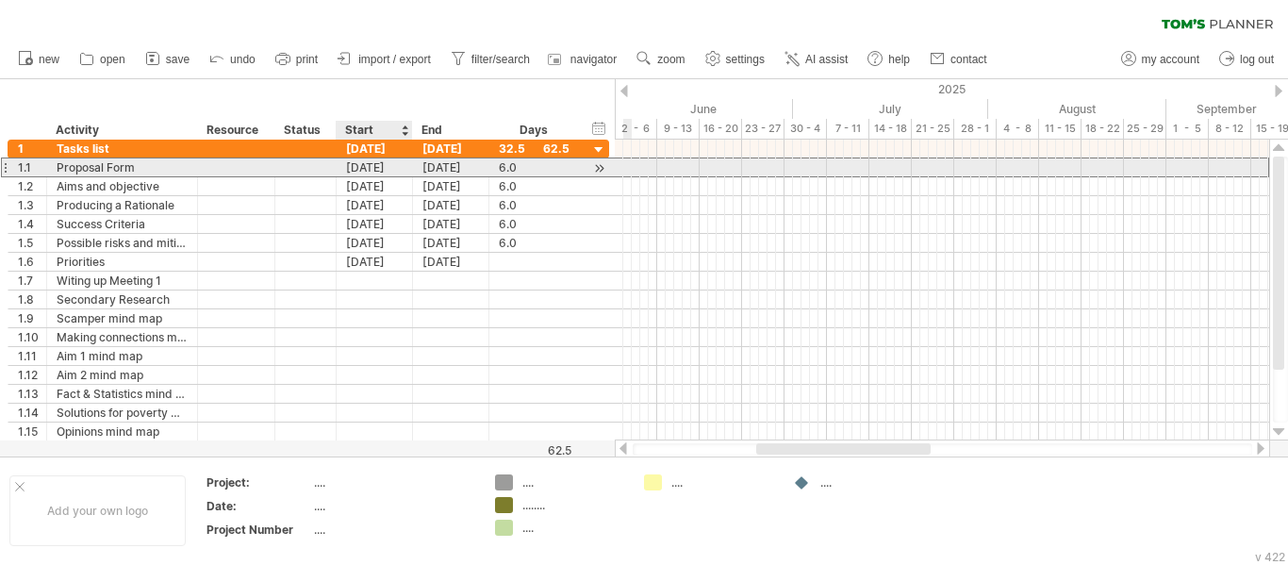
click at [407, 167] on div "[DATE]" at bounding box center [375, 167] width 76 height 18
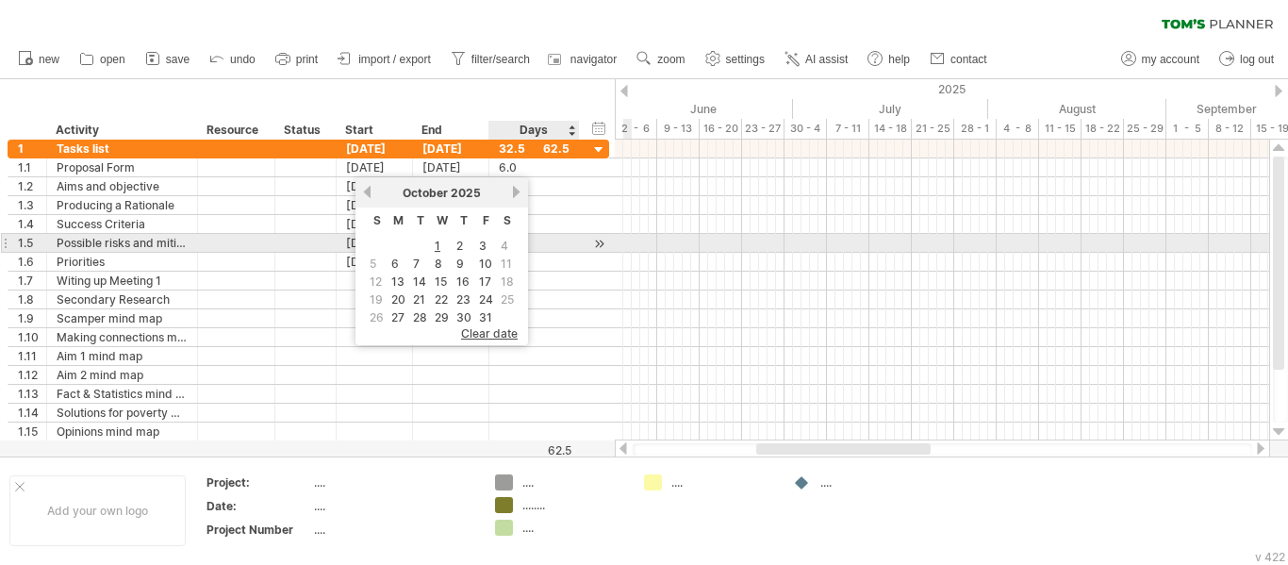
click at [503, 247] on span "4" at bounding box center [504, 246] width 11 height 18
click at [487, 246] on td "3" at bounding box center [486, 246] width 20 height 16
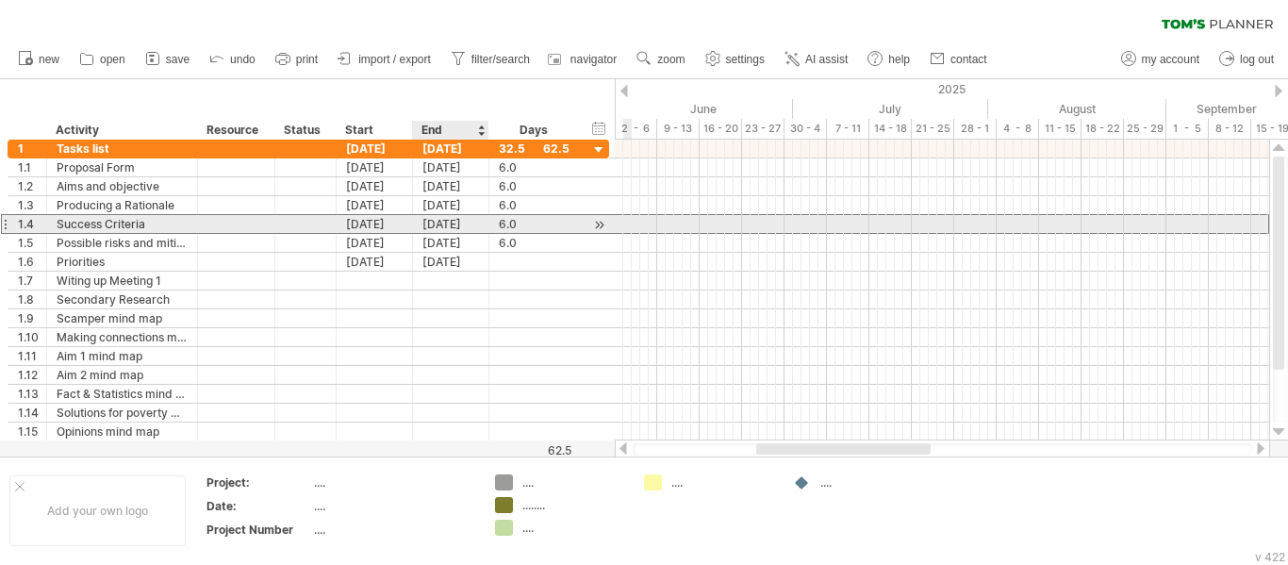
click at [468, 218] on div "[DATE]" at bounding box center [451, 224] width 76 height 18
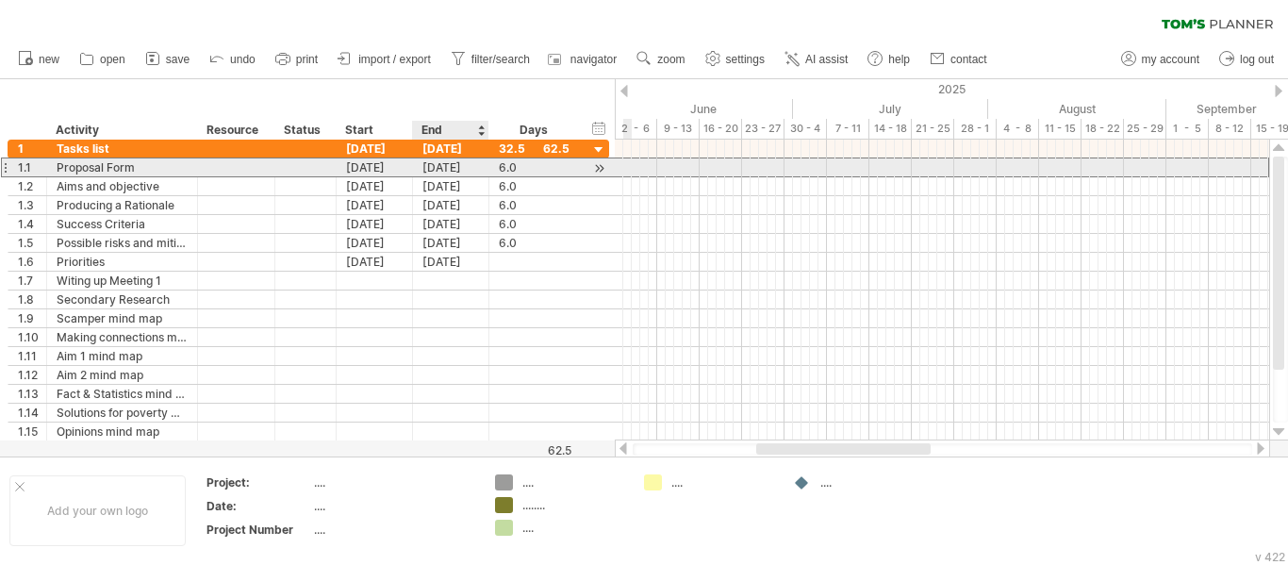
click at [439, 171] on div "[DATE]" at bounding box center [451, 167] width 76 height 18
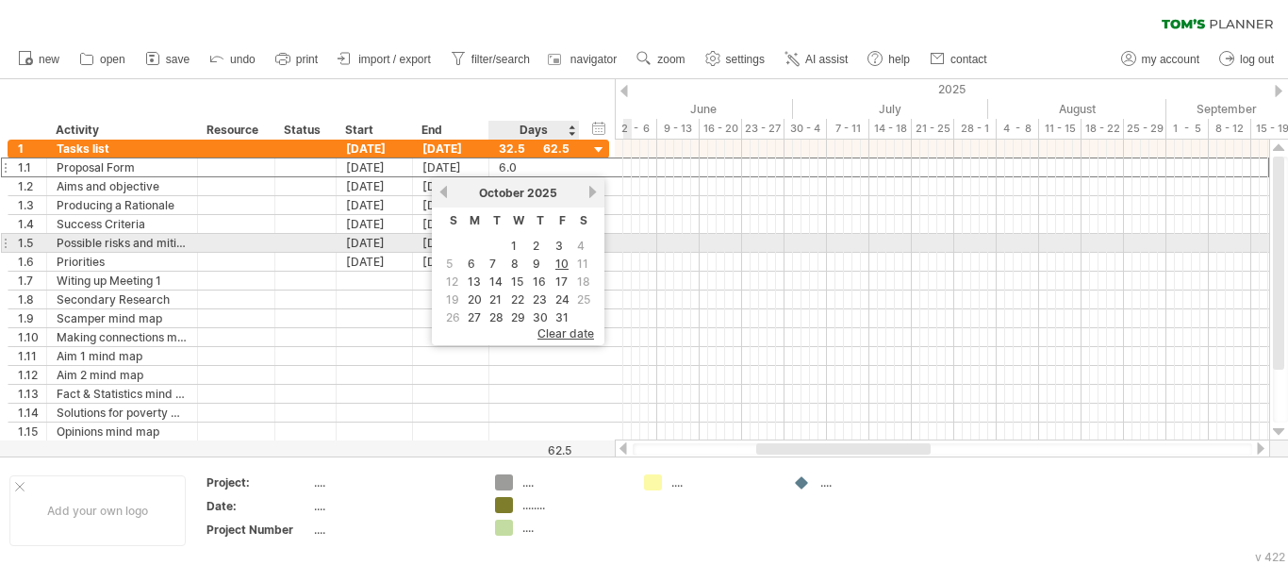
click at [529, 248] on table "S M T W T F S 1 2 3 4 5 6 7 8 9 10 11 12 13 14 15 16 17 18 19 20 21 22 23 24 25…" at bounding box center [518, 267] width 154 height 120
click at [535, 245] on link "2" at bounding box center [536, 246] width 10 height 18
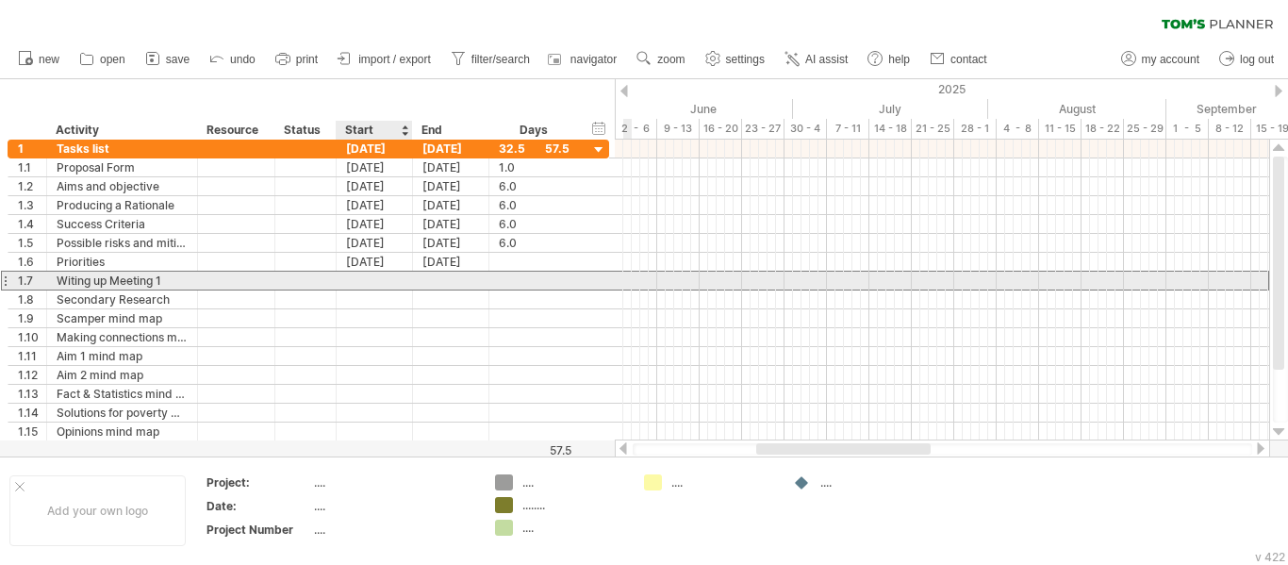
click at [418, 274] on div at bounding box center [451, 281] width 76 height 18
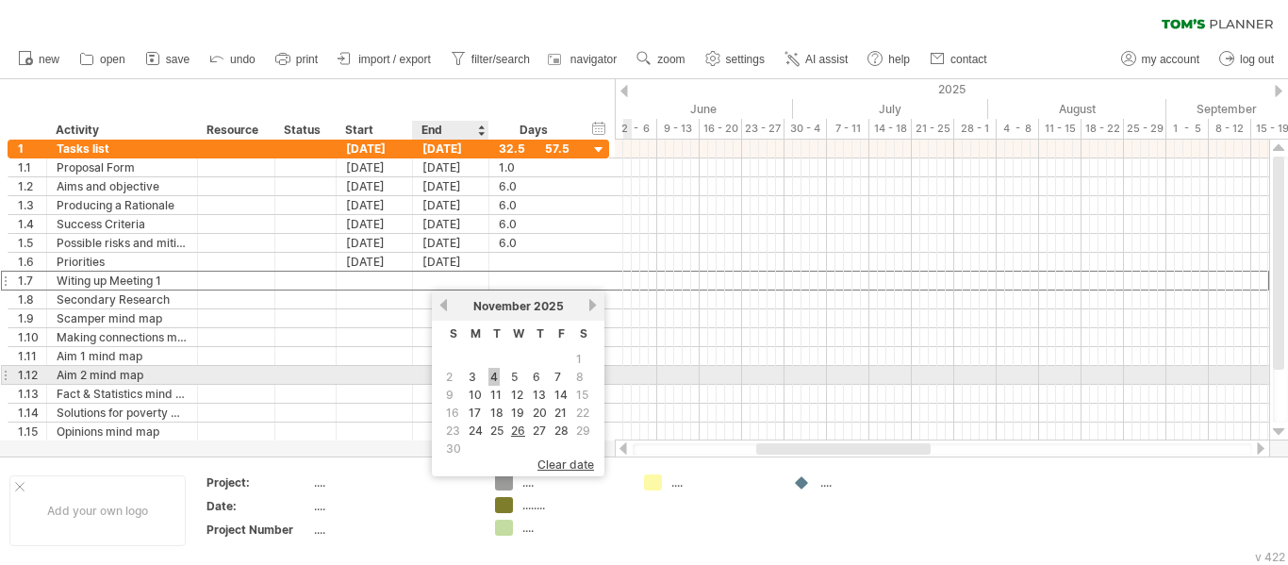
click at [491, 373] on link "4" at bounding box center [493, 377] width 11 height 18
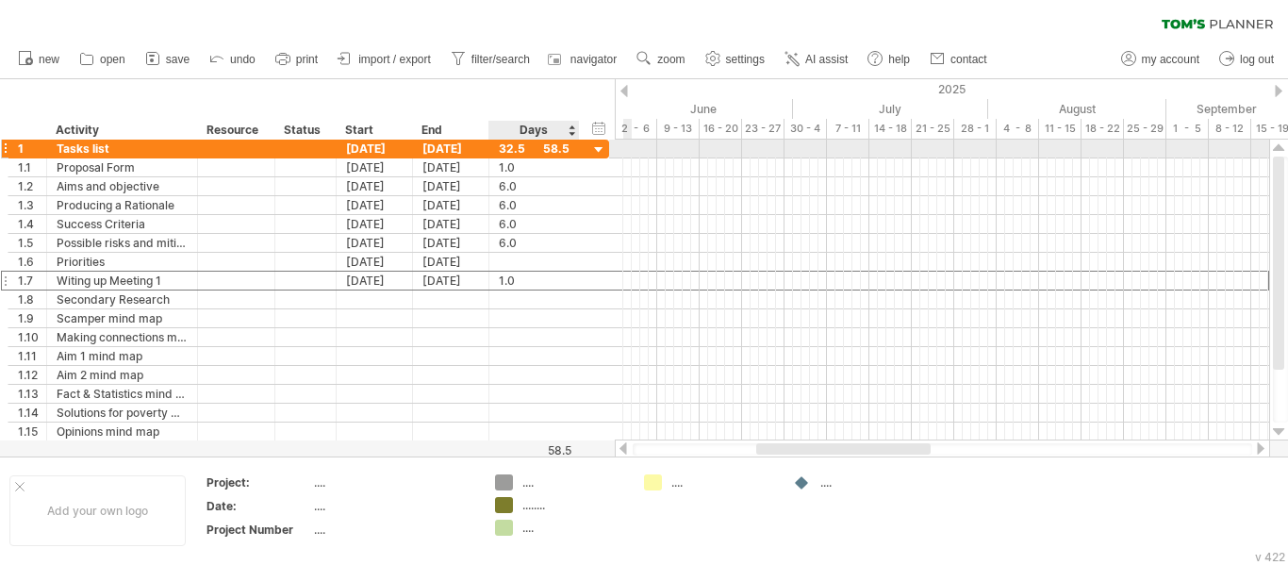
click at [597, 149] on div at bounding box center [599, 150] width 18 height 18
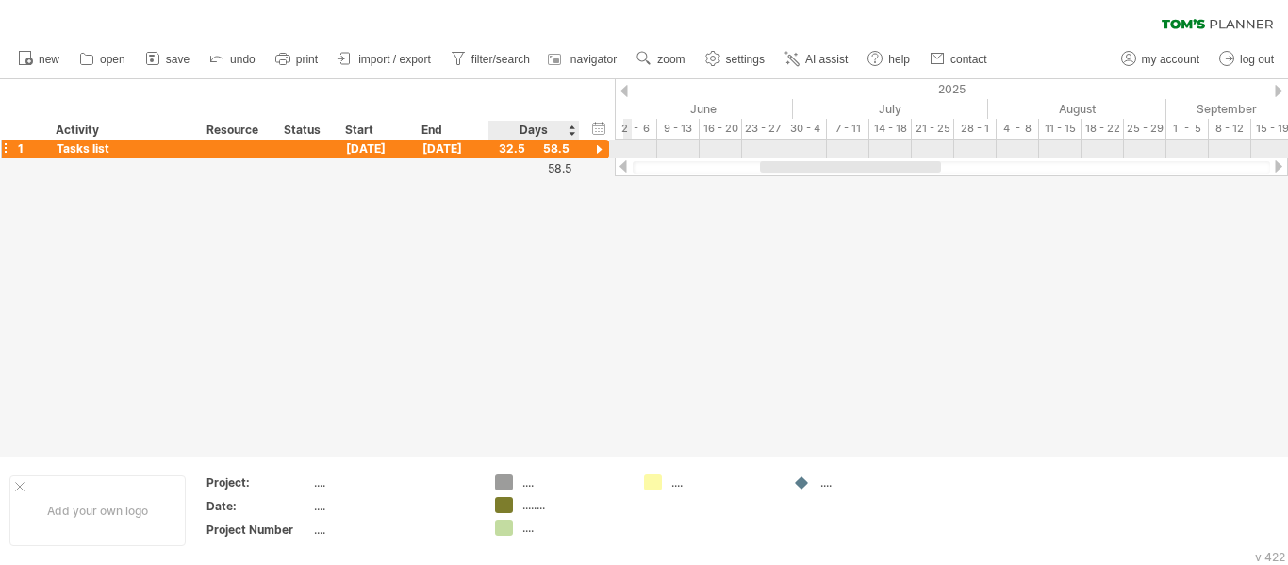
click at [597, 149] on div at bounding box center [599, 150] width 18 height 18
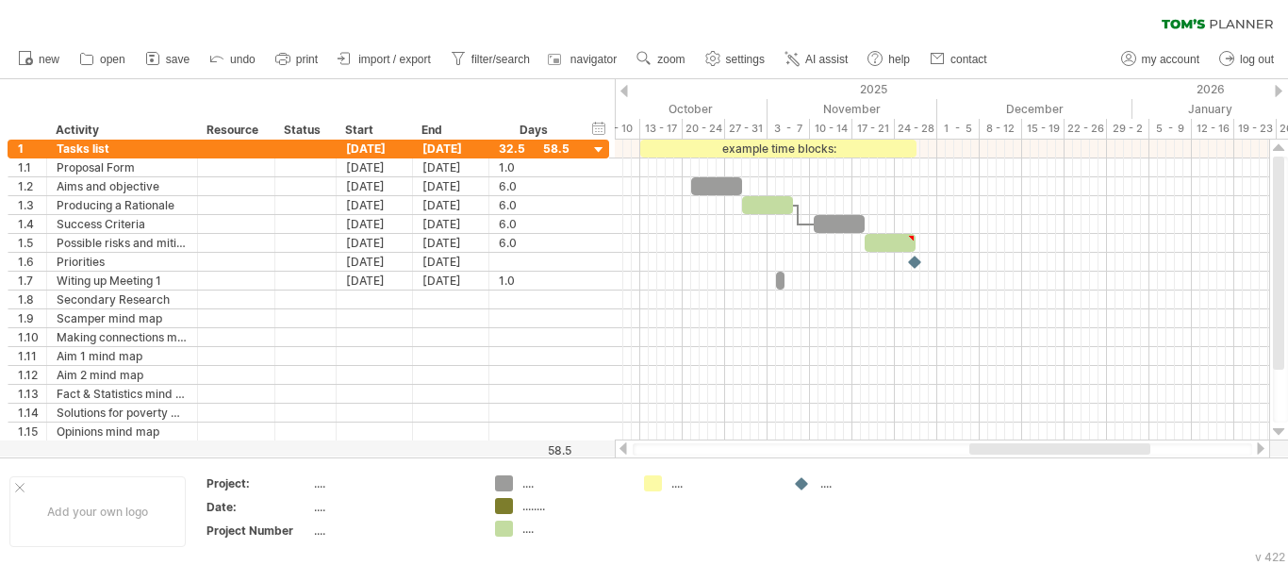
drag, startPoint x: 830, startPoint y: 450, endPoint x: 1039, endPoint y: 456, distance: 209.4
click at [1039, 456] on div at bounding box center [942, 448] width 655 height 19
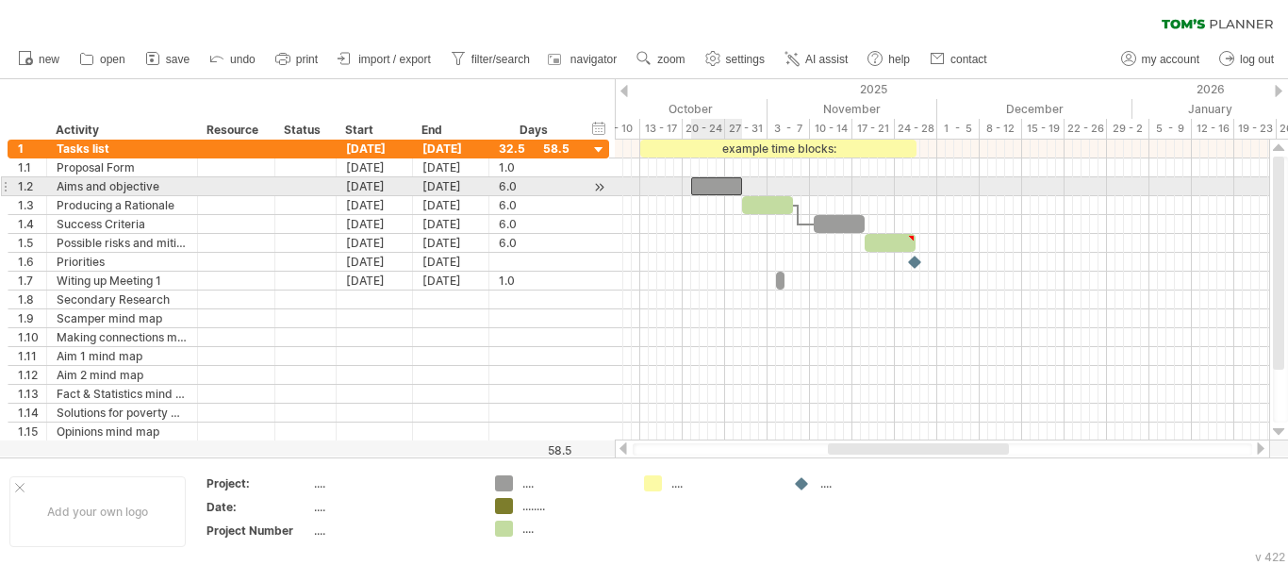
click at [719, 185] on div at bounding box center [716, 186] width 51 height 18
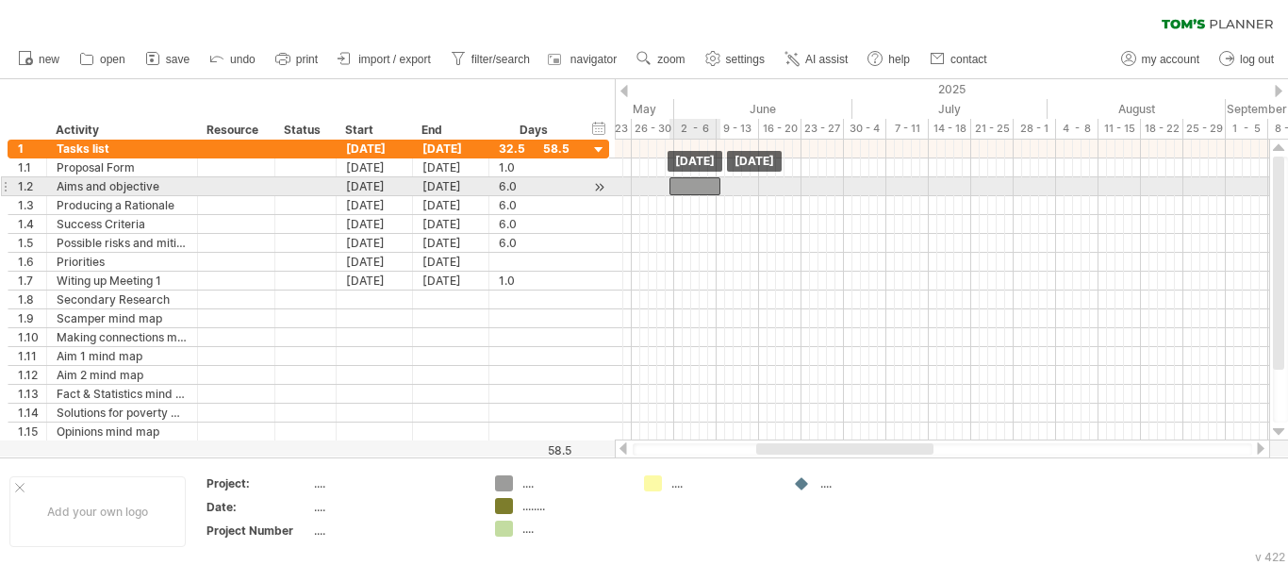
drag, startPoint x: 718, startPoint y: 185, endPoint x: 697, endPoint y: 184, distance: 21.7
click at [697, 184] on div at bounding box center [694, 186] width 51 height 18
click at [383, 184] on div "[DATE]" at bounding box center [375, 186] width 76 height 18
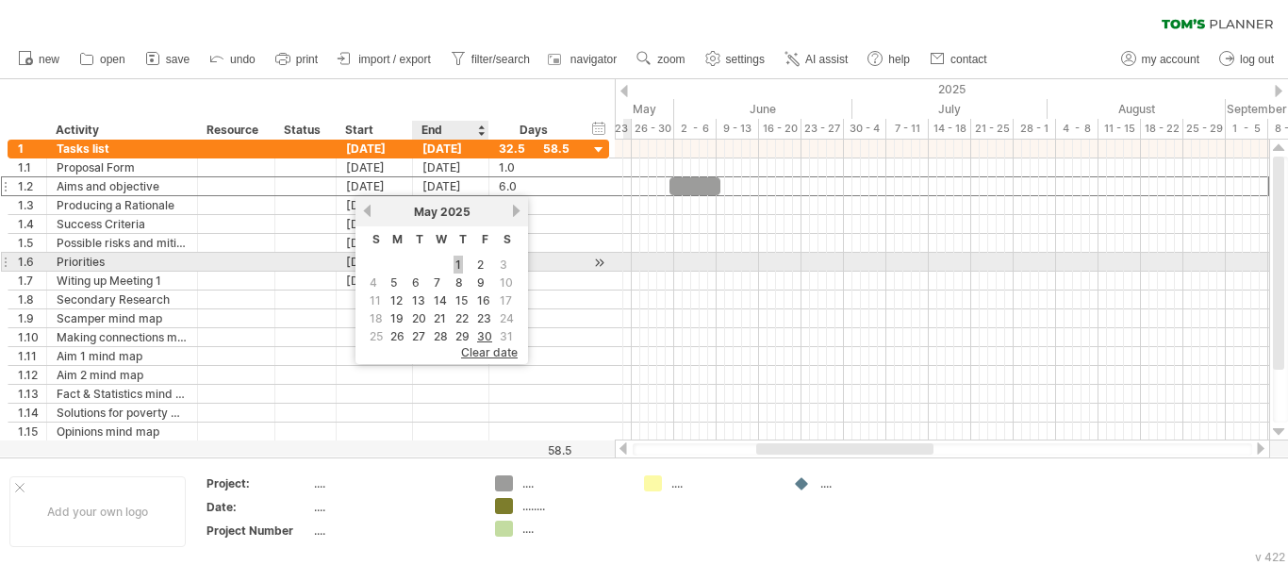
click at [456, 265] on link "1" at bounding box center [458, 265] width 9 height 18
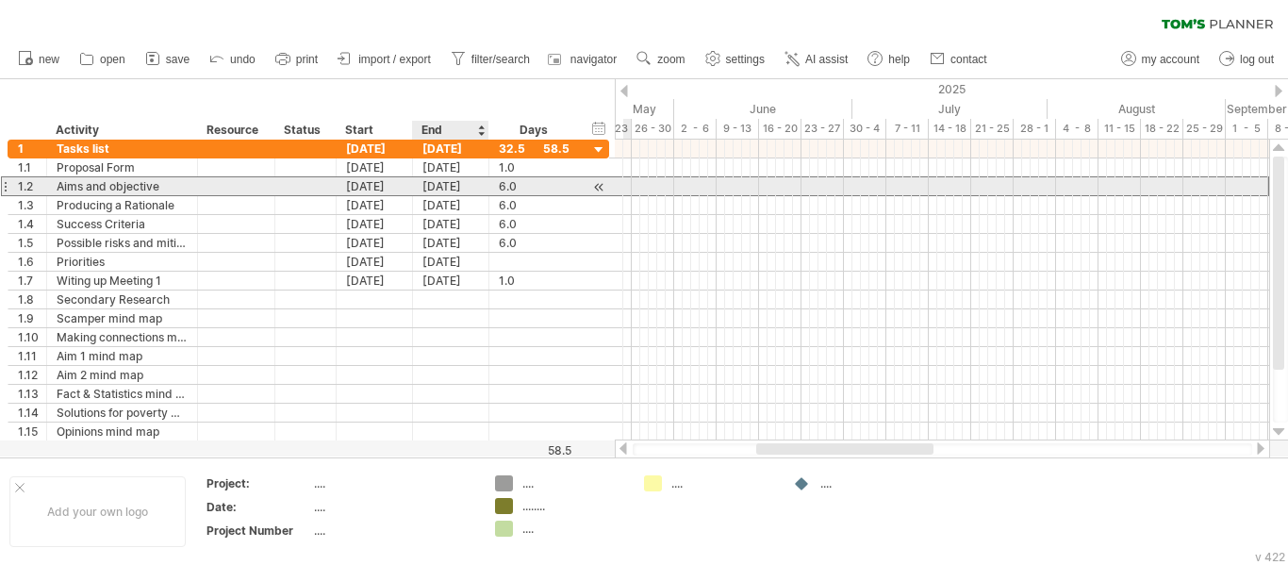
click at [437, 190] on div "[DATE]" at bounding box center [451, 186] width 76 height 18
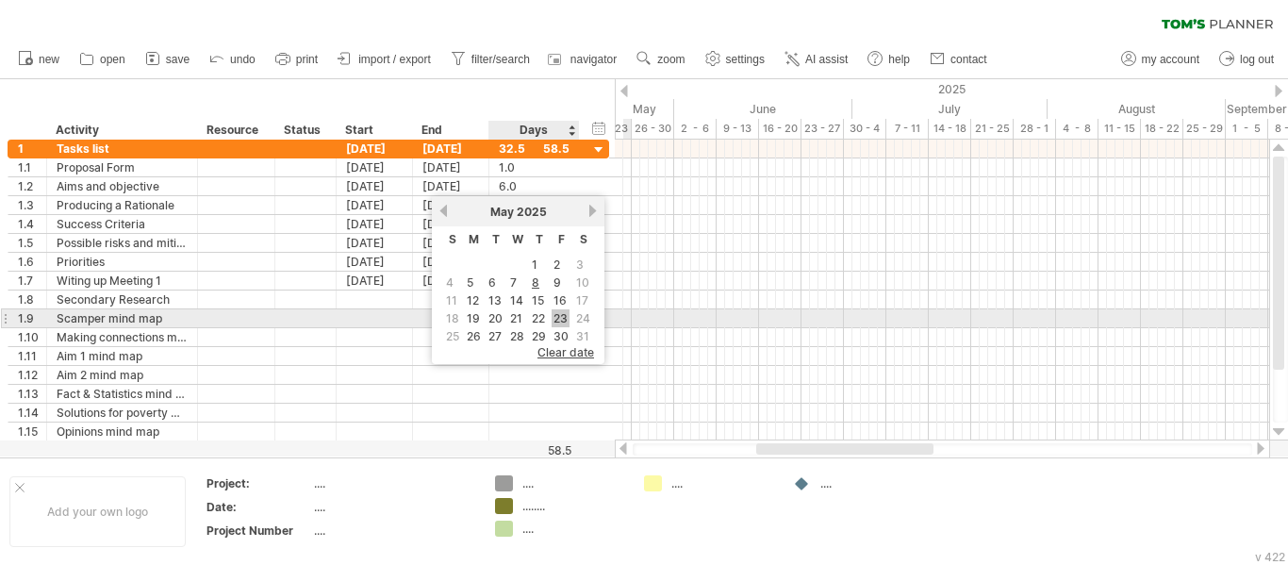
click at [562, 309] on link "23" at bounding box center [561, 318] width 18 height 18
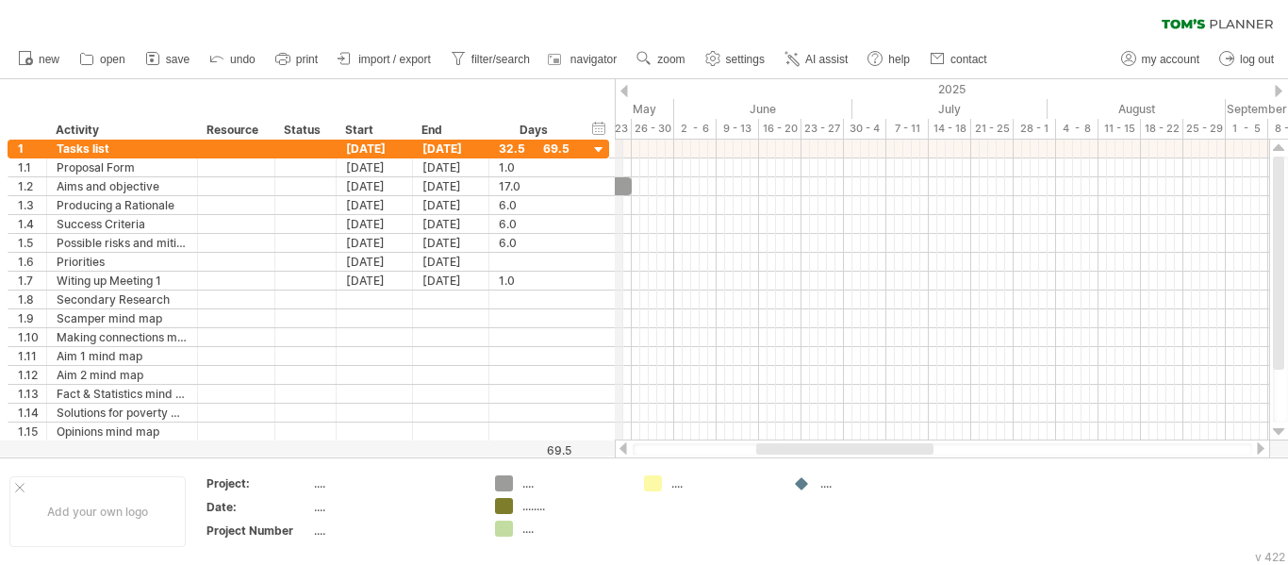
click at [619, 97] on div "2025" at bounding box center [865, 89] width 2215 height 20
click at [631, 92] on div "2025" at bounding box center [865, 89] width 2215 height 20
click at [622, 91] on div at bounding box center [624, 91] width 8 height 12
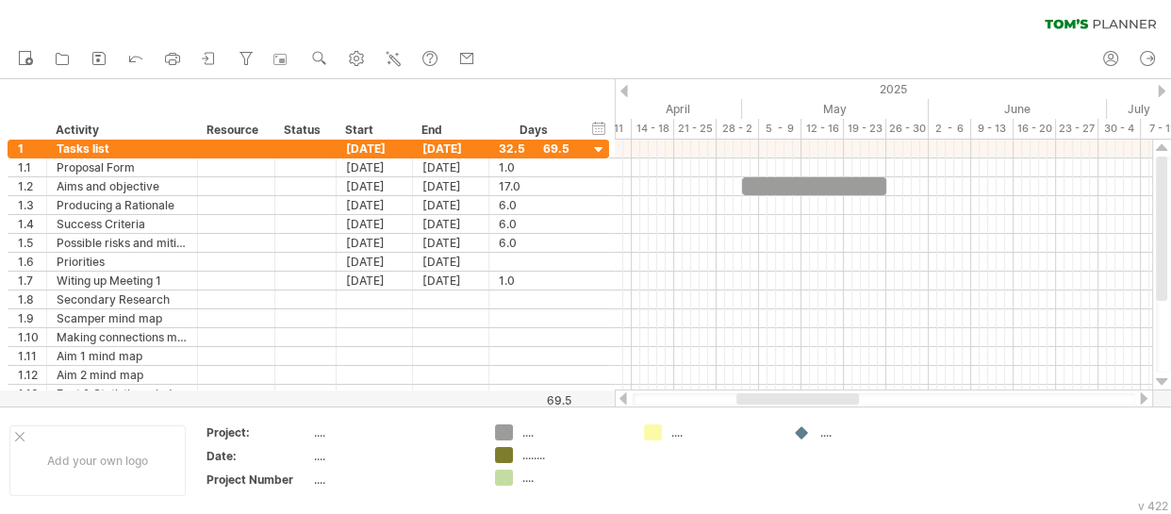
click at [627, 91] on div at bounding box center [624, 91] width 8 height 12
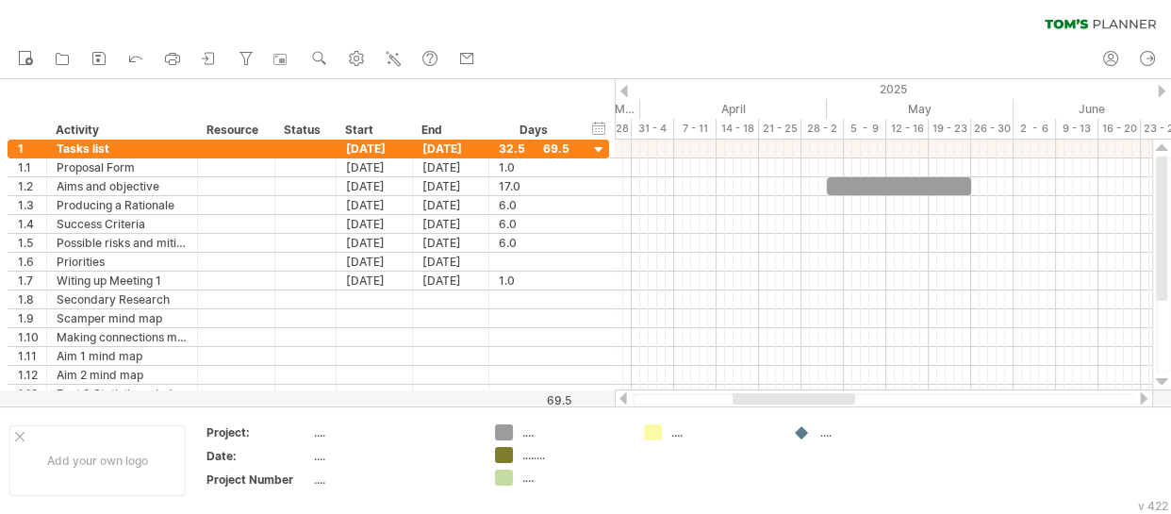
click at [627, 91] on div at bounding box center [624, 91] width 8 height 12
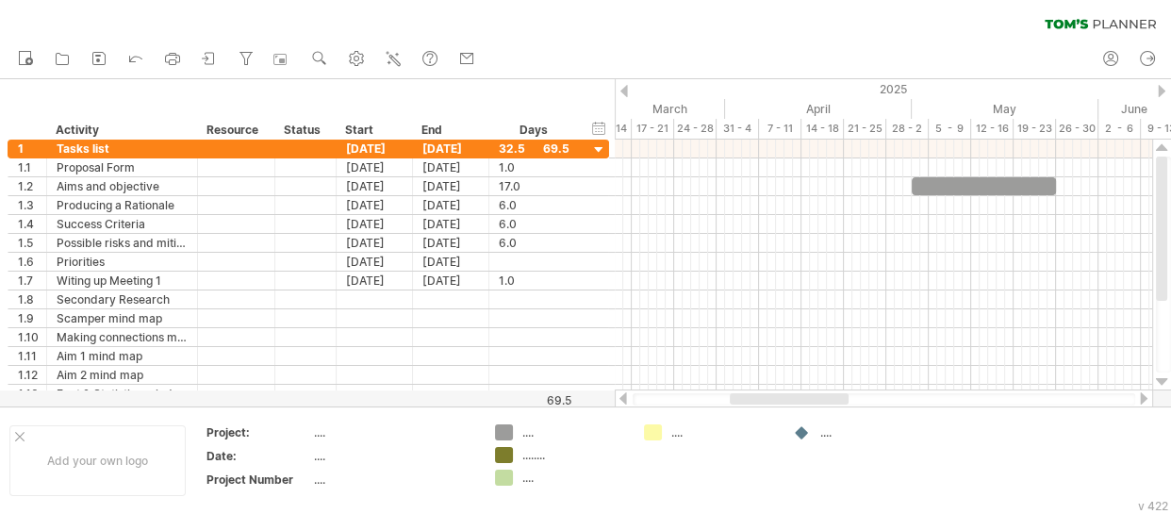
click at [1159, 92] on div at bounding box center [1162, 91] width 8 height 12
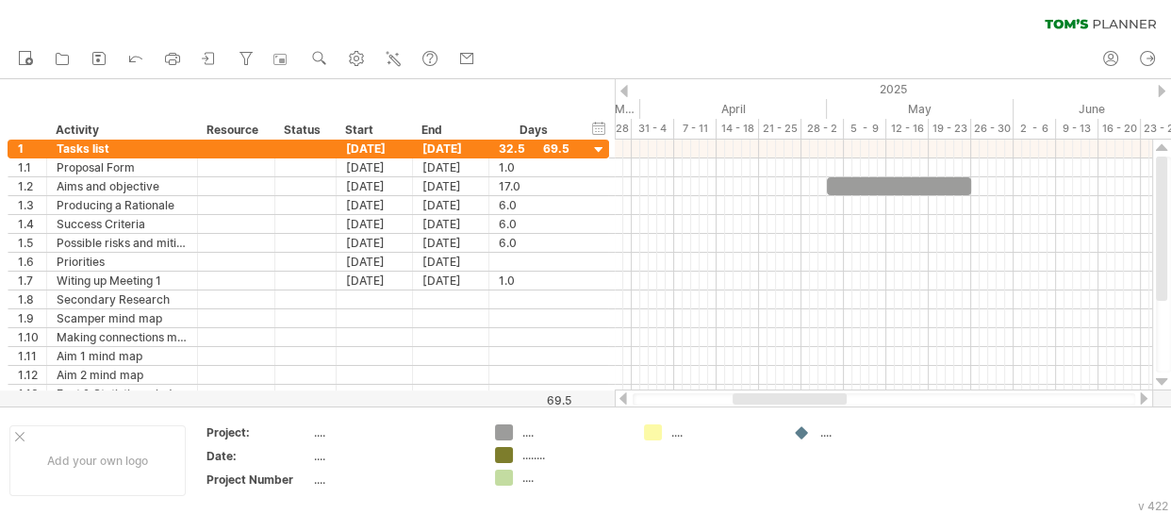
click at [1159, 92] on div at bounding box center [1162, 91] width 8 height 12
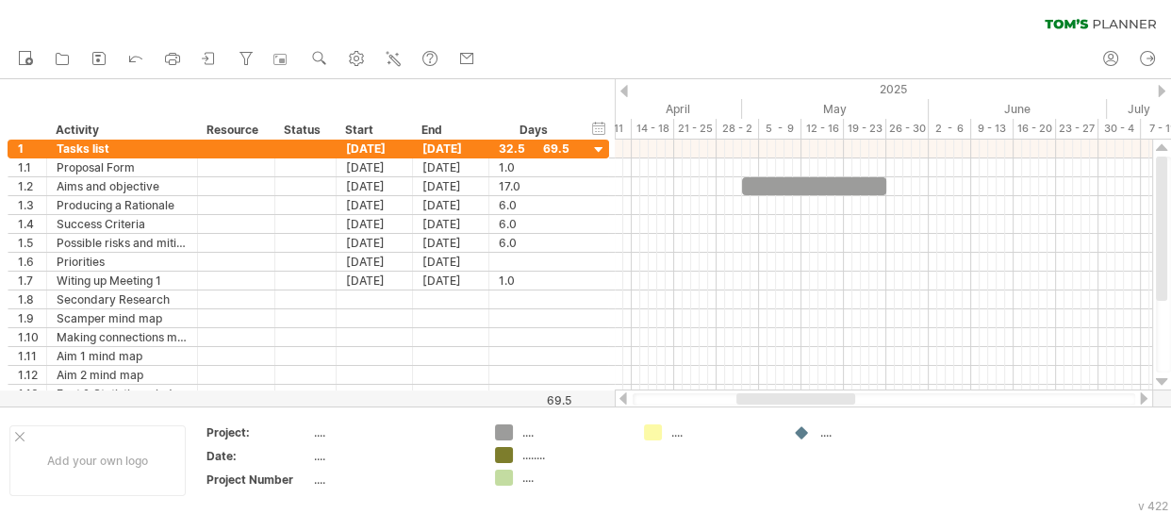
click at [1159, 92] on div at bounding box center [1162, 91] width 8 height 12
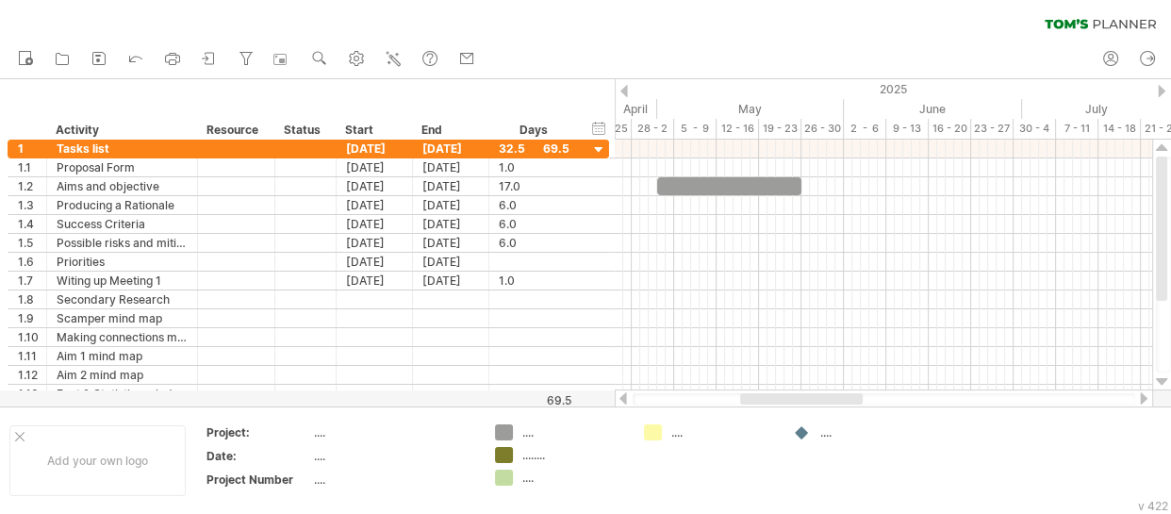
click at [1159, 92] on div at bounding box center [1162, 91] width 8 height 12
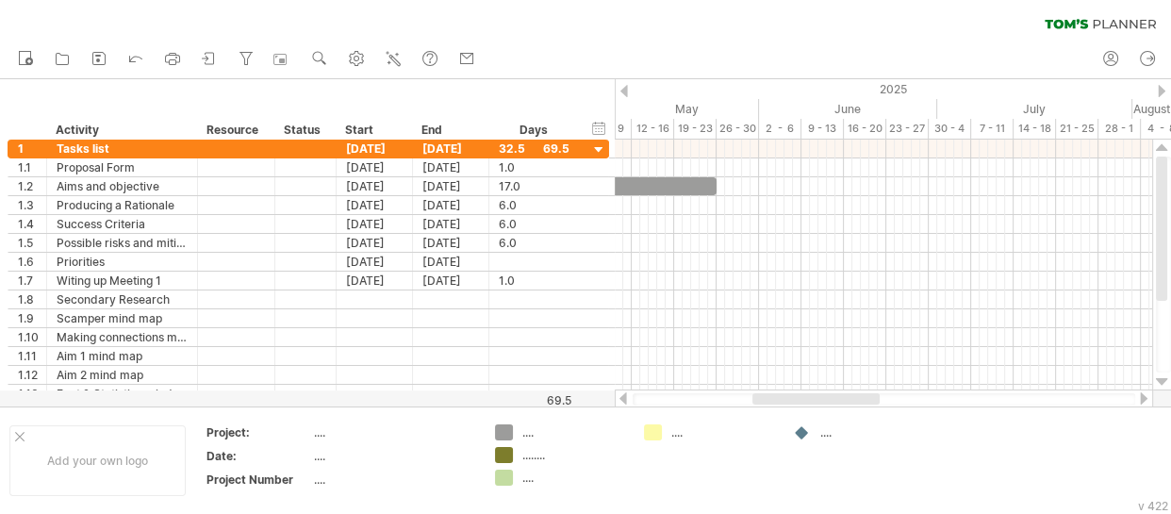
click at [1159, 92] on div at bounding box center [1162, 91] width 8 height 12
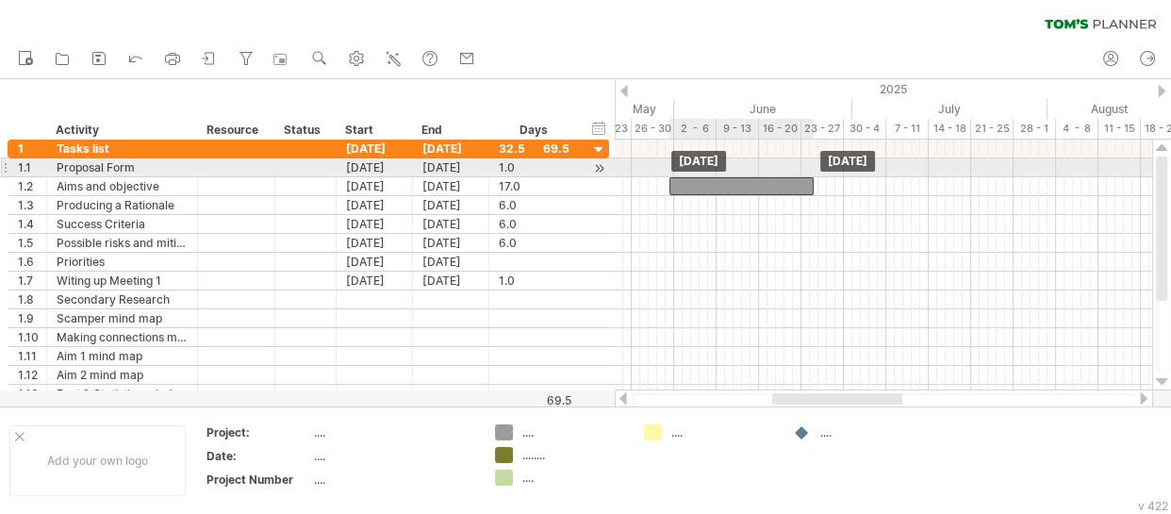
drag, startPoint x: 622, startPoint y: 183, endPoint x: 804, endPoint y: 178, distance: 182.0
click at [804, 178] on div at bounding box center [741, 186] width 144 height 18
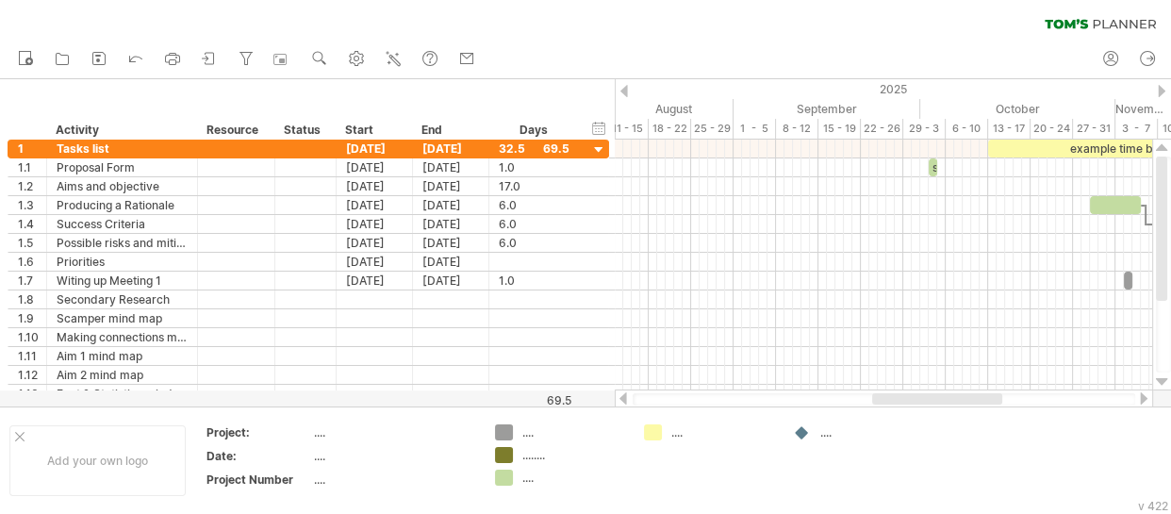
drag, startPoint x: 850, startPoint y: 398, endPoint x: 883, endPoint y: 395, distance: 34.1
click at [883, 395] on div at bounding box center [937, 398] width 130 height 11
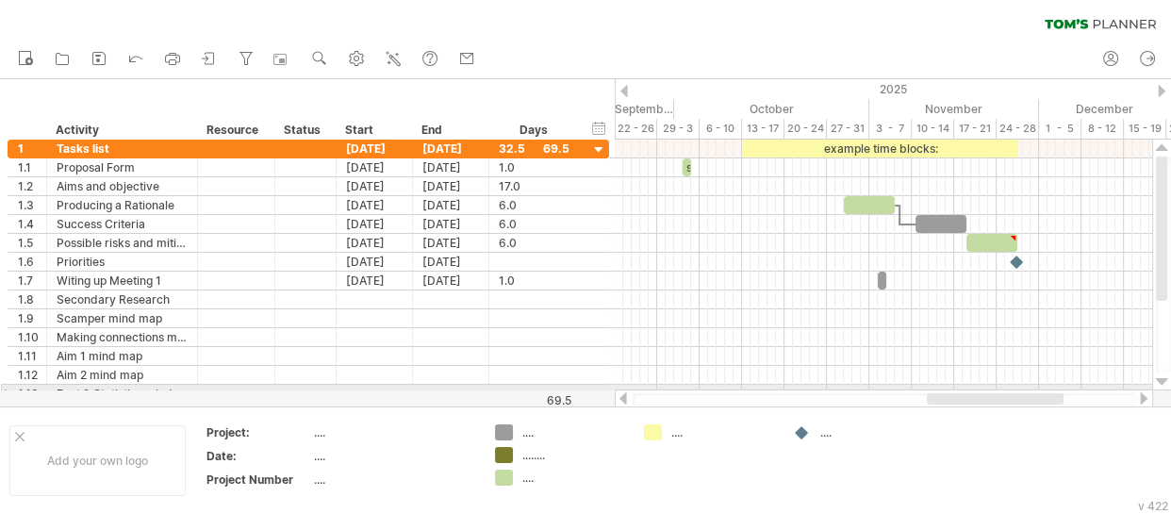
drag, startPoint x: 923, startPoint y: 397, endPoint x: 981, endPoint y: 388, distance: 58.1
click at [981, 389] on div at bounding box center [884, 398] width 538 height 19
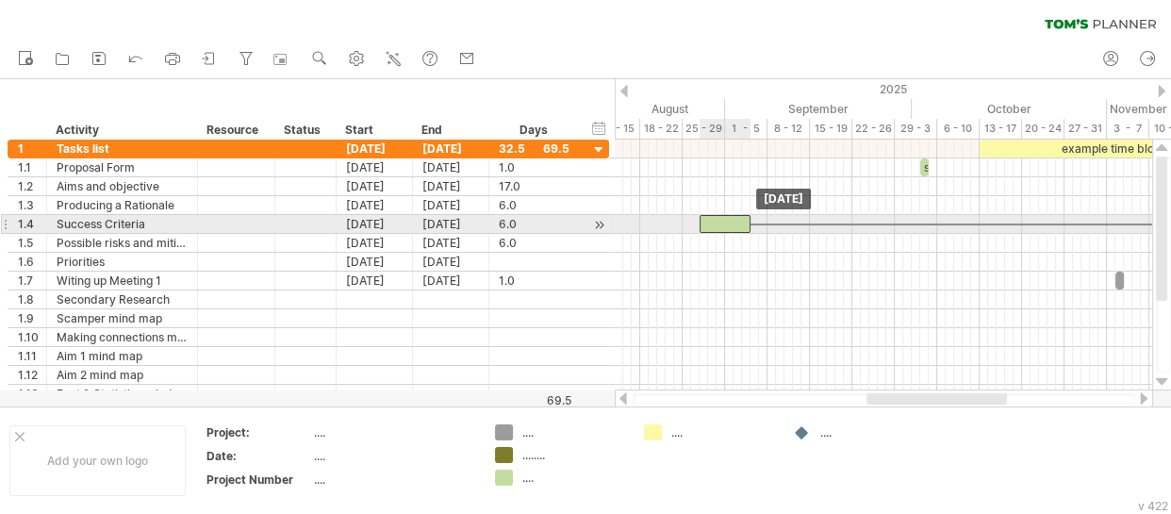
drag, startPoint x: 857, startPoint y: 199, endPoint x: 713, endPoint y: 220, distance: 145.7
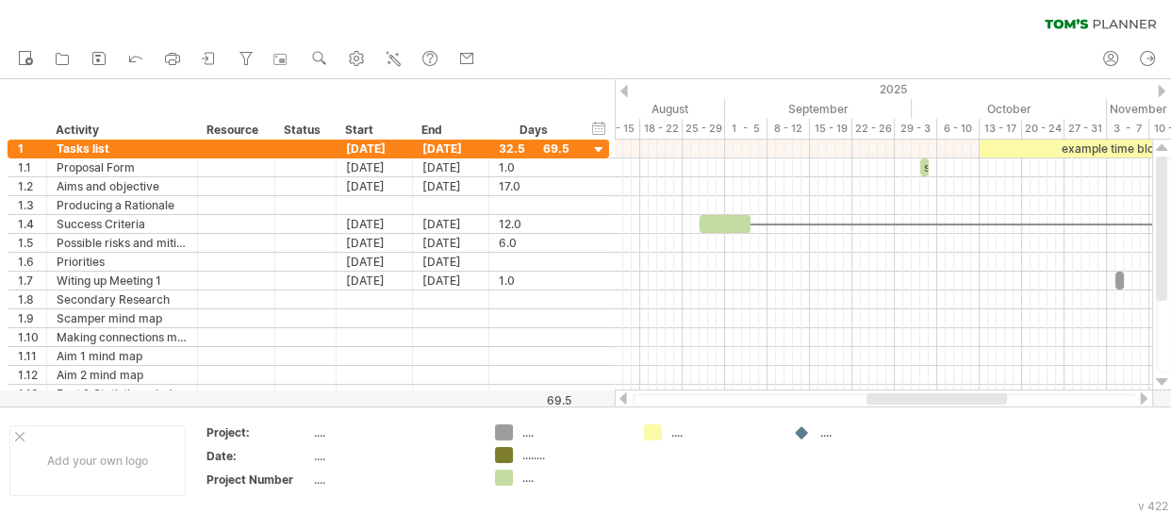
click at [1141, 397] on div at bounding box center [1143, 398] width 15 height 12
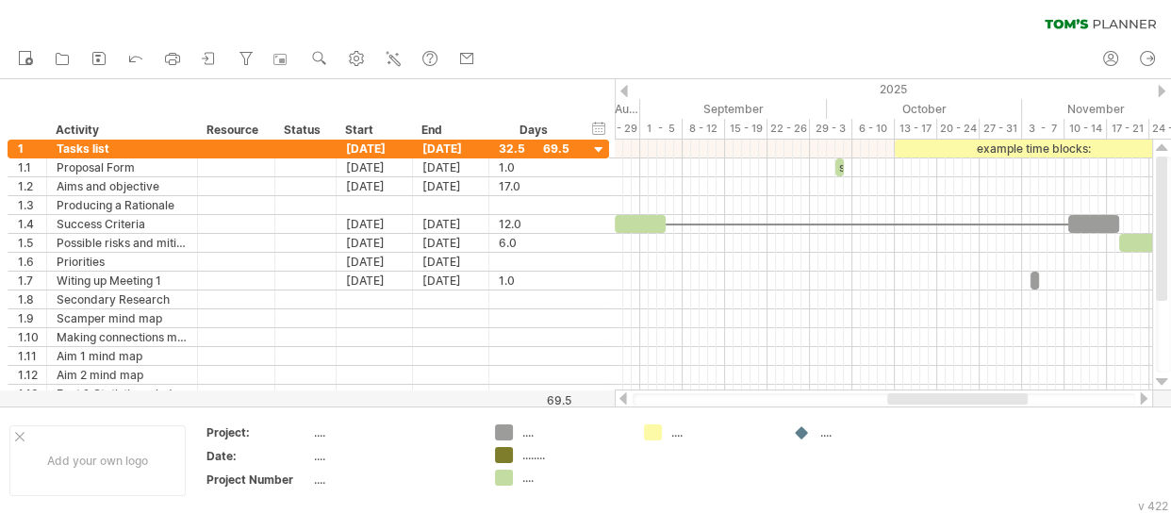
click at [1141, 397] on div at bounding box center [1143, 398] width 15 height 12
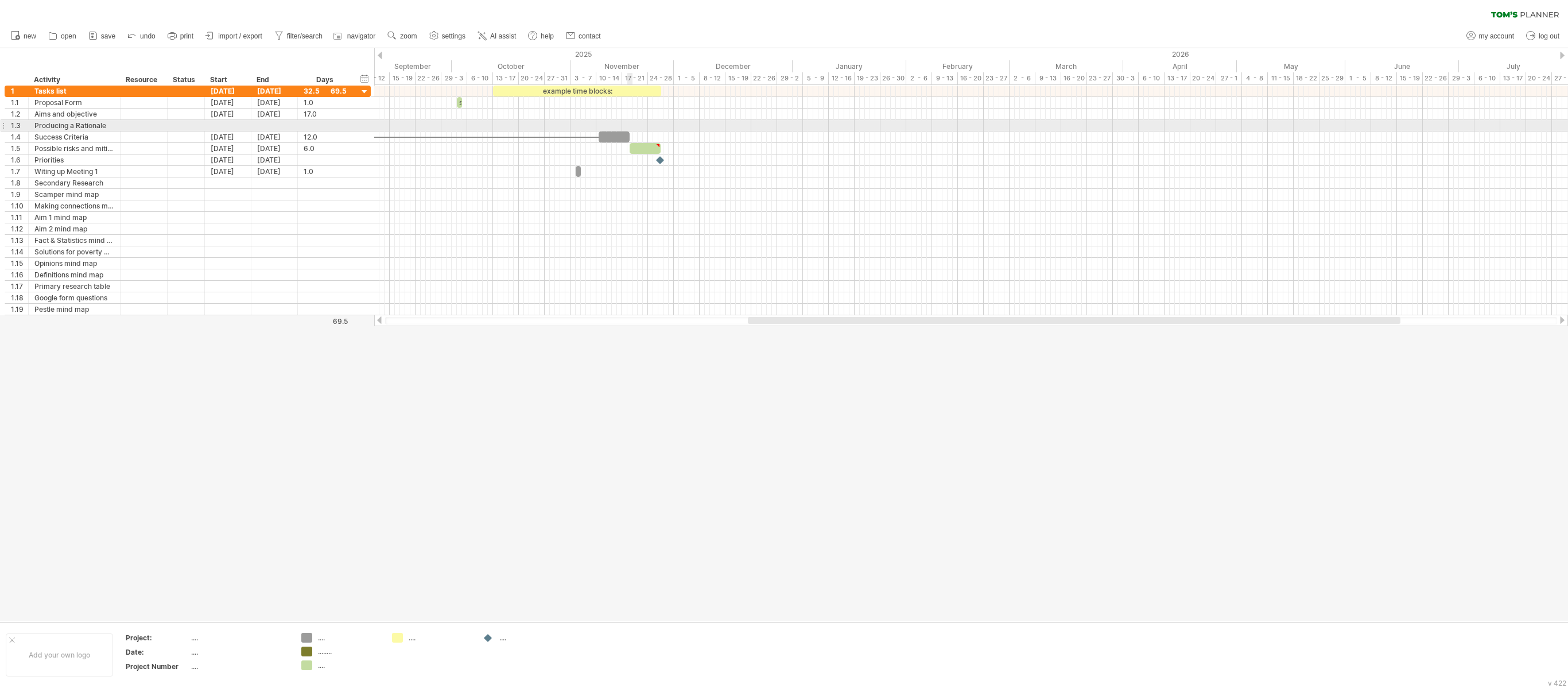
click at [628, 127] on div at bounding box center [971, 125] width 1194 height 12
click at [625, 142] on div at bounding box center [614, 137] width 31 height 11
drag, startPoint x: 623, startPoint y: 140, endPoint x: 654, endPoint y: 135, distance: 31.4
click at [654, 135] on div at bounding box center [645, 137] width 31 height 11
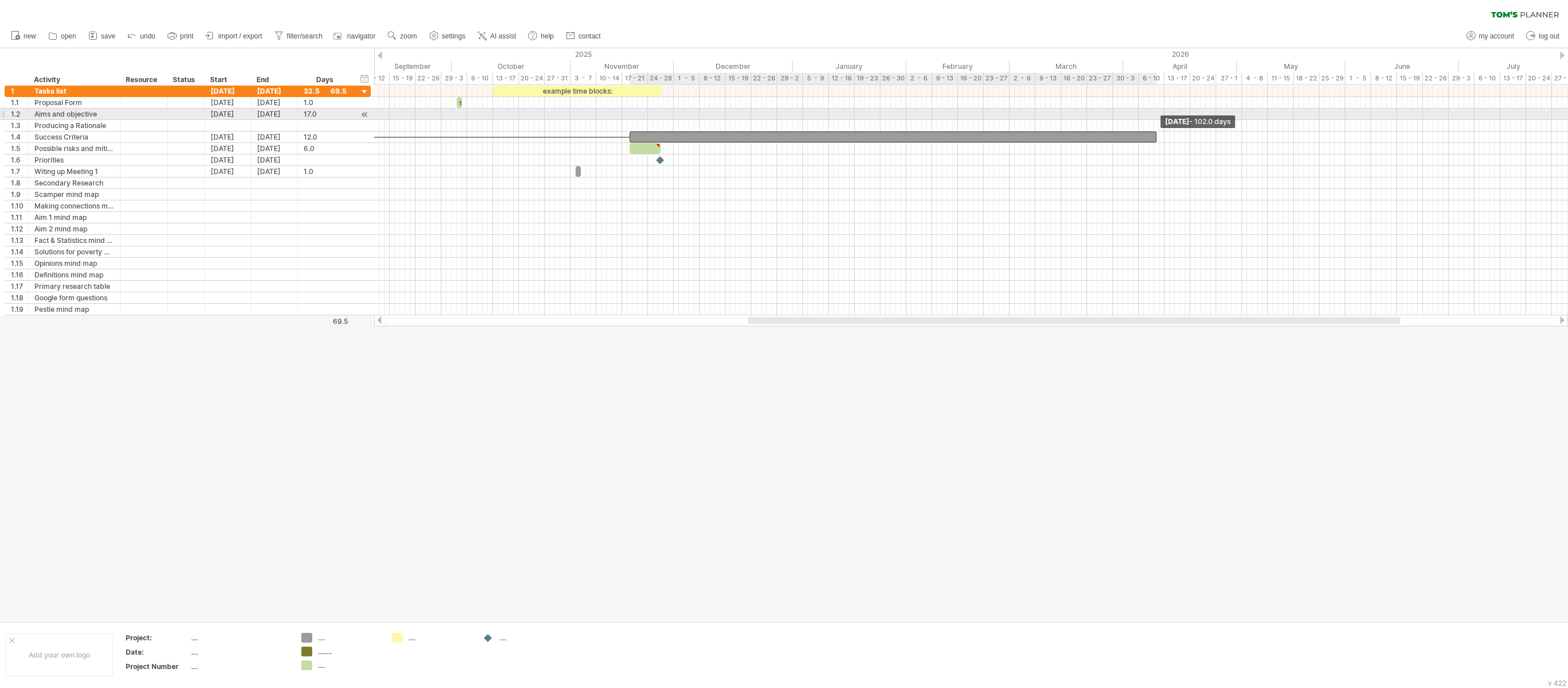
drag, startPoint x: 660, startPoint y: 136, endPoint x: 1157, endPoint y: 110, distance: 497.7
click at [783, 110] on div "example time blocks: start [DATE] - 102.0 days [DATE]" at bounding box center [971, 200] width 1194 height 230
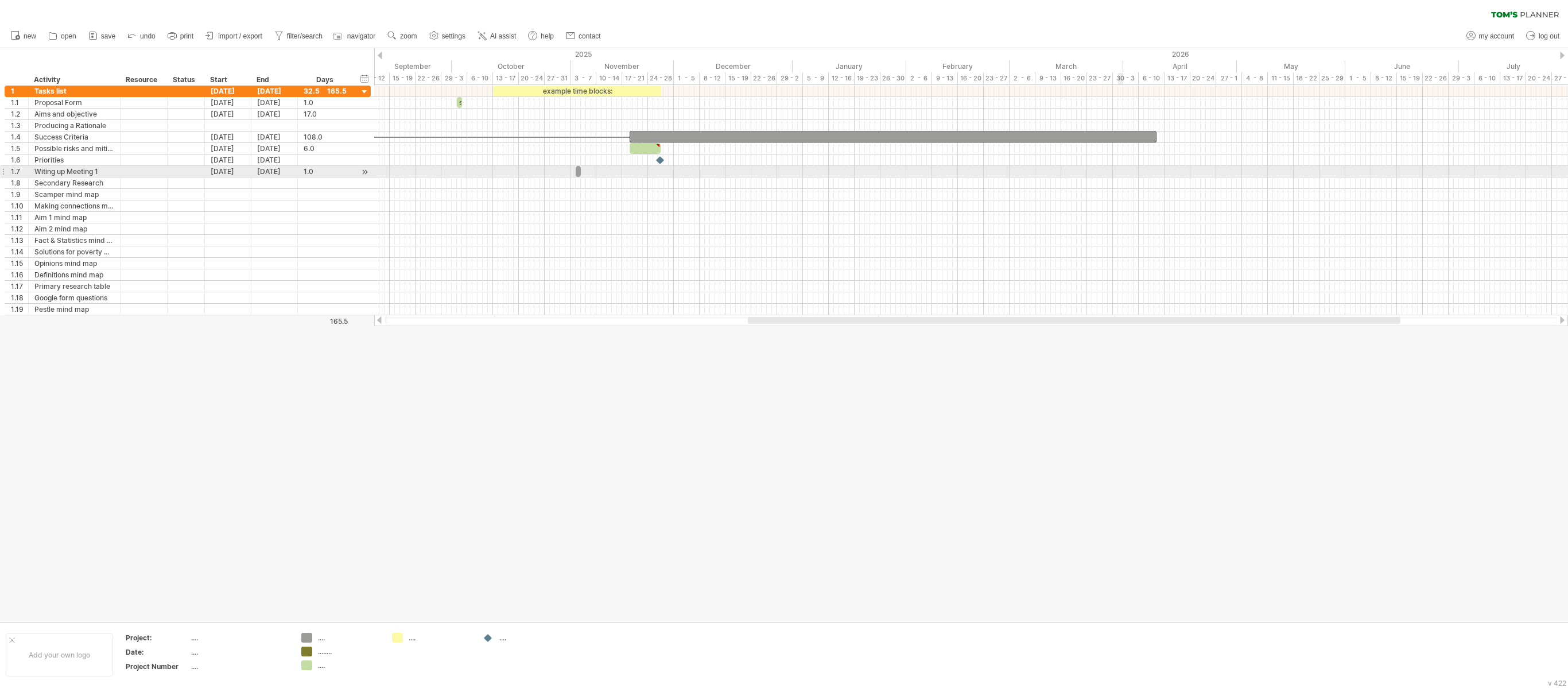
click at [783, 166] on div at bounding box center [971, 160] width 1194 height 12
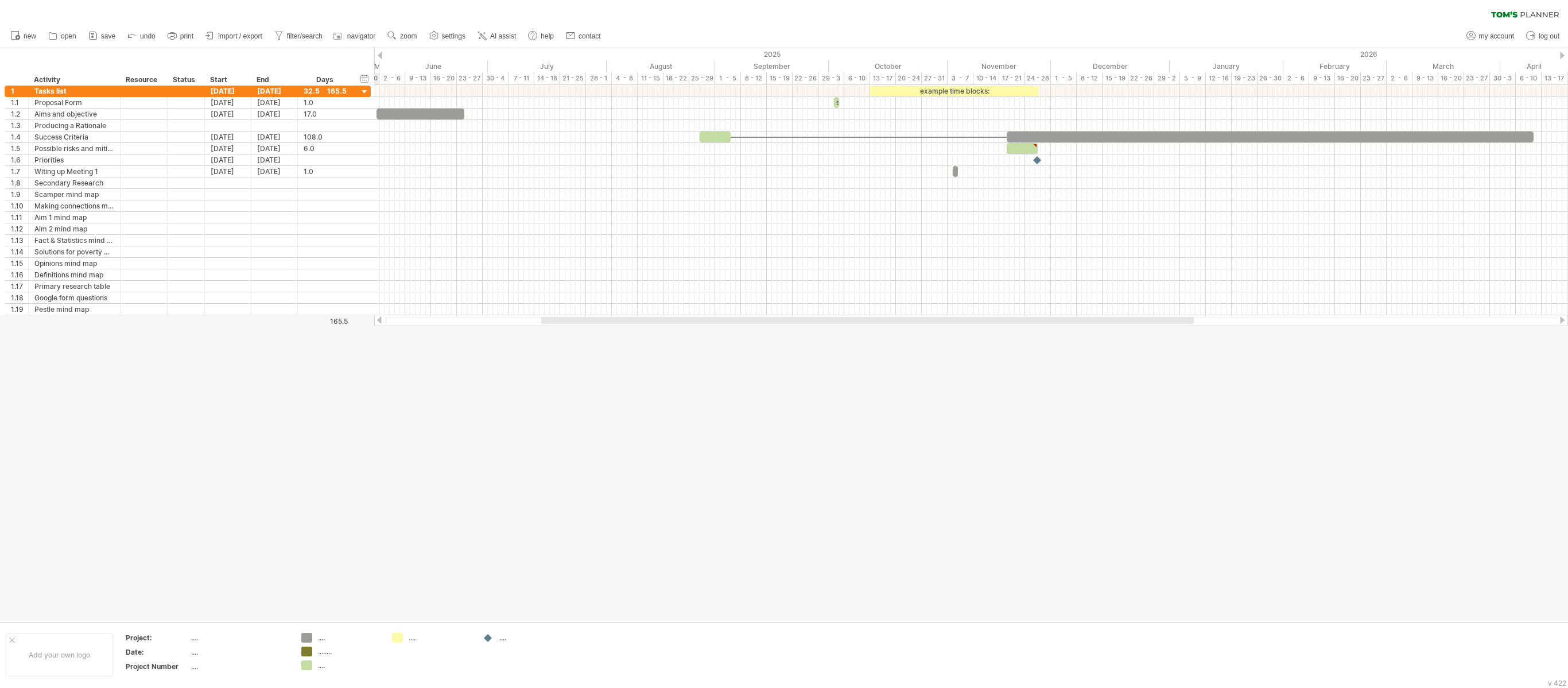
drag, startPoint x: 754, startPoint y: 319, endPoint x: 548, endPoint y: 332, distance: 206.4
click at [548, 332] on div "Trying to reach [DOMAIN_NAME] Connected again... 0% clear filter new 1" at bounding box center [784, 344] width 1568 height 688
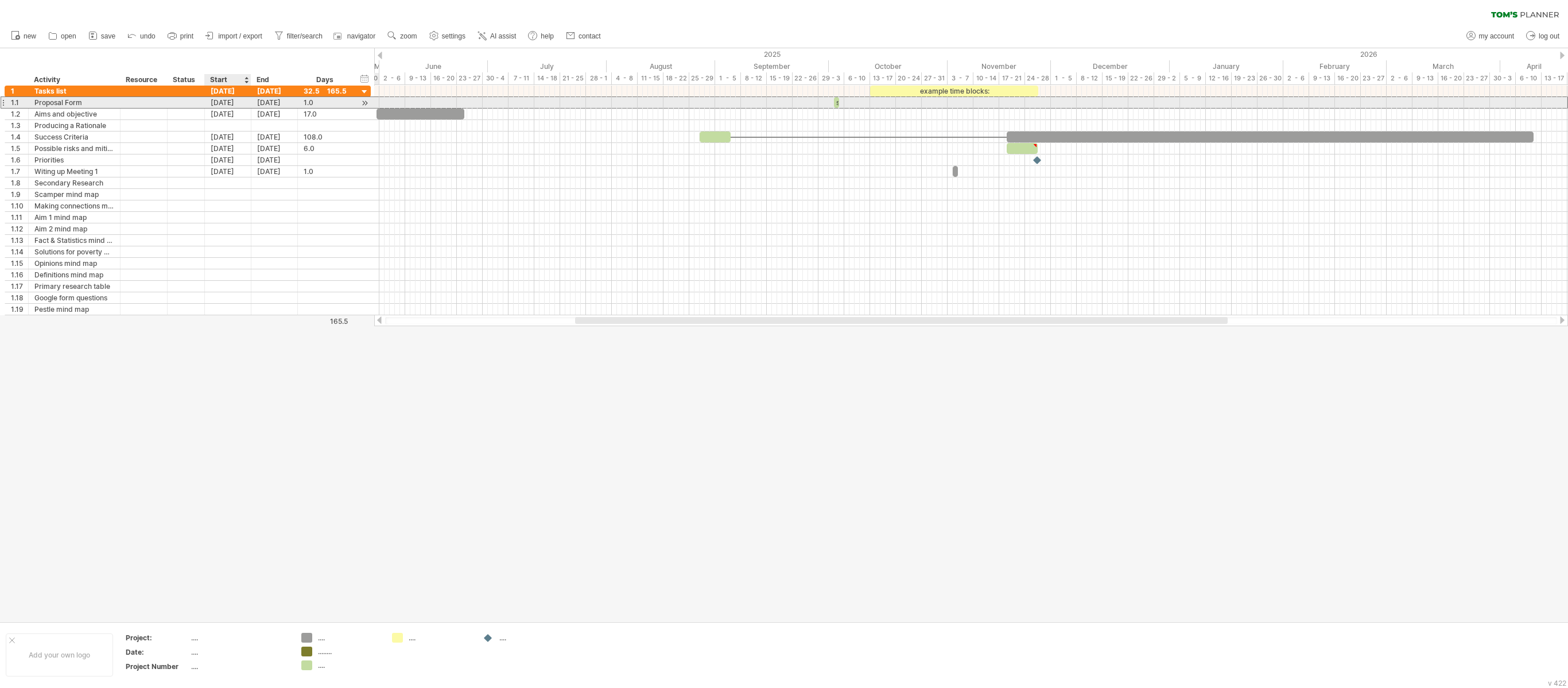
click at [233, 107] on div "[DATE]" at bounding box center [228, 102] width 46 height 11
click at [216, 115] on div "[DATE]" at bounding box center [228, 114] width 46 height 11
click at [231, 101] on div "[DATE]" at bounding box center [228, 102] width 46 height 11
click at [312, 118] on div "[DATE]" at bounding box center [271, 119] width 83 height 9
click at [230, 116] on div "[DATE]" at bounding box center [271, 119] width 83 height 9
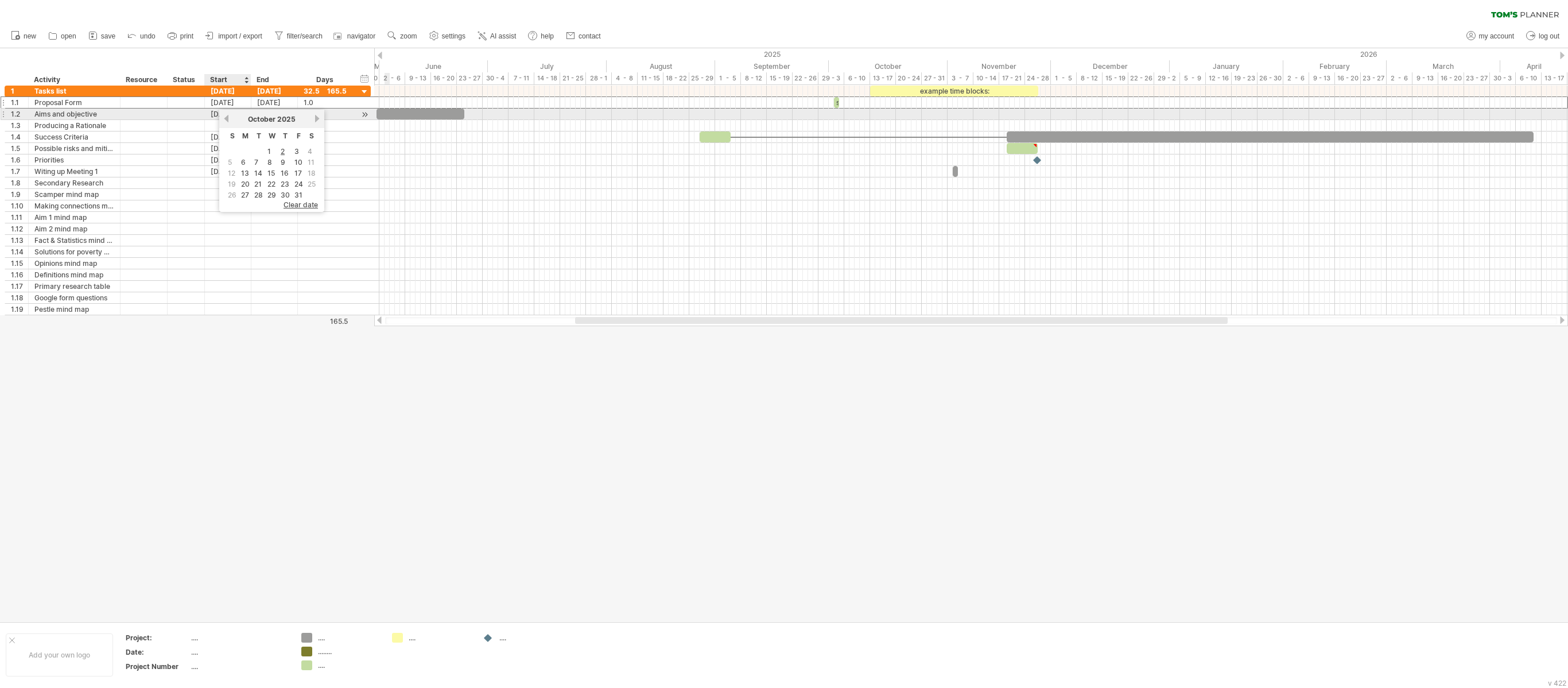
click at [228, 116] on link "previous" at bounding box center [226, 119] width 9 height 9
click at [227, 117] on link "previous" at bounding box center [226, 119] width 9 height 9
click at [313, 116] on div "[DATE]" at bounding box center [271, 119] width 83 height 9
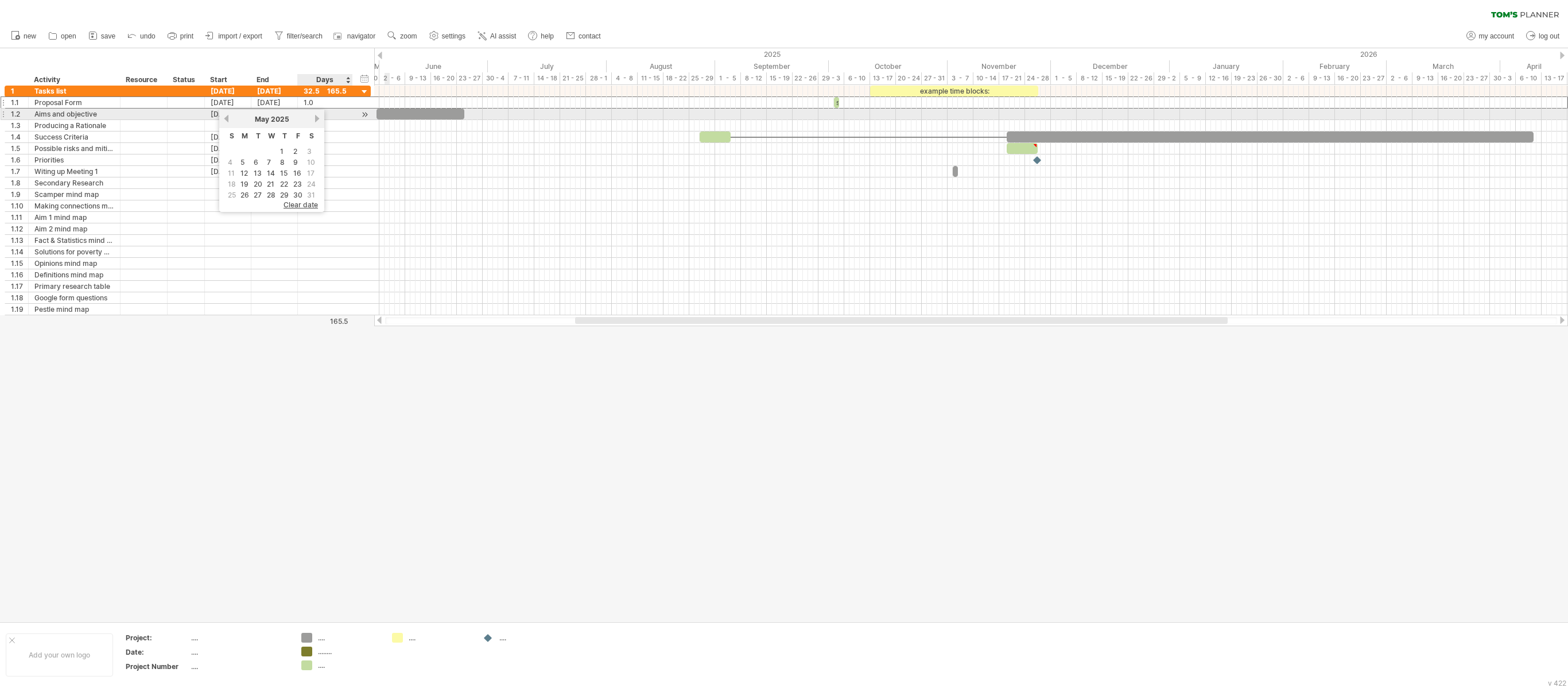
click at [315, 116] on link "next" at bounding box center [317, 119] width 9 height 9
click at [347, 107] on div "1.0" at bounding box center [325, 102] width 43 height 11
click at [243, 100] on div "[DATE]" at bounding box center [228, 102] width 46 height 11
click at [228, 119] on link "previous" at bounding box center [226, 119] width 9 height 9
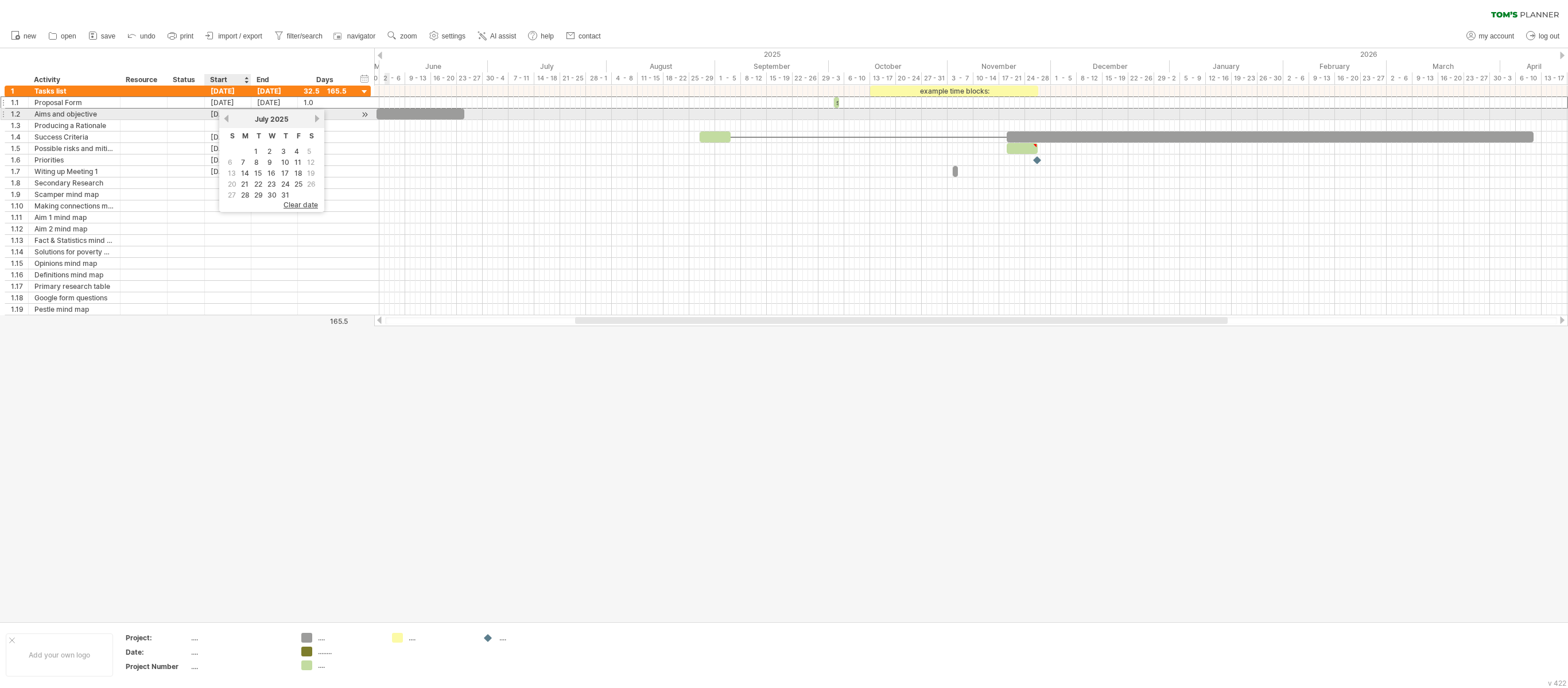
click at [228, 118] on link "previous" at bounding box center [226, 119] width 9 height 9
click at [227, 118] on link "previous" at bounding box center [226, 119] width 9 height 9
click at [226, 117] on link "previous" at bounding box center [226, 119] width 9 height 9
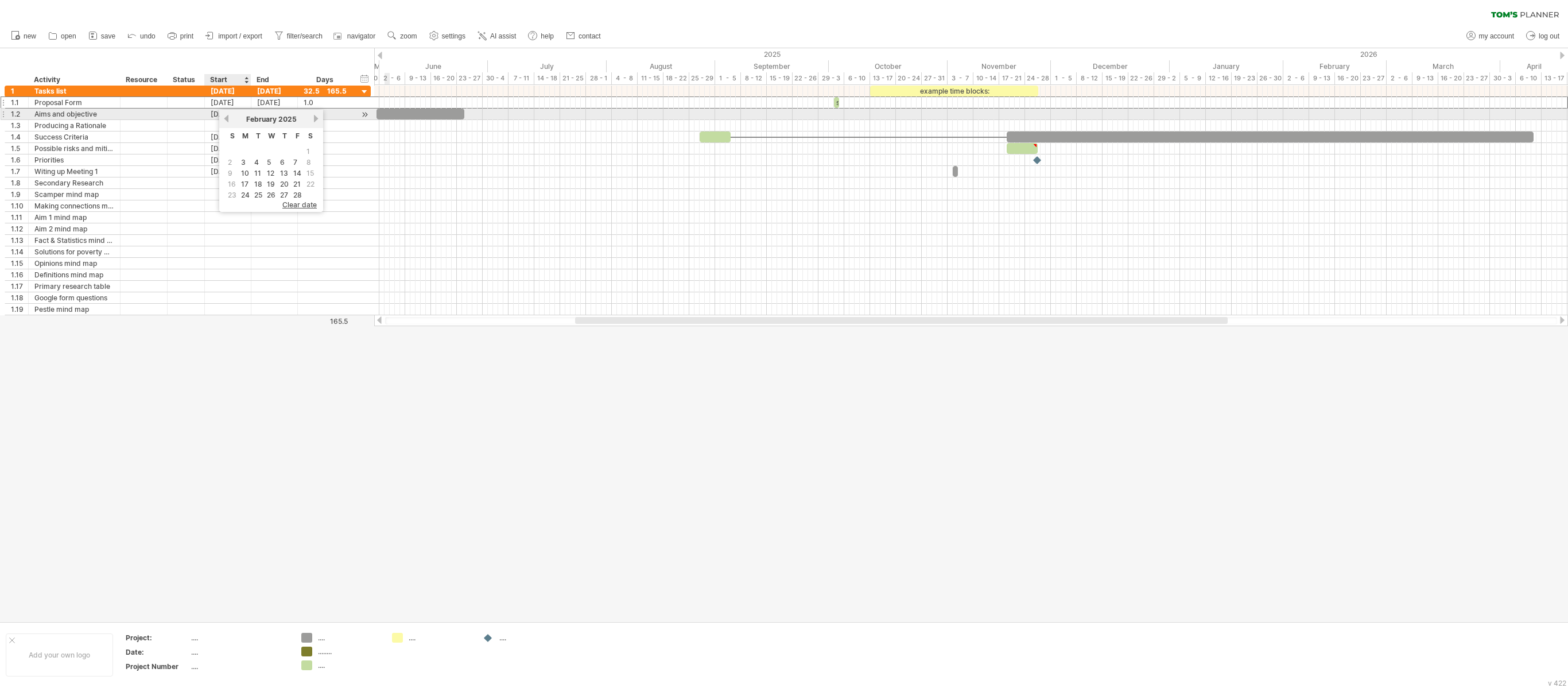
click at [224, 117] on link "previous" at bounding box center [226, 119] width 9 height 9
click at [313, 116] on div "[DATE]" at bounding box center [271, 119] width 83 height 9
click at [317, 116] on link "next" at bounding box center [317, 119] width 9 height 9
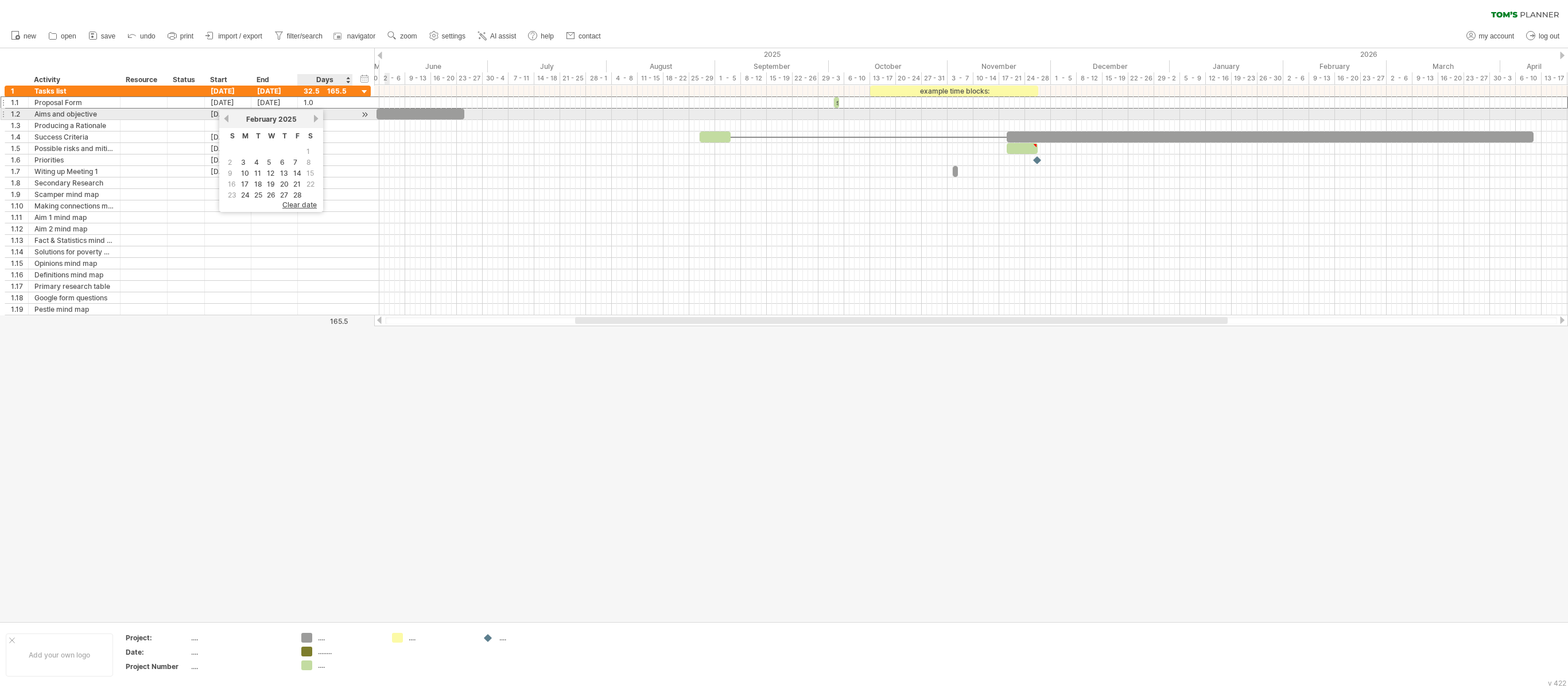
click at [319, 116] on link "next" at bounding box center [316, 119] width 9 height 9
click at [319, 116] on link "next" at bounding box center [317, 119] width 9 height 9
click at [320, 116] on link "next" at bounding box center [317, 119] width 9 height 9
click at [458, 343] on div at bounding box center [784, 334] width 1568 height 573
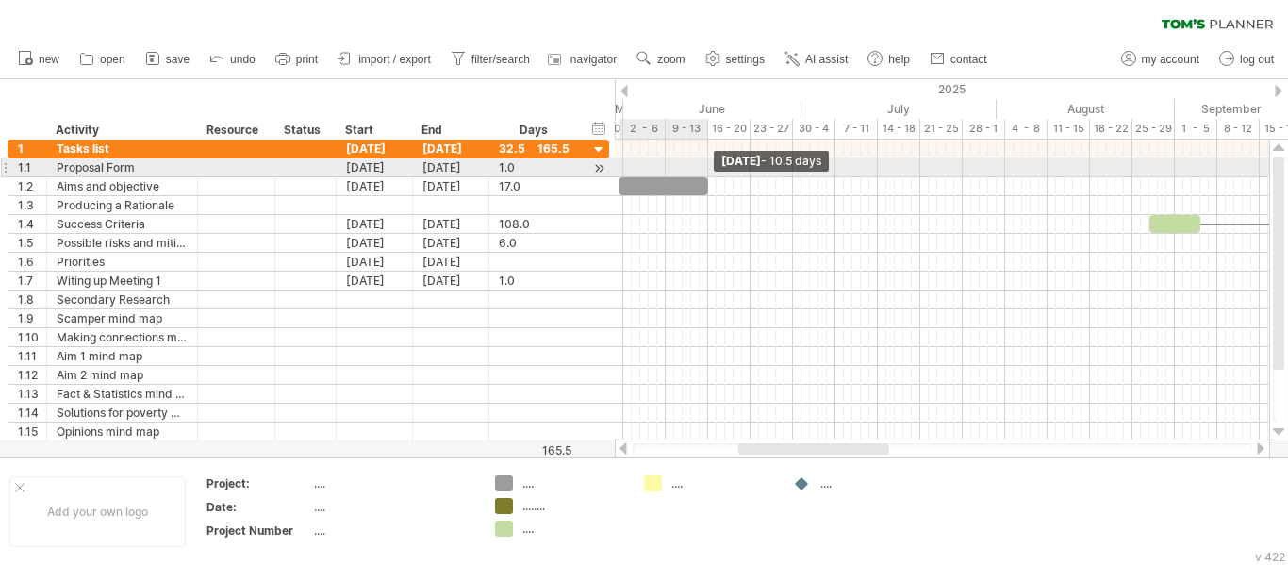
drag, startPoint x: 761, startPoint y: 184, endPoint x: 704, endPoint y: 173, distance: 57.7
click at [704, 173] on div "example time blocks: start [DATE] - 10.5 days [DATE]" at bounding box center [942, 290] width 654 height 301
drag, startPoint x: 675, startPoint y: 178, endPoint x: 675, endPoint y: 165, distance: 13.2
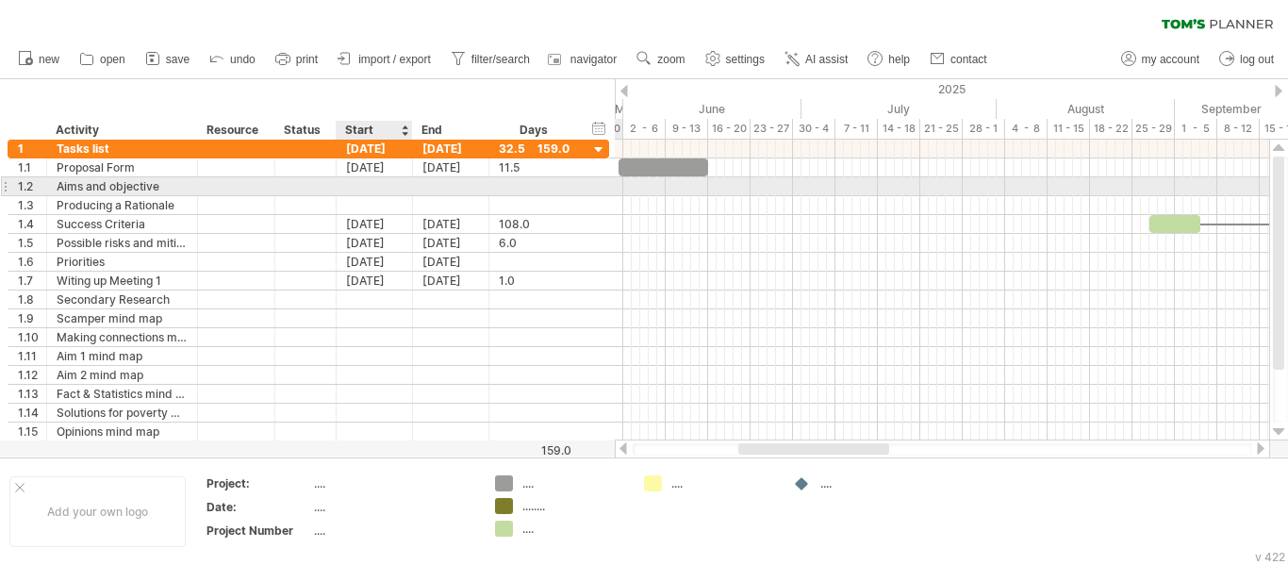
click at [366, 184] on div at bounding box center [375, 186] width 76 height 18
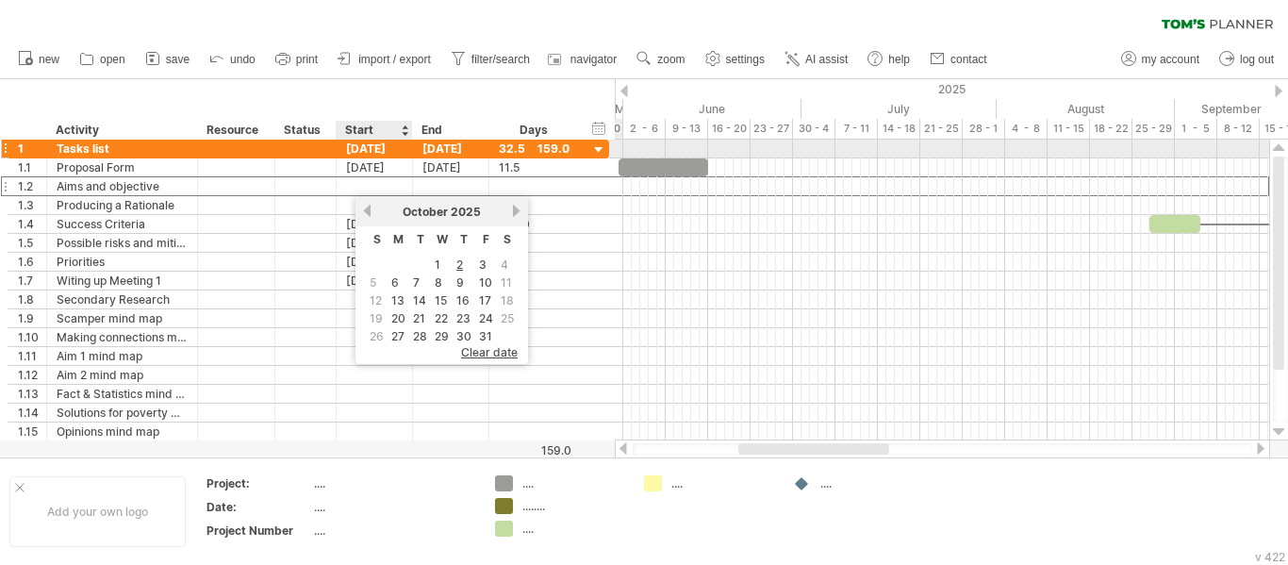
click at [372, 156] on div "[DATE]" at bounding box center [375, 149] width 76 height 18
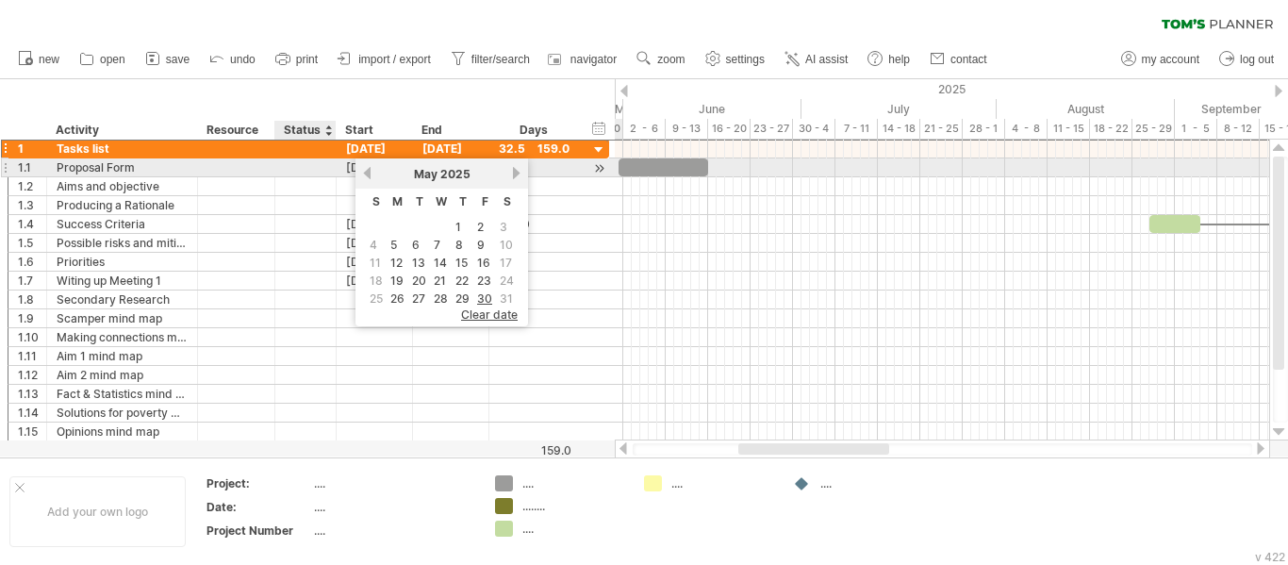
click at [343, 166] on div "[DATE]" at bounding box center [375, 167] width 76 height 18
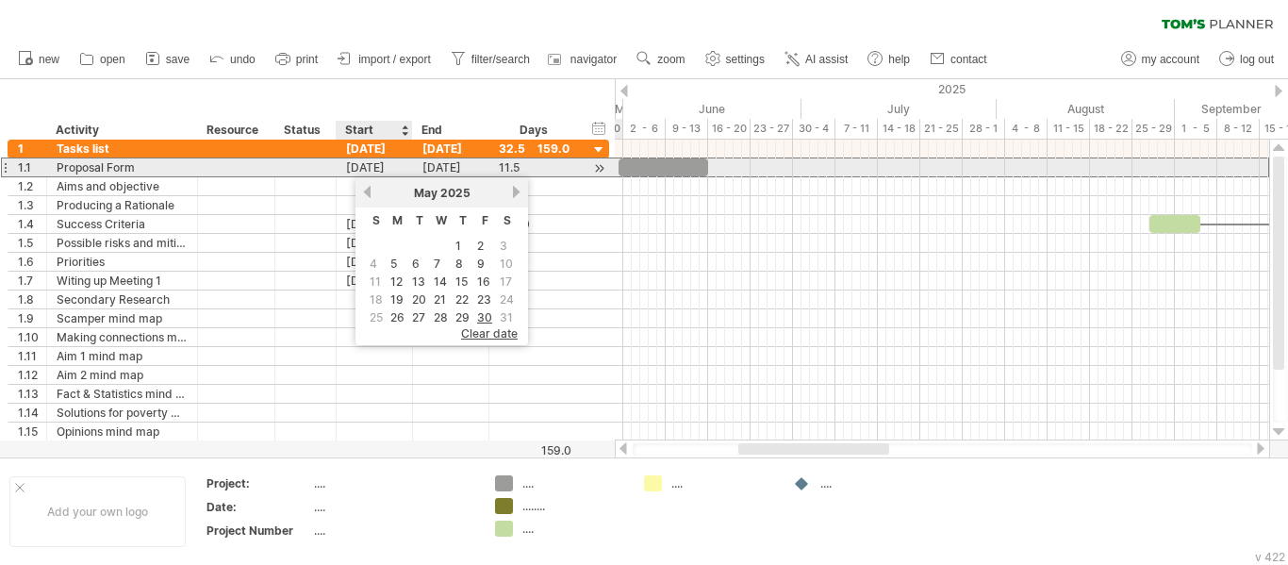
click at [363, 166] on div "[DATE]" at bounding box center [375, 167] width 76 height 18
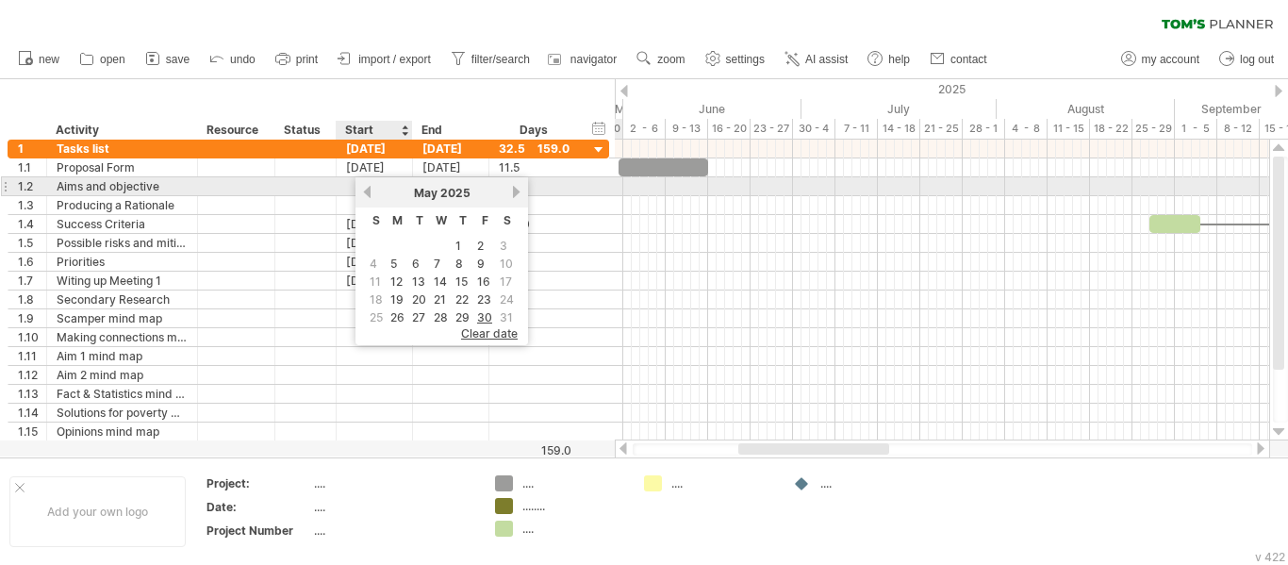
click at [372, 194] on link "previous" at bounding box center [367, 192] width 14 height 14
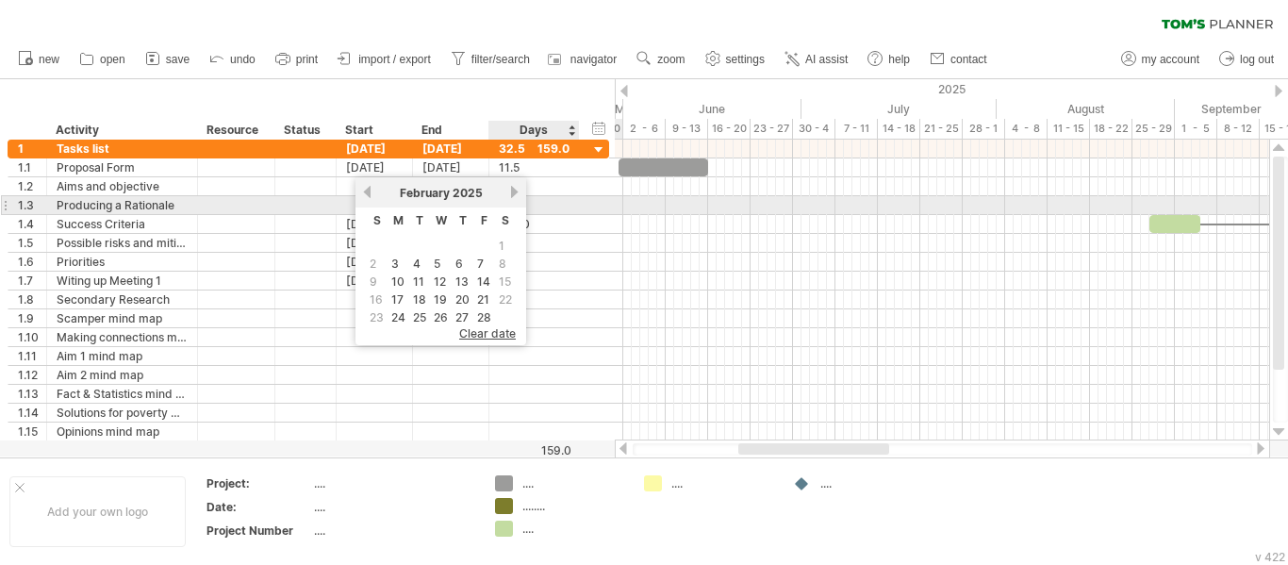
click at [512, 194] on link "next" at bounding box center [514, 192] width 14 height 14
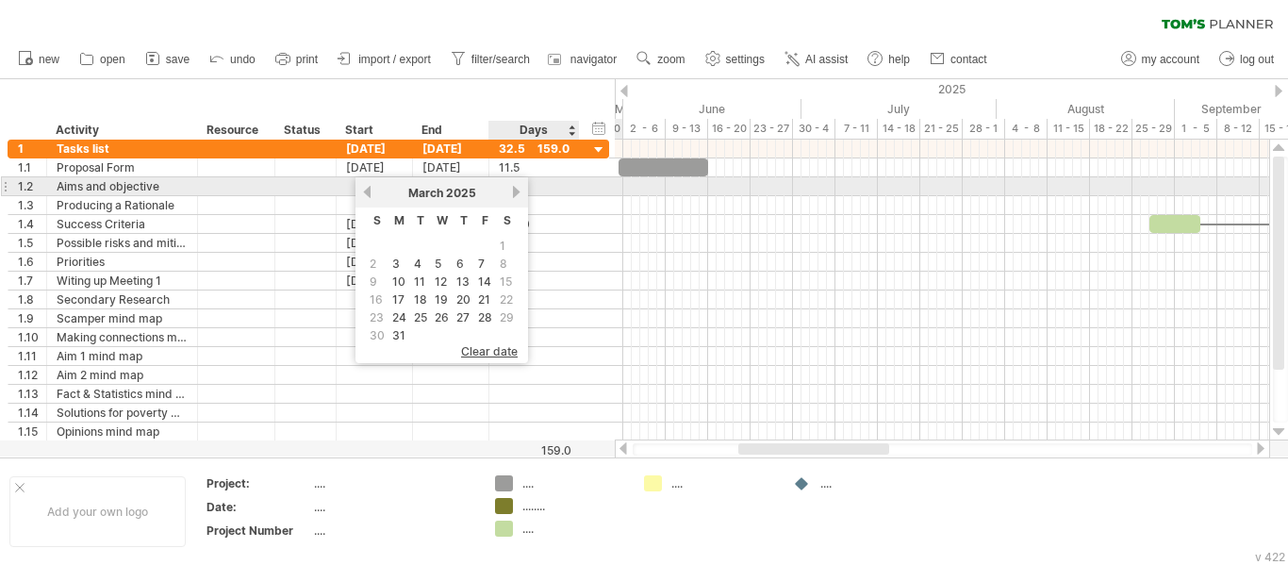
click at [512, 193] on link "next" at bounding box center [516, 192] width 14 height 14
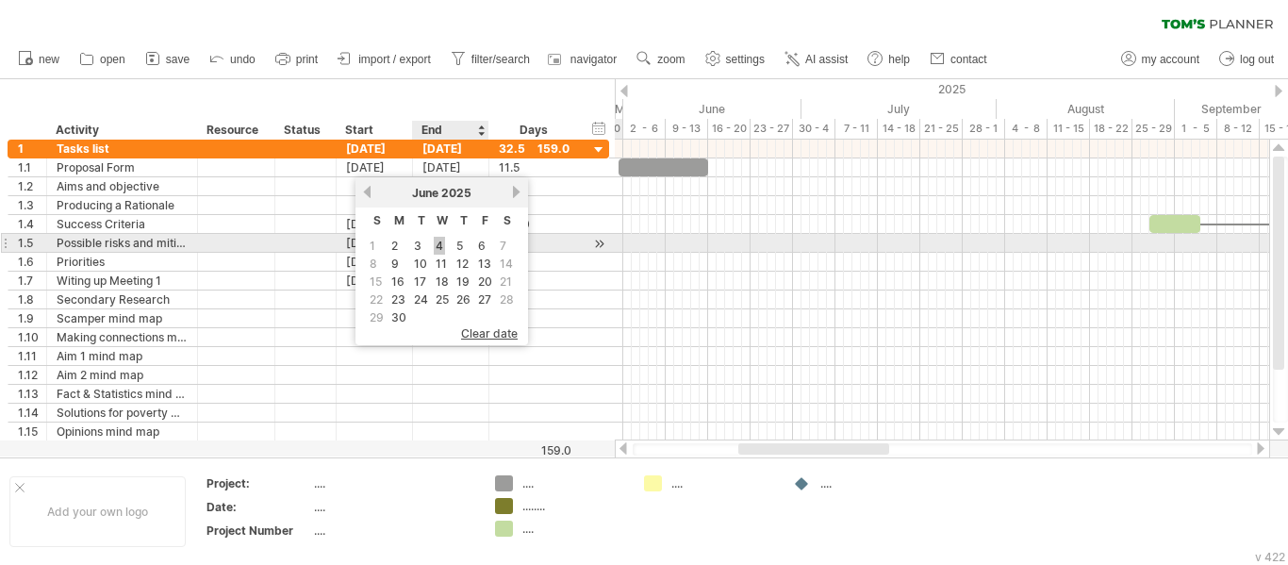
click at [435, 249] on link "4" at bounding box center [439, 246] width 11 height 18
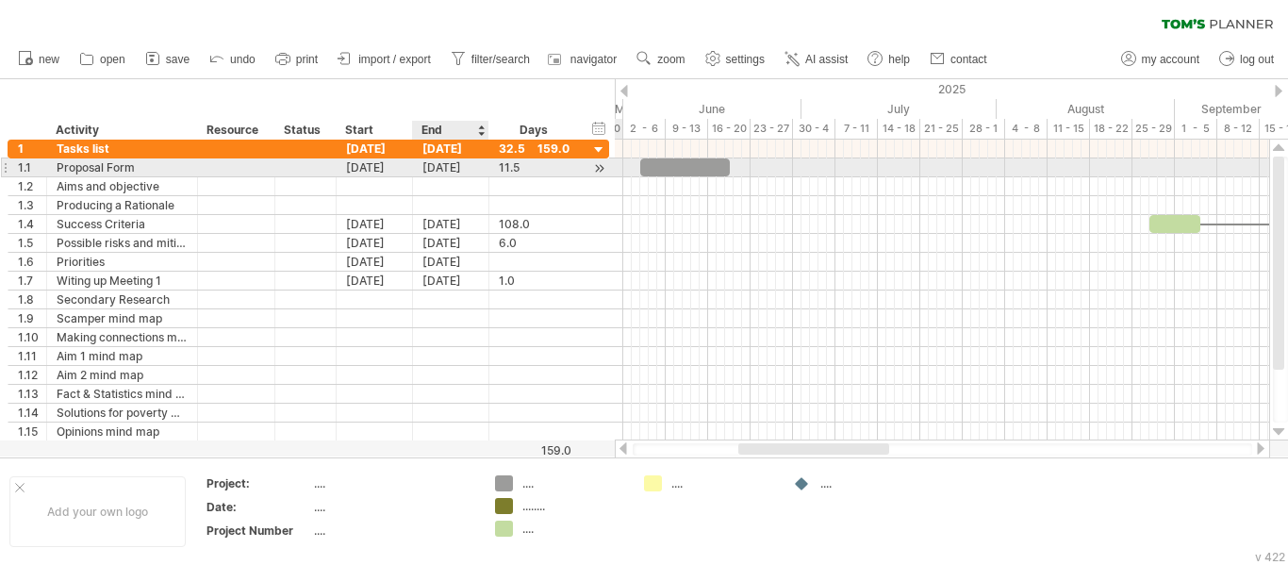
click at [434, 173] on div "[DATE]" at bounding box center [451, 167] width 76 height 18
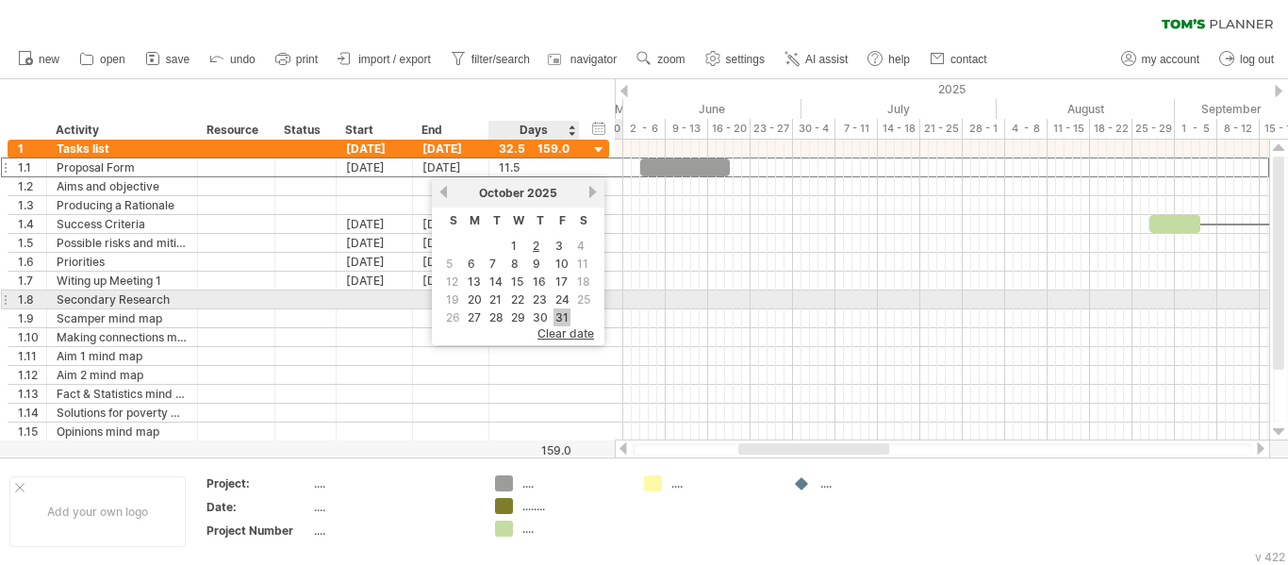
click at [561, 309] on link "31" at bounding box center [561, 317] width 17 height 18
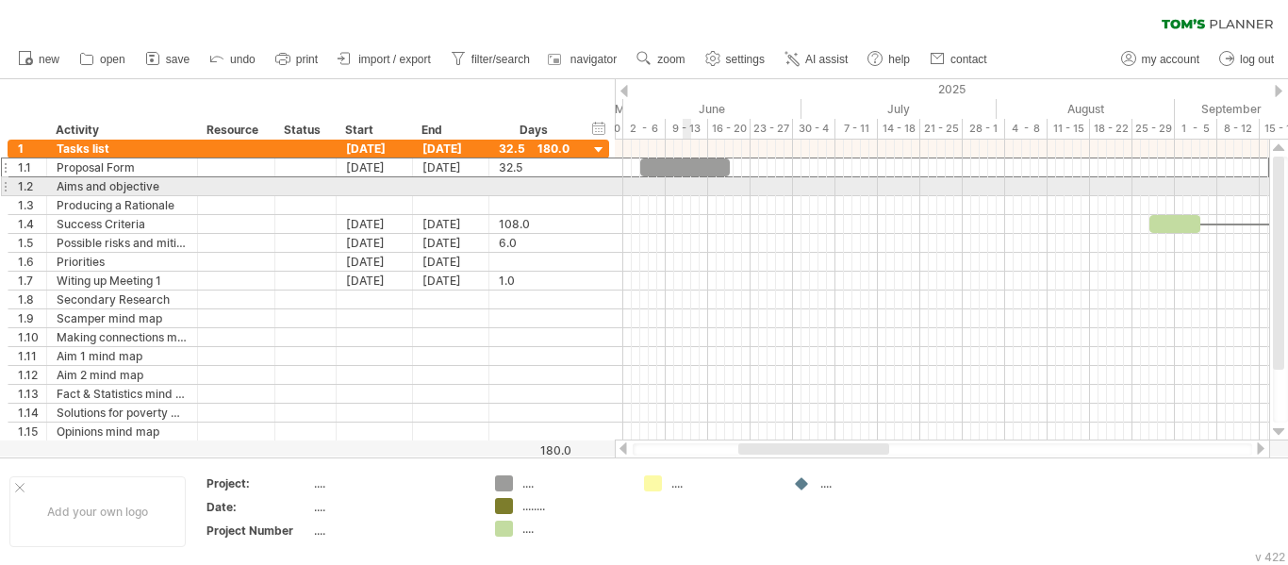
click at [689, 189] on div at bounding box center [942, 186] width 654 height 19
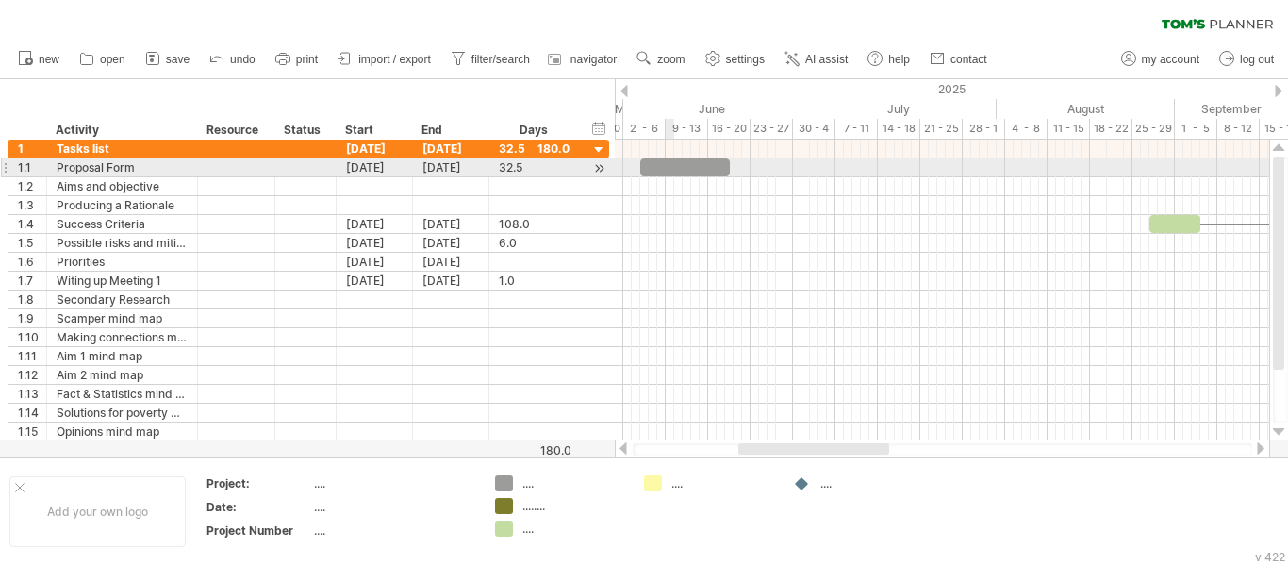
click at [671, 165] on div at bounding box center [685, 167] width 90 height 18
